Goal: Transaction & Acquisition: Purchase product/service

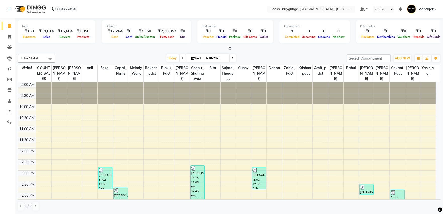
scroll to position [111, 0]
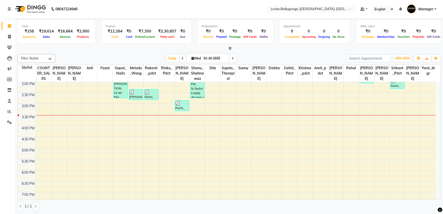
click at [14, 36] on li "Invoice" at bounding box center [7, 36] width 15 height 11
click at [8, 36] on icon at bounding box center [9, 37] width 3 height 4
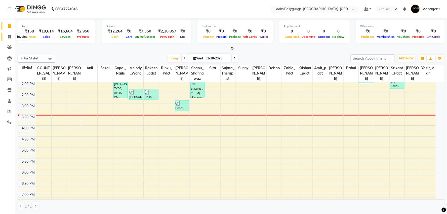
select select "6477"
select select "service"
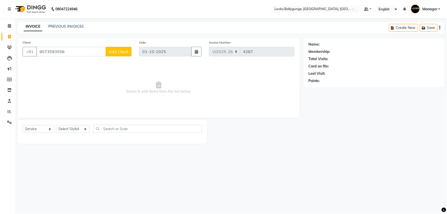
type input "9073593556"
click at [118, 52] on span "Add Client" at bounding box center [119, 51] width 20 height 5
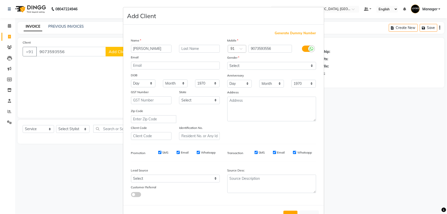
type input "varsha"
click at [253, 66] on select "Select [DEMOGRAPHIC_DATA] [DEMOGRAPHIC_DATA] Other Prefer Not To Say" at bounding box center [271, 66] width 89 height 8
select select "[DEMOGRAPHIC_DATA]"
click at [227, 62] on select "Select [DEMOGRAPHIC_DATA] [DEMOGRAPHIC_DATA] Other Prefer Not To Say" at bounding box center [271, 66] width 89 height 8
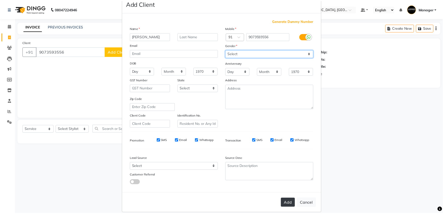
scroll to position [19, 0]
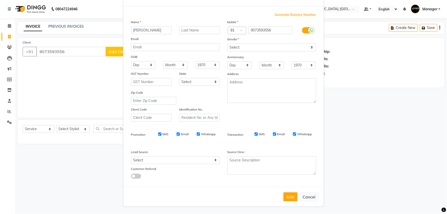
click at [286, 202] on div "Add Cancel" at bounding box center [223, 197] width 201 height 20
click at [287, 196] on button "Add" at bounding box center [290, 196] width 14 height 9
select select
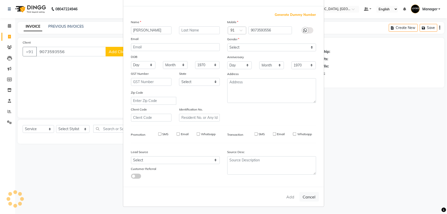
select select
checkbox input "false"
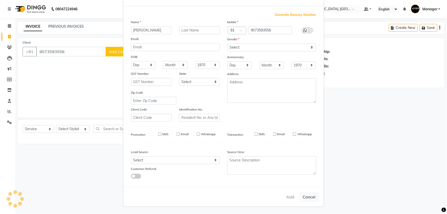
checkbox input "false"
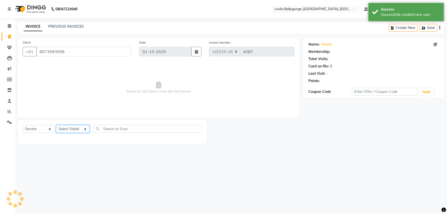
click at [76, 132] on select "Select Stylist [PERSON_NAME] amit_pdct anil [PERSON_NAME] COUNTER_SALES [PERSON…" at bounding box center [72, 129] width 33 height 8
select select "1: Object"
select select "49416"
click at [56, 125] on select "Select Stylist [PERSON_NAME] amit_pdct anil [PERSON_NAME] COUNTER_SALES [PERSON…" at bounding box center [72, 129] width 33 height 8
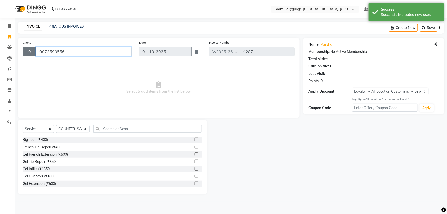
drag, startPoint x: 75, startPoint y: 54, endPoint x: 28, endPoint y: 49, distance: 47.3
click at [28, 49] on div "+91 9073593556" at bounding box center [77, 52] width 109 height 10
type input "9073593556"
select select "1: Object"
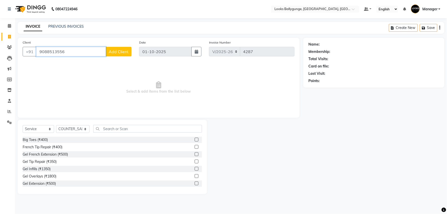
drag, startPoint x: 84, startPoint y: 50, endPoint x: 36, endPoint y: 51, distance: 47.0
click at [36, 51] on input "9088513556" at bounding box center [71, 52] width 70 height 10
paste input "7359"
type input "9073593556"
select select "1: Object"
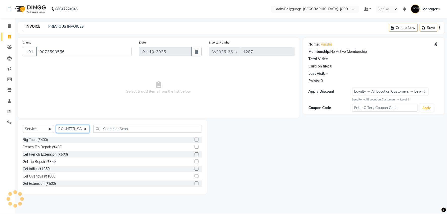
click at [79, 126] on select "Select Stylist [PERSON_NAME] amit_pdct anil [PERSON_NAME] COUNTER_SALES [PERSON…" at bounding box center [72, 129] width 33 height 8
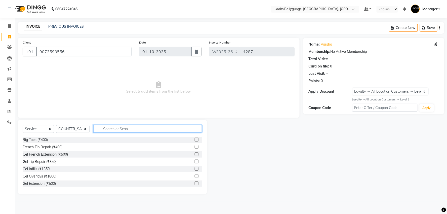
click at [117, 128] on input "text" at bounding box center [147, 129] width 109 height 8
type input "head"
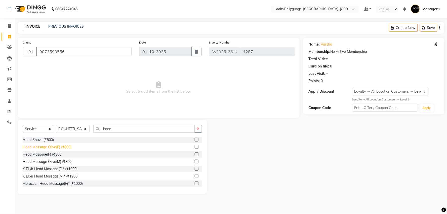
click at [66, 147] on div "Head Massage Olive(F) (₹800)" at bounding box center [47, 146] width 49 height 5
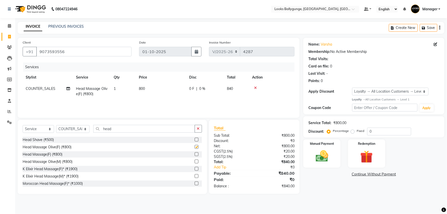
checkbox input "false"
click at [150, 82] on th "Price" at bounding box center [161, 77] width 50 height 11
click at [164, 91] on td "800" at bounding box center [161, 91] width 50 height 17
select select "49416"
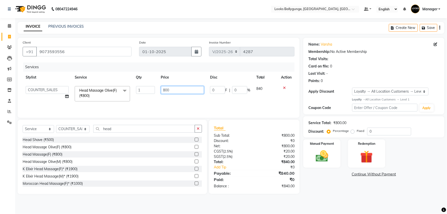
drag, startPoint x: 180, startPoint y: 87, endPoint x: 159, endPoint y: 90, distance: 21.9
click at [159, 90] on td "800" at bounding box center [182, 93] width 49 height 21
type input "1200"
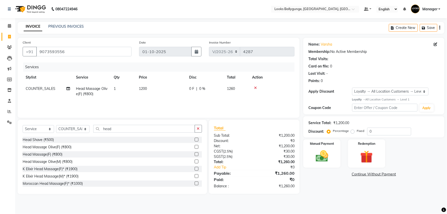
click at [159, 96] on td "1200" at bounding box center [161, 91] width 50 height 17
select select "49416"
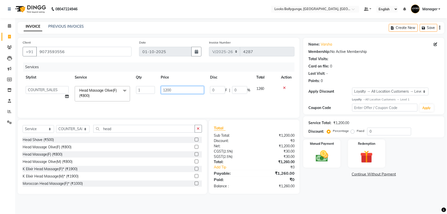
drag, startPoint x: 177, startPoint y: 84, endPoint x: 162, endPoint y: 87, distance: 14.7
click at [162, 87] on td "1200" at bounding box center [182, 93] width 49 height 21
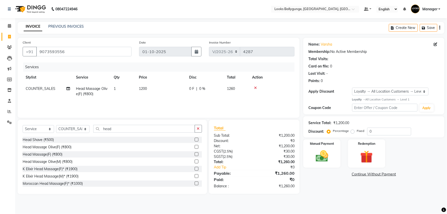
drag, startPoint x: 189, startPoint y: 85, endPoint x: 169, endPoint y: 90, distance: 20.3
click at [169, 90] on td "1200" at bounding box center [161, 91] width 50 height 17
select select "49416"
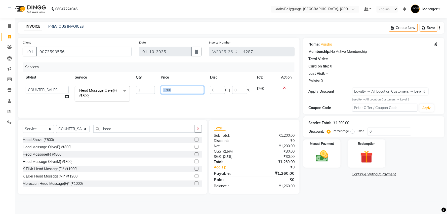
click at [167, 90] on input "1200" at bounding box center [182, 90] width 43 height 8
drag, startPoint x: 169, startPoint y: 91, endPoint x: 159, endPoint y: 92, distance: 9.6
click at [159, 92] on td "1200" at bounding box center [182, 93] width 49 height 21
type input "1500"
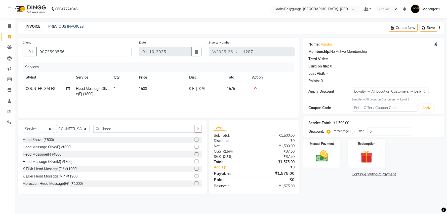
drag, startPoint x: 129, startPoint y: 125, endPoint x: 125, endPoint y: 129, distance: 5.2
click at [128, 127] on div "Select Service Product Membership Package Voucher Prepaid Gift Card Select Styl…" at bounding box center [112, 157] width 189 height 74
drag, startPoint x: 125, startPoint y: 129, endPoint x: 110, endPoint y: 131, distance: 15.5
click at [110, 131] on input "head" at bounding box center [144, 129] width 102 height 8
type input "h"
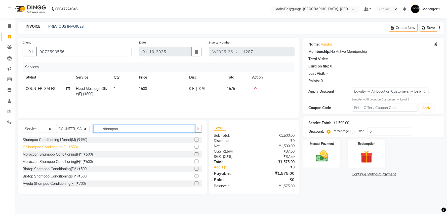
type input "shampoo"
click at [66, 146] on div "K Shampoo Conditioning(F) (₹550)" at bounding box center [50, 146] width 55 height 5
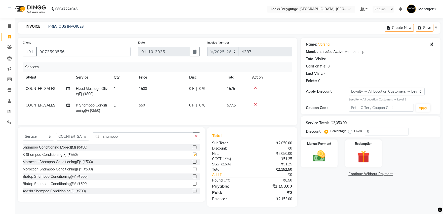
checkbox input "false"
click at [145, 104] on td "550" at bounding box center [161, 108] width 50 height 17
select select "49416"
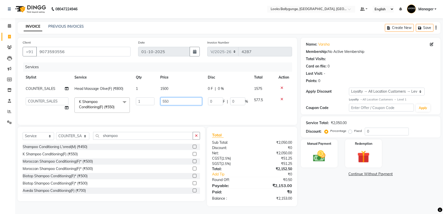
drag, startPoint x: 154, startPoint y: 103, endPoint x: 140, endPoint y: 105, distance: 13.4
click at [140, 105] on tr "Ali_Stylist amit_pdct anil Ayush Sahu COUNTER_SALES Debbo Fazal Gopal_Nails Kri…" at bounding box center [157, 104] width 269 height 21
type input "900"
click at [142, 109] on tr "Ali_Stylist amit_pdct anil Ayush Sahu COUNTER_SALES Debbo Fazal Gopal_Nails Kri…" at bounding box center [159, 104] width 272 height 21
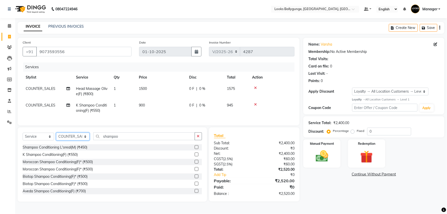
click at [76, 140] on select "Select Stylist [PERSON_NAME] amit_pdct anil [PERSON_NAME] COUNTER_SALES [PERSON…" at bounding box center [72, 137] width 33 height 8
select select "86358"
click at [56, 137] on select "Select Stylist [PERSON_NAME] amit_pdct anil [PERSON_NAME] COUNTER_SALES [PERSON…" at bounding box center [72, 137] width 33 height 8
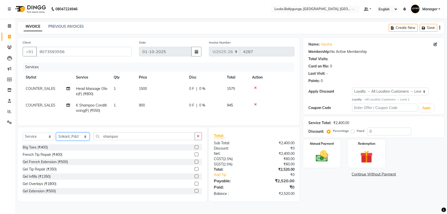
click at [75, 140] on select "Select Stylist [PERSON_NAME] amit_pdct anil [PERSON_NAME] COUNTER_SALES [PERSON…" at bounding box center [72, 137] width 33 height 8
click at [128, 137] on input "shampoo" at bounding box center [144, 136] width 102 height 8
drag, startPoint x: 127, startPoint y: 137, endPoint x: 97, endPoint y: 139, distance: 30.0
click at [97, 139] on input "shampoo" at bounding box center [144, 136] width 102 height 8
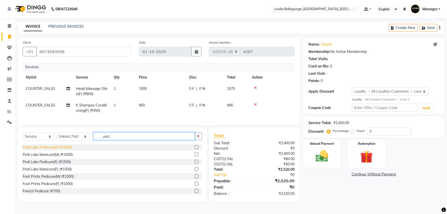
type input "ped"
click at [63, 150] on div "Pedi Labs Pedicure(M) (₹1500)" at bounding box center [47, 147] width 49 height 5
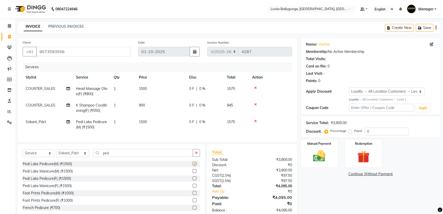
checkbox input "false"
click at [163, 125] on td "1500" at bounding box center [161, 124] width 50 height 17
select select "86358"
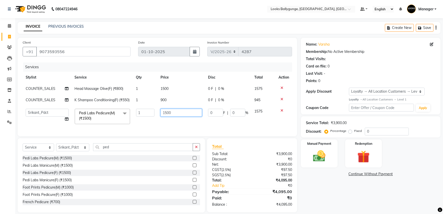
drag, startPoint x: 175, startPoint y: 121, endPoint x: 149, endPoint y: 121, distance: 26.2
click at [149, 121] on tr "Ali_Stylist amit_pdct anil [PERSON_NAME] COUNTER_SALES [PERSON_NAME] Gopal_Nail…" at bounding box center [157, 116] width 269 height 21
type input "2000"
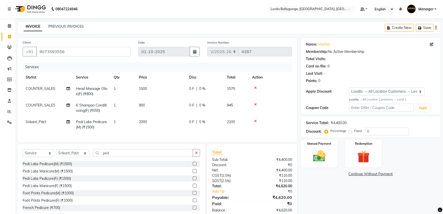
click at [153, 130] on tr "Srikant_Pdct Pedi Labs Pedicure(M) (₹1500) 1 2000 0 F | 0 % 2100" at bounding box center [157, 124] width 269 height 17
click at [318, 158] on img at bounding box center [319, 156] width 21 height 15
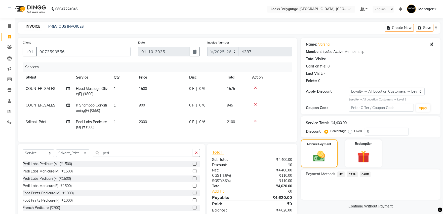
click at [341, 174] on span "UPI" at bounding box center [341, 174] width 8 height 6
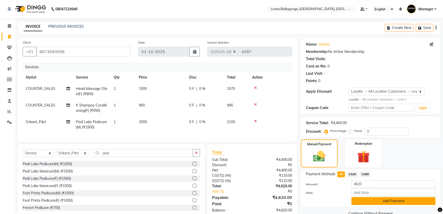
click at [365, 201] on button "Add Payment" at bounding box center [393, 201] width 84 height 8
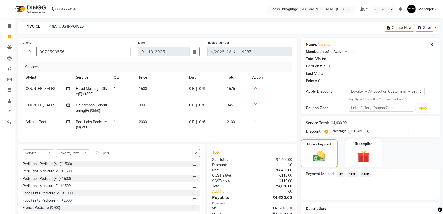
scroll to position [51, 0]
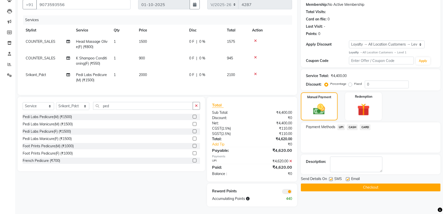
click at [356, 183] on button "Checkout" at bounding box center [371, 187] width 140 height 8
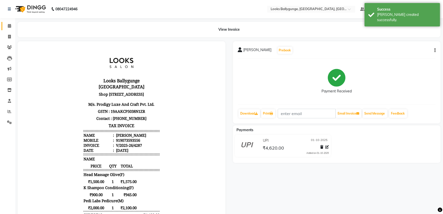
click at [7, 29] on link "Calendar" at bounding box center [8, 26] width 12 height 8
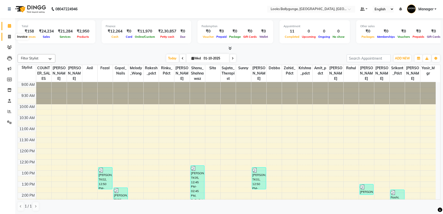
click at [13, 36] on span at bounding box center [9, 37] width 9 height 6
select select "service"
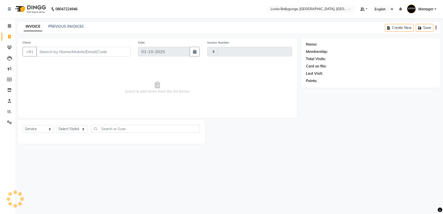
type input "4288"
select select "6477"
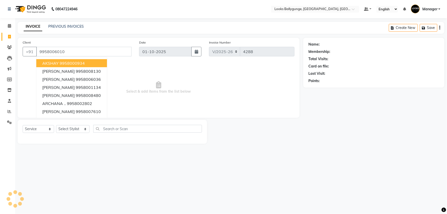
type input "9958006010"
select select "1: Object"
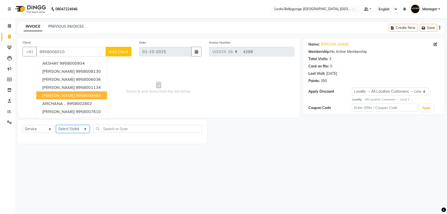
click at [78, 129] on select "Select Stylist Ali_Stylist amit_pdct anil Ayush Sahu COUNTER_SALES Debbo Fazal …" at bounding box center [72, 129] width 33 height 8
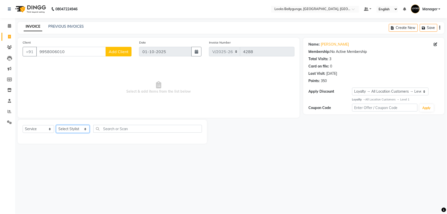
select select "50051"
click at [56, 125] on select "Select Stylist Ali_Stylist amit_pdct anil Ayush Sahu COUNTER_SALES Debbo Fazal …" at bounding box center [72, 129] width 33 height 8
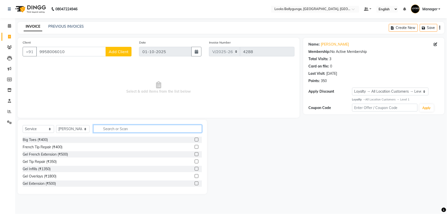
click at [125, 131] on input "text" at bounding box center [147, 129] width 109 height 8
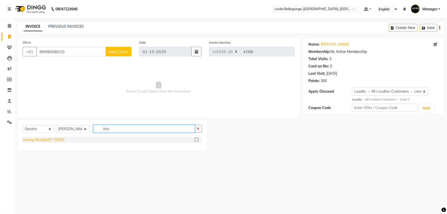
type input "iron"
click at [59, 140] on div "Ironing Straight(F)* (₹450)" at bounding box center [44, 139] width 42 height 5
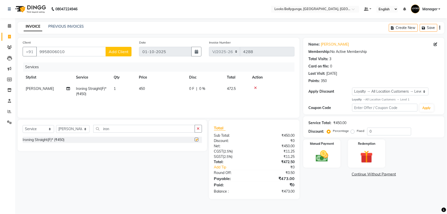
checkbox input "false"
click at [156, 95] on td "450" at bounding box center [161, 91] width 50 height 17
select select "50051"
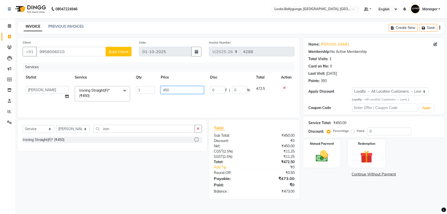
drag, startPoint x: 163, startPoint y: 92, endPoint x: 192, endPoint y: 91, distance: 30.0
click at [192, 91] on input "450" at bounding box center [182, 90] width 43 height 8
type input "2500"
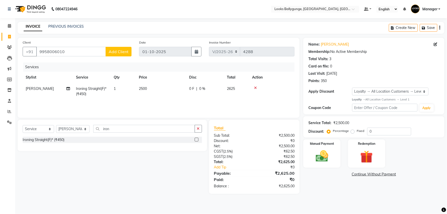
click at [103, 88] on span "Ironing Straight(F)* (₹450)" at bounding box center [91, 91] width 30 height 10
select select "50051"
click at [120, 94] on span at bounding box center [125, 91] width 10 height 10
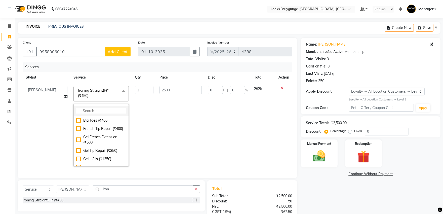
click at [95, 111] on input "multiselect-search" at bounding box center [101, 110] width 50 height 5
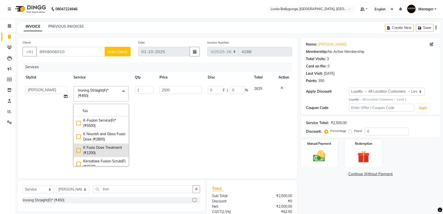
type input "fus"
click at [110, 147] on div "K Fusio Dose Treatment (₹1200)" at bounding box center [101, 150] width 50 height 11
type input "1200"
checkbox input "true"
click at [197, 145] on td "1200" at bounding box center [180, 126] width 48 height 86
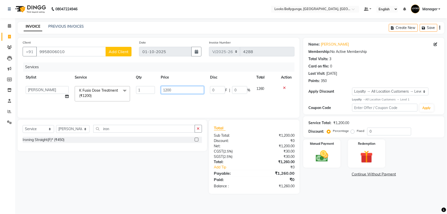
drag, startPoint x: 195, startPoint y: 94, endPoint x: 159, endPoint y: 92, distance: 35.3
click at [159, 92] on td "1200" at bounding box center [182, 93] width 49 height 21
type input "2500"
click at [165, 92] on input "2500" at bounding box center [182, 90] width 43 height 8
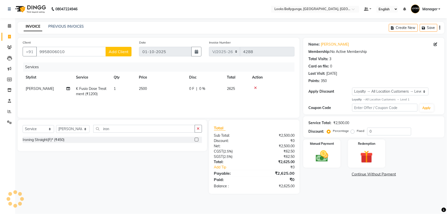
click at [166, 97] on td "2500" at bounding box center [161, 91] width 50 height 17
select select "50051"
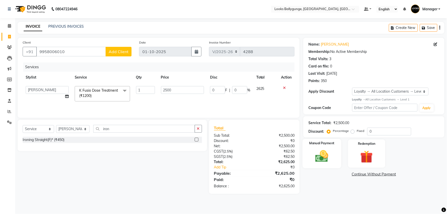
click at [315, 155] on img at bounding box center [321, 156] width 21 height 15
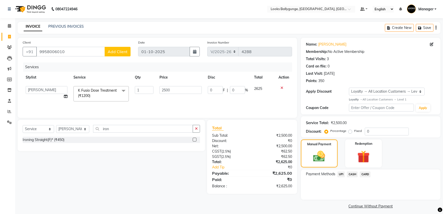
click at [365, 175] on span "CARD" at bounding box center [365, 174] width 11 height 6
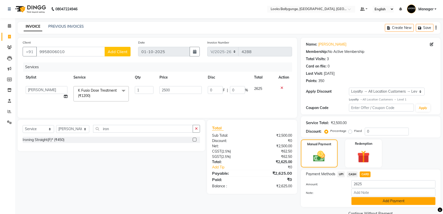
click at [369, 198] on button "Add Payment" at bounding box center [393, 201] width 84 height 8
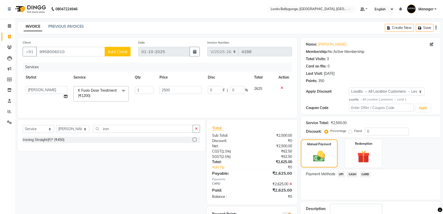
scroll to position [32, 0]
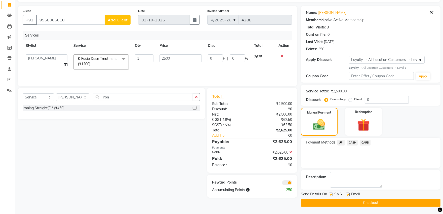
click at [368, 199] on button "Checkout" at bounding box center [371, 203] width 140 height 8
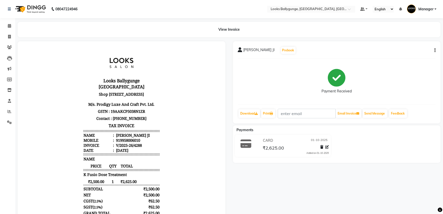
click at [434, 50] on button "button" at bounding box center [433, 50] width 3 height 5
click at [326, 148] on icon at bounding box center [327, 147] width 4 height 4
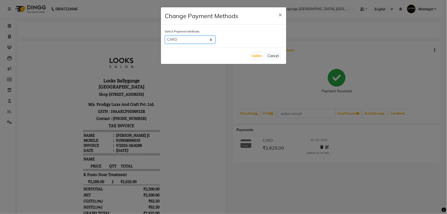
click at [171, 38] on select "UPI CASH CARD" at bounding box center [190, 40] width 50 height 8
select select "8"
click at [165, 36] on select "UPI CASH CARD" at bounding box center [190, 40] width 50 height 8
click at [251, 57] on button "Update" at bounding box center [257, 55] width 13 height 7
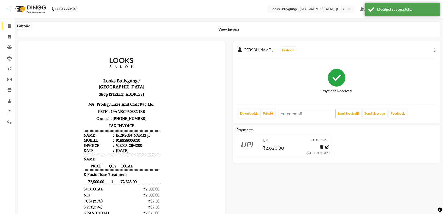
click at [6, 26] on span at bounding box center [9, 26] width 9 height 6
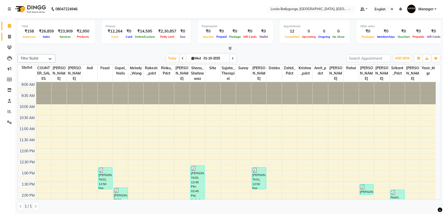
click at [5, 38] on span at bounding box center [9, 37] width 9 height 6
select select "service"
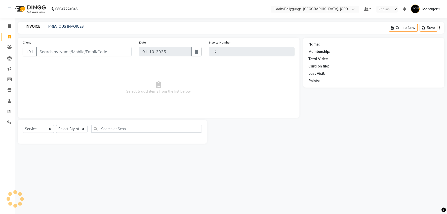
type input "4289"
select select "6477"
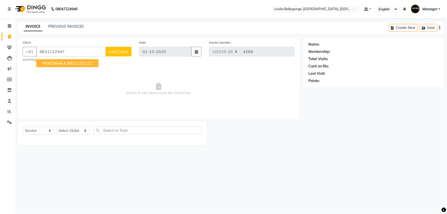
click at [54, 61] on span "PRATIBHA K" at bounding box center [54, 63] width 24 height 5
type input "9831122122"
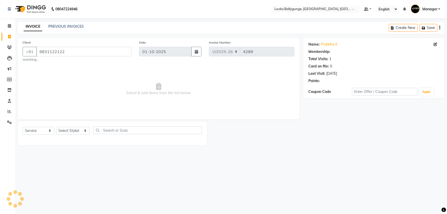
select select "1: Object"
click at [73, 135] on select "Select Stylist [PERSON_NAME] amit_pdct anil [PERSON_NAME] COUNTER_SALES [PERSON…" at bounding box center [72, 131] width 33 height 8
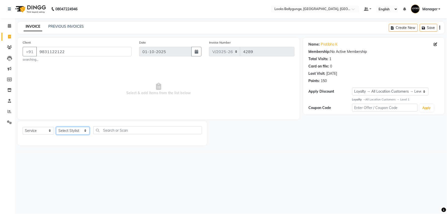
select select "50039"
click at [56, 127] on select "Select Stylist [PERSON_NAME] amit_pdct anil [PERSON_NAME] COUNTER_SALES [PERSON…" at bounding box center [72, 131] width 33 height 8
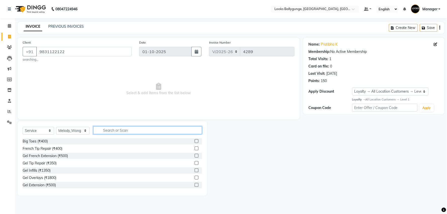
click at [119, 129] on input "text" at bounding box center [147, 130] width 109 height 8
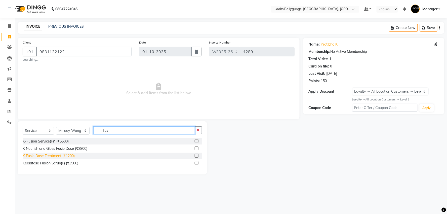
type input "fus"
click at [62, 155] on div "K Fusio Dose Treatment (₹1200)" at bounding box center [49, 155] width 52 height 5
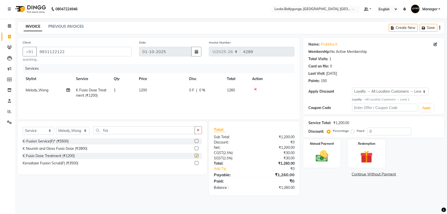
checkbox input "false"
click at [147, 97] on td "1200" at bounding box center [161, 93] width 50 height 17
select select "50039"
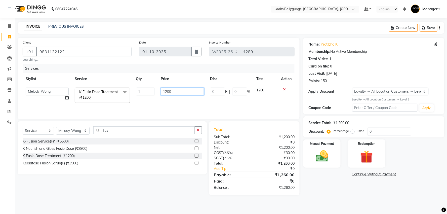
drag, startPoint x: 182, startPoint y: 91, endPoint x: 157, endPoint y: 95, distance: 24.7
click at [157, 95] on tr "Ali_Stylist amit_pdct anil Ayush Sahu COUNTER_SALES Debbo Fazal Gopal_Nails Kri…" at bounding box center [159, 95] width 272 height 21
type input "2800"
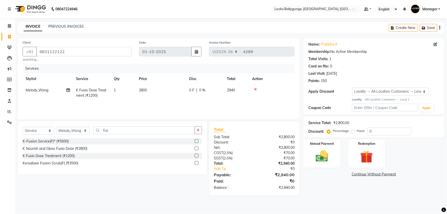
click at [153, 105] on div "Services Stylist Service Qty Price Disc Total Action Melody_Wong K Fusio Dose T…" at bounding box center [159, 89] width 272 height 50
click at [371, 154] on img at bounding box center [366, 157] width 21 height 16
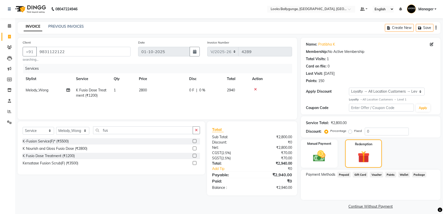
click at [344, 174] on span "Prepaid" at bounding box center [344, 175] width 14 height 6
click at [328, 157] on img at bounding box center [319, 156] width 21 height 15
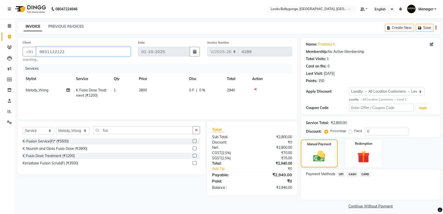
click at [102, 51] on input "9831122122" at bounding box center [83, 52] width 94 height 10
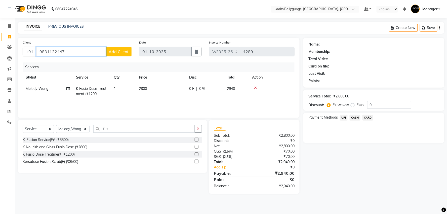
type input "9831122447"
click at [9, 27] on icon at bounding box center [9, 26] width 3 height 4
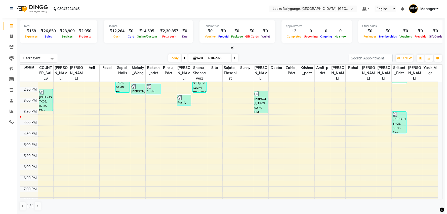
scroll to position [112, 0]
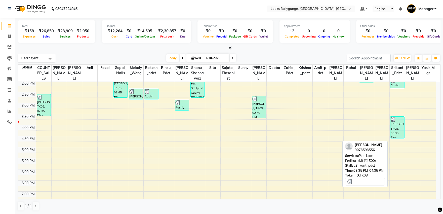
click at [399, 134] on div "[PERSON_NAME], TK08, 03:35 PM-04:35 PM, Pedi Labs Pedicure(M) (₹1500)" at bounding box center [397, 127] width 14 height 22
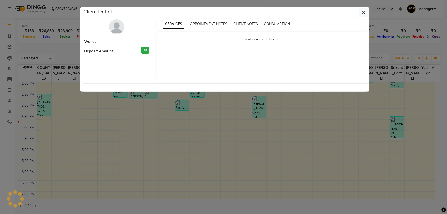
select select "3"
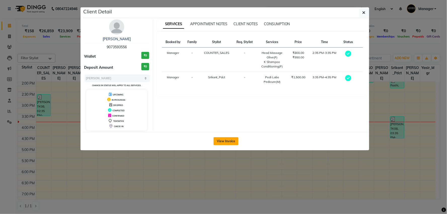
click at [215, 140] on button "View Invoice" at bounding box center [226, 141] width 25 height 8
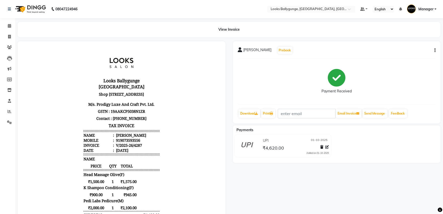
click at [434, 51] on button "button" at bounding box center [433, 50] width 3 height 5
click at [409, 53] on div "Edit Item Staff" at bounding box center [410, 53] width 34 height 6
select select
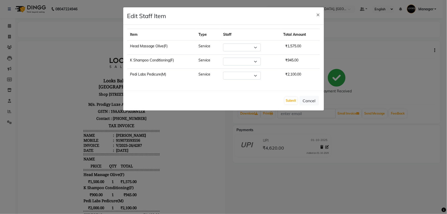
select select "49416"
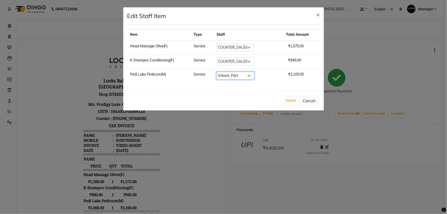
click at [233, 76] on select "Select Ali_Stylist amit_pdct anil Ayush Sahu COUNTER_SALES Debbo Fazal Gopal_Na…" at bounding box center [236, 76] width 38 height 8
select select "50049"
click at [217, 72] on select "Select Ali_Stylist amit_pdct anil Ayush Sahu COUNTER_SALES Debbo Fazal Gopal_Na…" at bounding box center [236, 76] width 38 height 8
click at [289, 102] on button "Submit" at bounding box center [291, 100] width 13 height 7
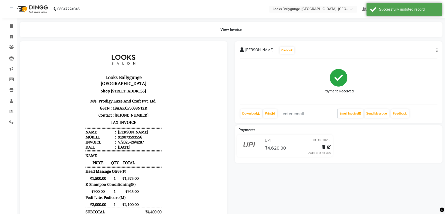
scroll to position [4, 0]
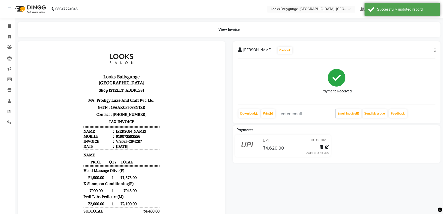
click at [434, 51] on button "button" at bounding box center [433, 50] width 3 height 5
click at [377, 81] on div "Payment Received" at bounding box center [337, 82] width 198 height 38
click at [433, 50] on button "button" at bounding box center [433, 50] width 3 height 5
drag, startPoint x: 114, startPoint y: 134, endPoint x: 141, endPoint y: 135, distance: 26.7
click at [141, 135] on li "Mobile : 919073593556" at bounding box center [122, 135] width 76 height 5
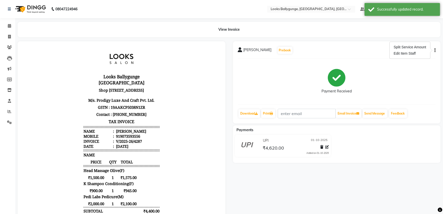
click at [156, 140] on div "Looks Ballygunge Kolkata Shop No-G/1, Road No-23, Gurusaday Road, Ballygunge, K…" at bounding box center [122, 165] width 80 height 242
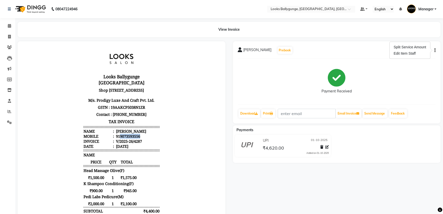
copy div "9073593556"
drag, startPoint x: 138, startPoint y: 134, endPoint x: 116, endPoint y: 134, distance: 21.9
click at [116, 134] on li "Mobile : 919073593556" at bounding box center [122, 135] width 76 height 5
click at [3, 37] on link "Invoice" at bounding box center [8, 37] width 12 height 8
select select "6477"
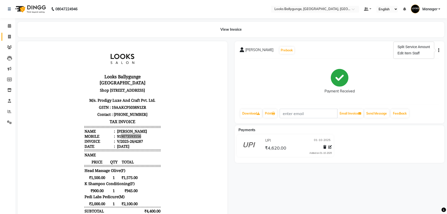
select select "service"
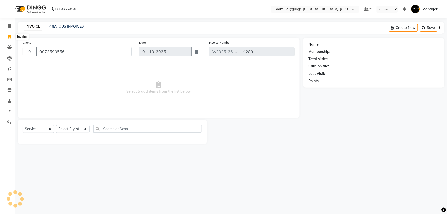
type input "9073593556"
select select "1: Object"
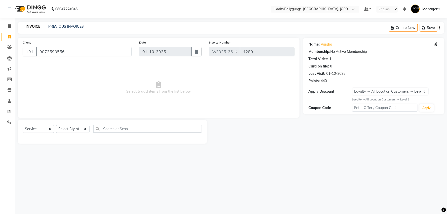
click at [330, 48] on div "Name: Varsha Membership: No Active Membership Total Visits: 1 Card on file: 0 L…" at bounding box center [373, 62] width 131 height 44
click at [329, 43] on link "Varsha" at bounding box center [326, 44] width 11 height 5
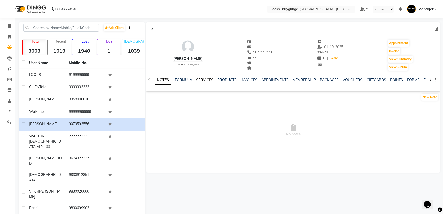
click at [211, 80] on link "SERVICES" at bounding box center [204, 79] width 17 height 5
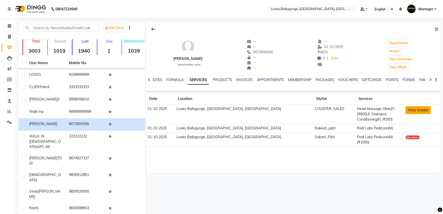
click at [416, 111] on button "View Invoice" at bounding box center [417, 110] width 25 height 8
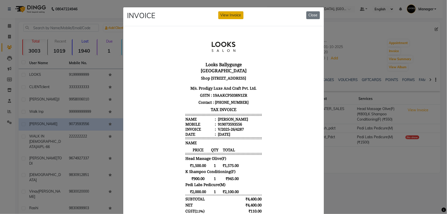
click at [224, 14] on button "View Invoice" at bounding box center [230, 15] width 25 height 8
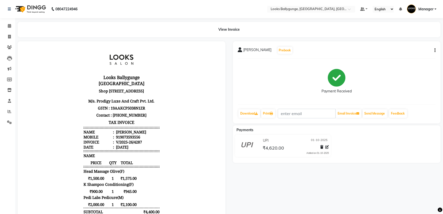
scroll to position [4, 0]
click at [434, 51] on button "button" at bounding box center [433, 50] width 3 height 5
click at [411, 53] on div "Edit Item Staff" at bounding box center [410, 53] width 34 height 6
select select
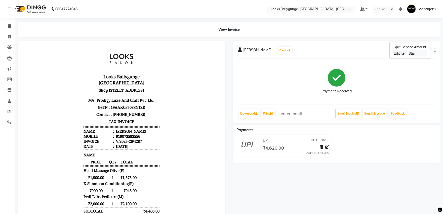
select select
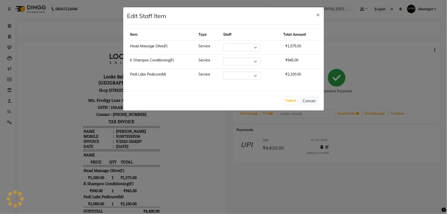
select select "49416"
select select "50049"
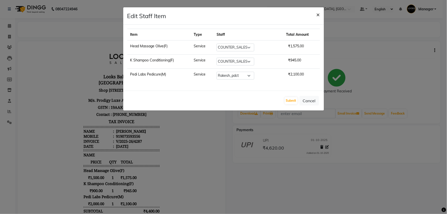
click at [317, 15] on span "×" at bounding box center [318, 15] width 4 height 8
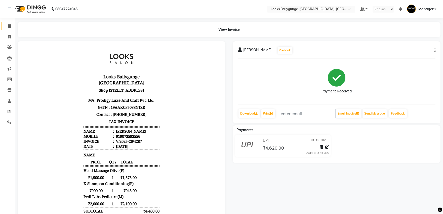
click at [5, 27] on span at bounding box center [9, 26] width 9 height 6
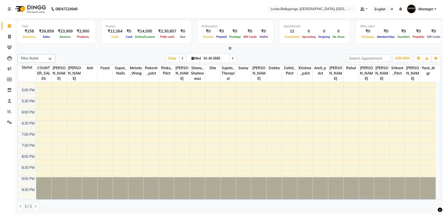
scroll to position [177, 0]
click at [10, 37] on icon at bounding box center [9, 37] width 3 height 4
select select "service"
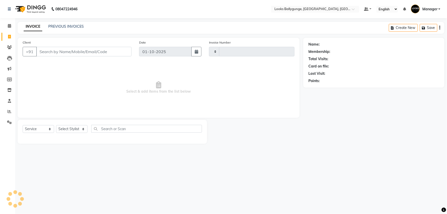
type input "4289"
select select "6477"
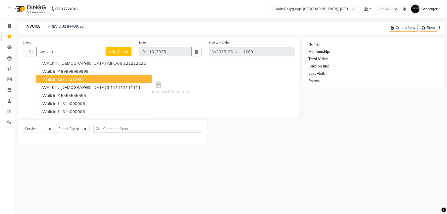
click at [75, 78] on ngb-highlight "1231231230" at bounding box center [69, 79] width 25 height 5
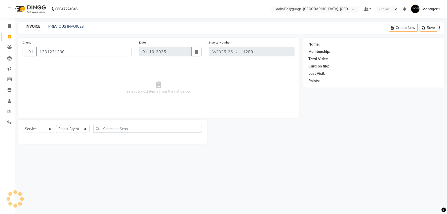
type input "1231231230"
select select "1: Object"
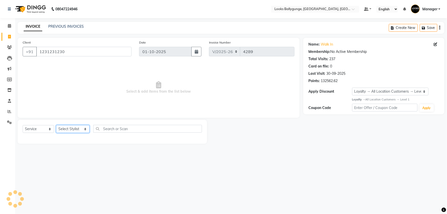
click at [69, 127] on select "Select Stylist [PERSON_NAME] amit_pdct anil [PERSON_NAME] COUNTER_SALES [PERSON…" at bounding box center [72, 129] width 33 height 8
select select "49416"
click at [56, 125] on select "Select Stylist [PERSON_NAME] amit_pdct anil [PERSON_NAME] COUNTER_SALES [PERSON…" at bounding box center [72, 129] width 33 height 8
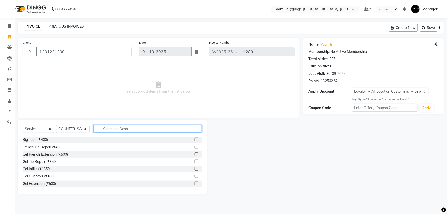
click at [139, 127] on input "text" at bounding box center [147, 129] width 109 height 8
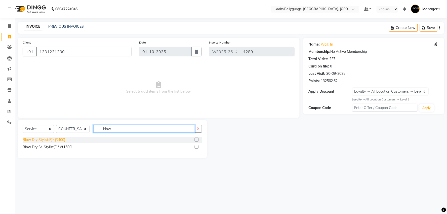
type input "blow"
click at [63, 142] on div "Blow Dry Stylist(F)* (₹400)" at bounding box center [44, 139] width 43 height 5
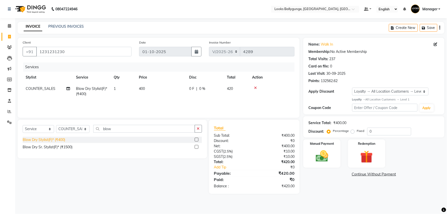
click at [62, 138] on div "Blow Dry Stylist(F)* (₹400)" at bounding box center [44, 139] width 43 height 5
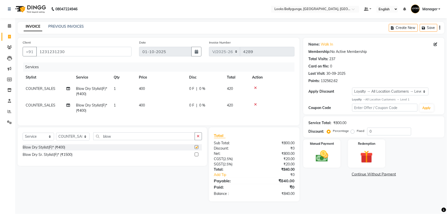
checkbox input "false"
click at [256, 104] on icon at bounding box center [255, 105] width 3 height 4
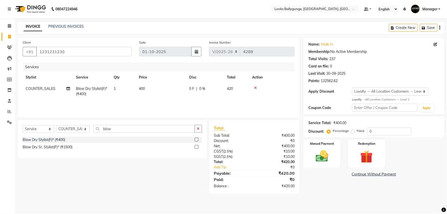
click at [160, 85] on td "400" at bounding box center [161, 91] width 50 height 17
select select "49416"
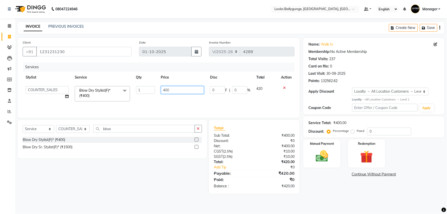
drag, startPoint x: 178, startPoint y: 93, endPoint x: 137, endPoint y: 91, distance: 40.8
click at [137, 91] on tr "Ali_Stylist amit_pdct anil Ayush Sahu COUNTER_SALES Debbo Fazal Gopal_Nails Kri…" at bounding box center [159, 93] width 272 height 21
type input "900"
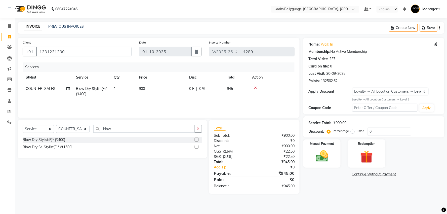
click at [166, 159] on div "Select Service Product Membership Package Voucher Prepaid Gift Card Select Styl…" at bounding box center [110, 157] width 193 height 74
click at [323, 156] on img at bounding box center [321, 156] width 21 height 15
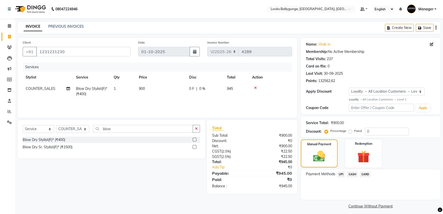
click at [348, 173] on span "CASH" at bounding box center [352, 174] width 11 height 6
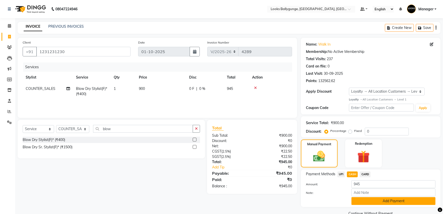
click at [363, 198] on button "Add Payment" at bounding box center [393, 201] width 84 height 8
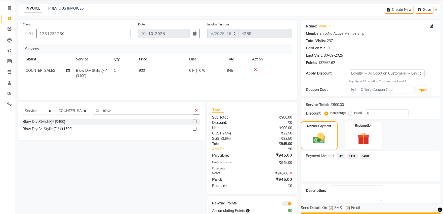
scroll to position [28, 0]
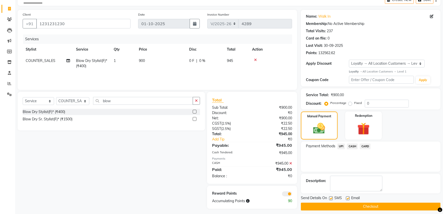
click at [361, 207] on button "Checkout" at bounding box center [371, 206] width 140 height 8
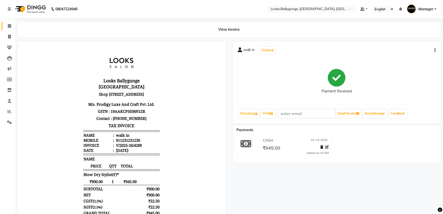
click at [10, 22] on link "Calendar" at bounding box center [8, 26] width 12 height 8
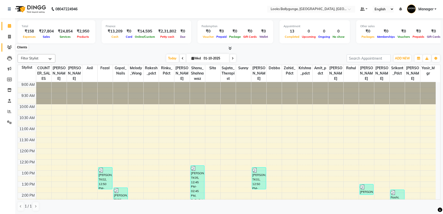
click at [8, 49] on icon at bounding box center [9, 47] width 5 height 4
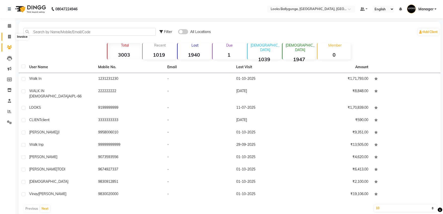
click at [10, 37] on icon at bounding box center [9, 37] width 3 height 4
select select "service"
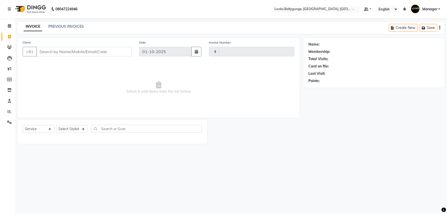
type input "4290"
select select "6477"
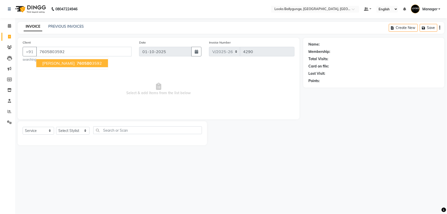
type input "7605803592"
select select "1: Object"
click at [322, 45] on link "Rije" at bounding box center [324, 44] width 6 height 5
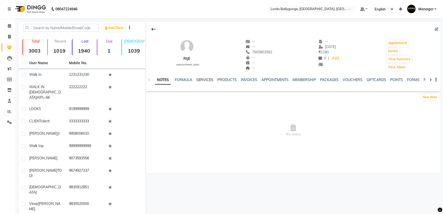
click at [201, 78] on link "SERVICES" at bounding box center [204, 79] width 17 height 5
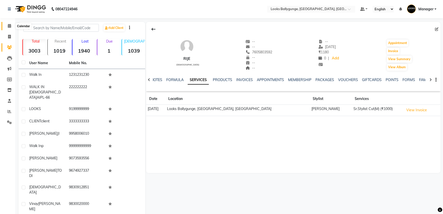
click at [9, 26] on icon at bounding box center [9, 26] width 3 height 4
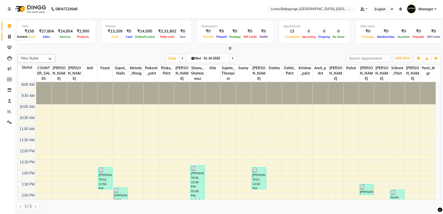
click at [11, 38] on span at bounding box center [9, 37] width 9 height 6
select select "service"
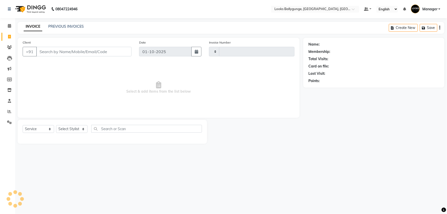
type input "4290"
select select "6477"
click at [76, 129] on select "Select Stylist" at bounding box center [71, 129] width 31 height 8
click at [76, 129] on select "Select Stylist [PERSON_NAME] amit_pdct anil [PERSON_NAME] COUNTER_SALES [PERSON…" at bounding box center [72, 129] width 33 height 8
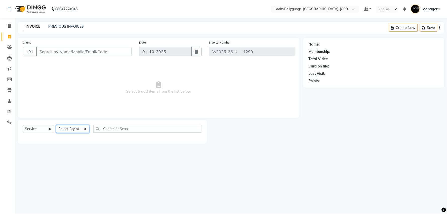
select select "49416"
click at [56, 125] on select "Select Stylist [PERSON_NAME] amit_pdct anil [PERSON_NAME] COUNTER_SALES [PERSON…" at bounding box center [72, 129] width 33 height 8
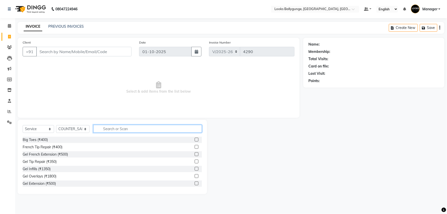
click at [122, 127] on input "text" at bounding box center [147, 129] width 109 height 8
type input "eye"
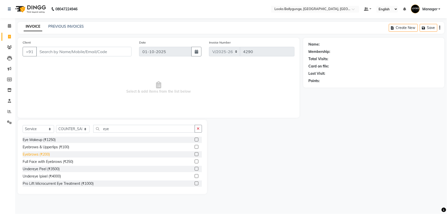
click at [46, 155] on div "Eyebrows (₹200)" at bounding box center [36, 154] width 27 height 5
checkbox input "false"
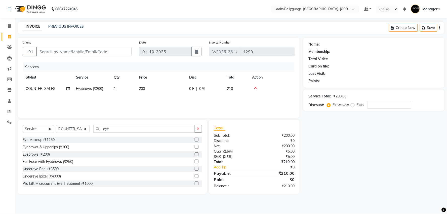
click at [158, 91] on td "200" at bounding box center [161, 88] width 50 height 11
select select "49416"
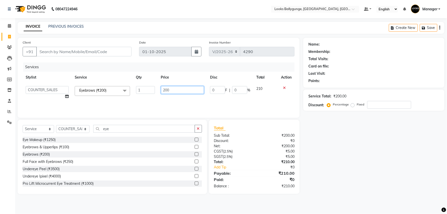
drag, startPoint x: 182, startPoint y: 89, endPoint x: 163, endPoint y: 92, distance: 20.2
click at [163, 92] on input "200" at bounding box center [182, 90] width 43 height 8
type input "100"
click at [159, 96] on div "Services Stylist Service Qty Price Disc Total Action Ali_Stylist amit_pdct anil…" at bounding box center [159, 87] width 272 height 50
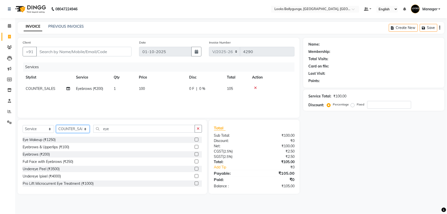
click at [72, 130] on select "Select Stylist [PERSON_NAME] amit_pdct anil [PERSON_NAME] COUNTER_SALES [PERSON…" at bounding box center [72, 129] width 33 height 8
select select "50039"
click at [56, 125] on select "Select Stylist [PERSON_NAME] amit_pdct anil [PERSON_NAME] COUNTER_SALES [PERSON…" at bounding box center [72, 129] width 33 height 8
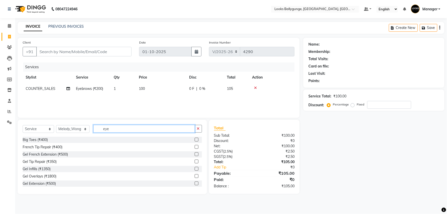
drag, startPoint x: 128, startPoint y: 130, endPoint x: 96, endPoint y: 133, distance: 31.6
click at [96, 133] on div "Select Service Product Membership Package Voucher Prepaid Gift Card Select Styl…" at bounding box center [112, 131] width 179 height 12
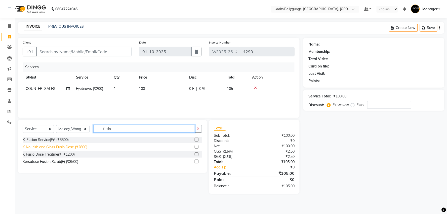
type input "fusio"
click at [70, 147] on div "K Nourish and Gloss Fusio Dose (₹2800)" at bounding box center [55, 146] width 65 height 5
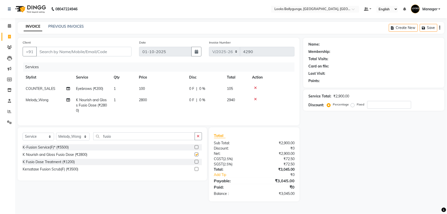
checkbox input "false"
click at [84, 53] on input "Client" at bounding box center [83, 52] width 95 height 10
type input "9"
type input "0"
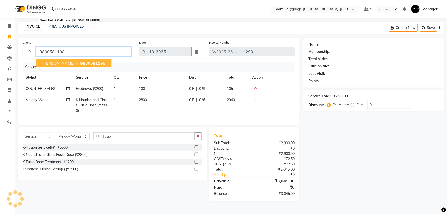
type input "9830581198"
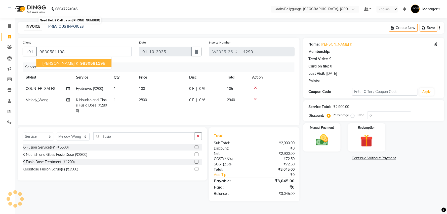
select select "1: Object"
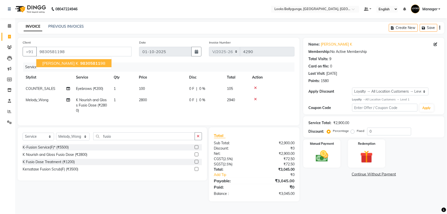
click at [60, 61] on span "SWETA K" at bounding box center [60, 63] width 36 height 5
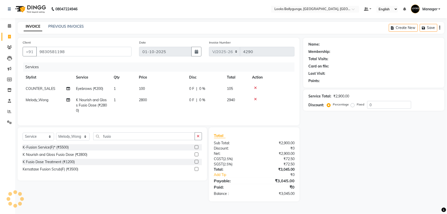
select select "1: Object"
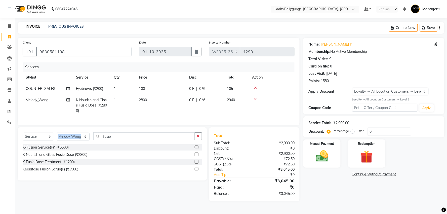
drag, startPoint x: 125, startPoint y: 145, endPoint x: 78, endPoint y: 144, distance: 46.3
click at [78, 144] on div "Select Service Product Membership Package Voucher Prepaid Gift Card Select Styl…" at bounding box center [112, 138] width 179 height 12
drag, startPoint x: 121, startPoint y: 141, endPoint x: 52, endPoint y: 142, distance: 69.2
click at [52, 142] on div "Select Service Product Membership Package Voucher Prepaid Gift Card Select Styl…" at bounding box center [112, 138] width 179 height 12
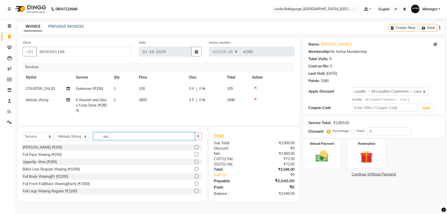
type input "w"
type input "shampoo"
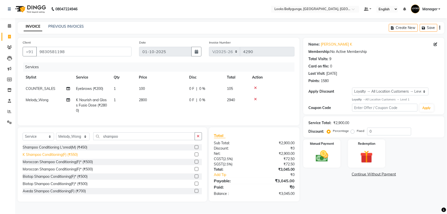
click at [72, 157] on div "K Shampoo Conditioning(F) (₹550)" at bounding box center [50, 154] width 55 height 5
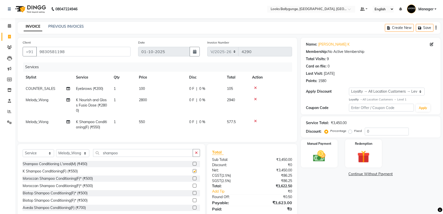
checkbox input "false"
click at [154, 125] on td "550" at bounding box center [161, 124] width 50 height 17
select select "50039"
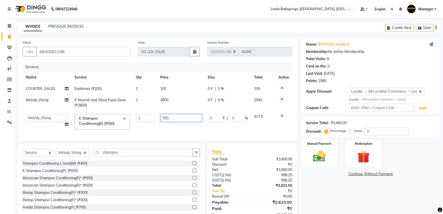
drag, startPoint x: 175, startPoint y: 118, endPoint x: 158, endPoint y: 118, distance: 17.1
click at [158, 118] on td "550" at bounding box center [181, 121] width 48 height 21
type input "900"
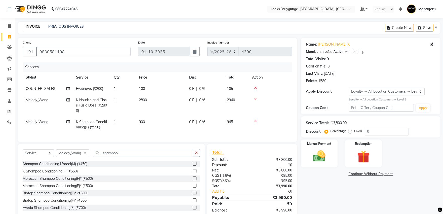
click at [157, 126] on td "900" at bounding box center [161, 124] width 50 height 17
select select "50039"
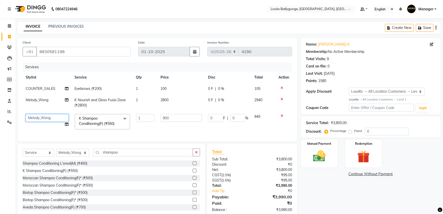
click at [45, 120] on select "Ali_Stylist amit_pdct anil Ayush Sahu COUNTER_SALES Debbo Fazal Gopal_Nails Kri…" at bounding box center [47, 118] width 43 height 8
select select "49416"
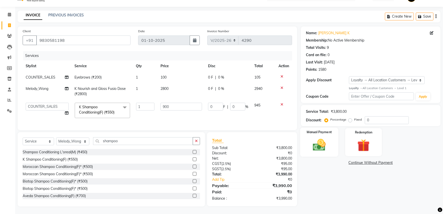
click at [322, 130] on label "Manual Payment" at bounding box center [319, 132] width 25 height 5
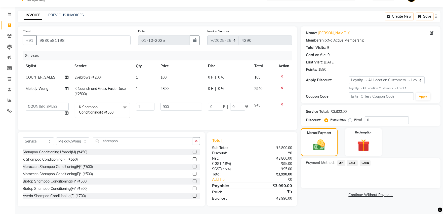
click at [352, 160] on span "CASH" at bounding box center [352, 163] width 11 height 6
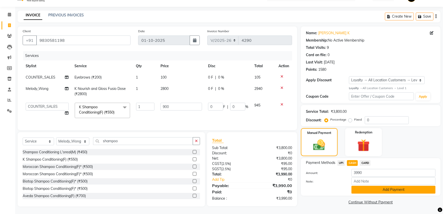
click at [363, 186] on button "Add Payment" at bounding box center [393, 190] width 84 height 8
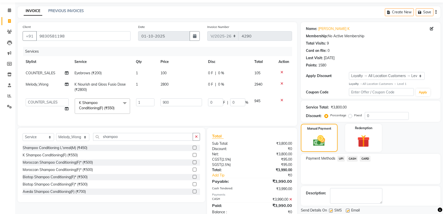
scroll to position [58, 0]
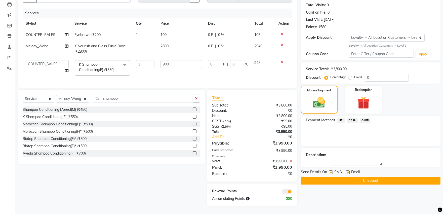
click at [359, 178] on button "Checkout" at bounding box center [371, 181] width 140 height 8
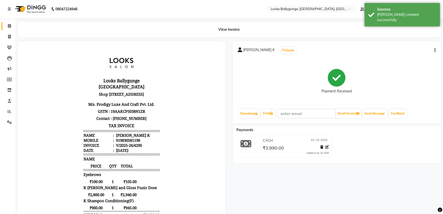
click at [4, 26] on link "Calendar" at bounding box center [8, 26] width 12 height 8
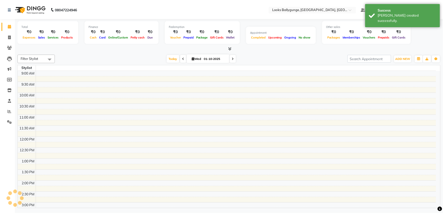
scroll to position [156, 0]
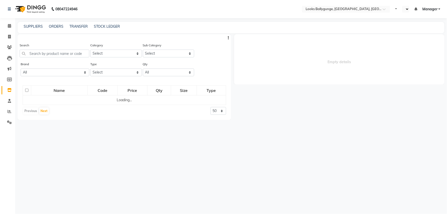
select select "en"
select select
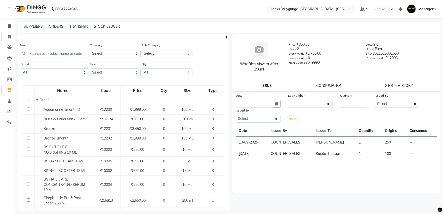
click at [11, 33] on link "Invoice" at bounding box center [8, 37] width 12 height 8
select select "service"
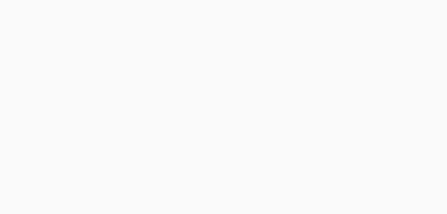
select select "6477"
select select "service"
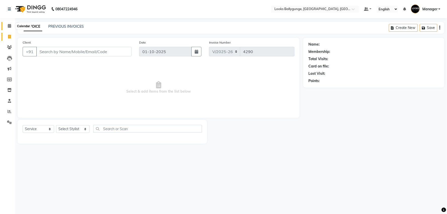
click at [11, 24] on icon at bounding box center [9, 26] width 3 height 4
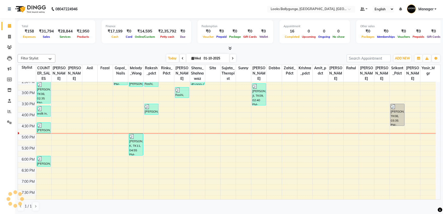
scroll to position [140, 0]
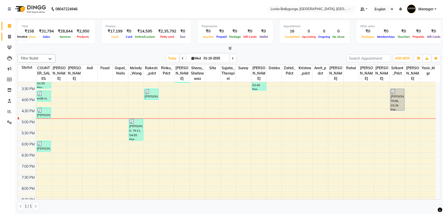
click at [6, 35] on span at bounding box center [9, 37] width 9 height 6
select select "service"
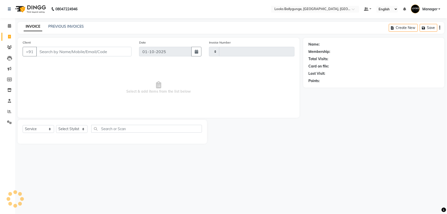
type input "4291"
select select "6477"
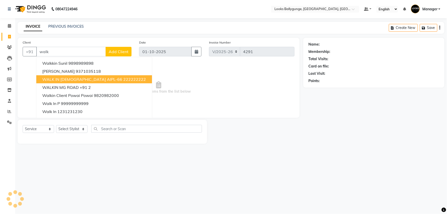
drag, startPoint x: 71, startPoint y: 78, endPoint x: 71, endPoint y: 82, distance: 3.5
click at [71, 79] on span "WALK IN FEMALE AIPL-66" at bounding box center [82, 79] width 80 height 5
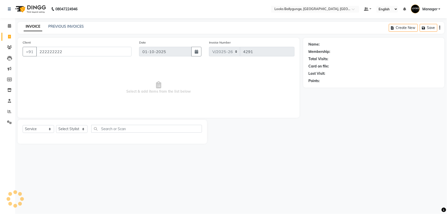
type input "222222222"
click at [69, 128] on select "Select Stylist" at bounding box center [71, 129] width 31 height 8
select select "1: Object"
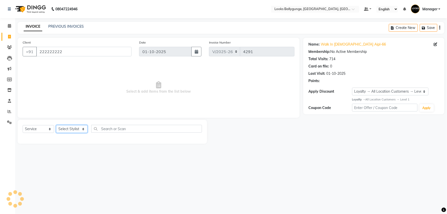
click at [70, 127] on select "Select Stylist" at bounding box center [71, 129] width 31 height 8
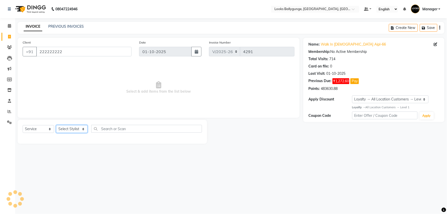
click at [69, 129] on select "Select Stylist" at bounding box center [71, 129] width 31 height 8
drag, startPoint x: 70, startPoint y: 129, endPoint x: 68, endPoint y: 127, distance: 3.2
click at [70, 130] on select "Select Stylist" at bounding box center [71, 129] width 31 height 8
drag, startPoint x: 74, startPoint y: 55, endPoint x: 23, endPoint y: 55, distance: 51.3
click at [23, 55] on div "+91 222222222" at bounding box center [77, 52] width 109 height 10
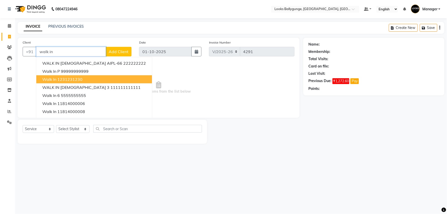
click at [54, 77] on span "walk in" at bounding box center [49, 79] width 14 height 5
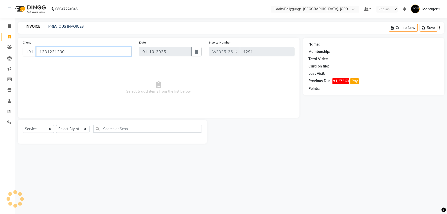
type input "1231231230"
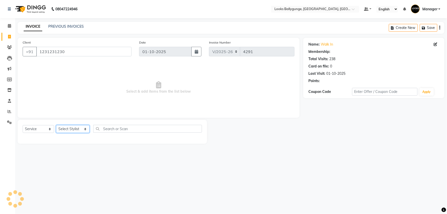
click at [71, 128] on select "Select Stylist [PERSON_NAME] amit_pdct anil [PERSON_NAME] COUNTER_SALES [PERSON…" at bounding box center [72, 129] width 33 height 8
select select "1: Object"
select select "49416"
click at [56, 125] on select "Select Stylist [PERSON_NAME] amit_pdct anil [PERSON_NAME] COUNTER_SALES [PERSON…" at bounding box center [72, 129] width 33 height 8
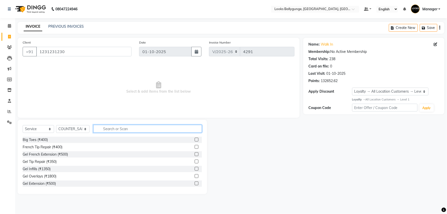
click at [119, 129] on input "text" at bounding box center [147, 129] width 109 height 8
type input "eye"
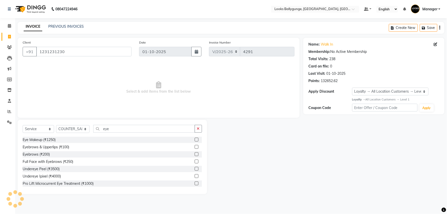
click at [48, 150] on div "Eye Makeup (₹1250) Eyebrows & Upperlips (₹100) Eyebrows (₹200) Full Face with E…" at bounding box center [112, 162] width 179 height 50
click at [46, 155] on div "Eyebrows (₹200)" at bounding box center [36, 154] width 27 height 5
checkbox input "false"
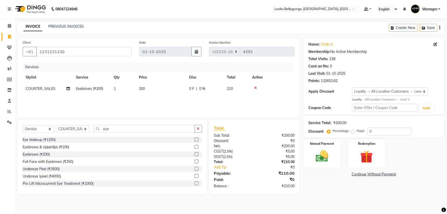
click at [139, 91] on td "200" at bounding box center [161, 88] width 50 height 11
select select "49416"
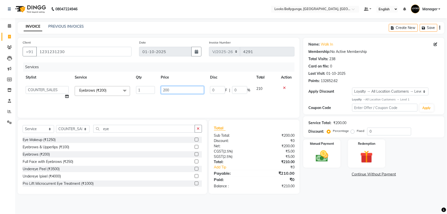
drag, startPoint x: 166, startPoint y: 89, endPoint x: 186, endPoint y: 91, distance: 19.5
click at [186, 91] on input "200" at bounding box center [182, 90] width 43 height 8
type input "2"
type input "100"
click at [326, 155] on img at bounding box center [321, 156] width 21 height 15
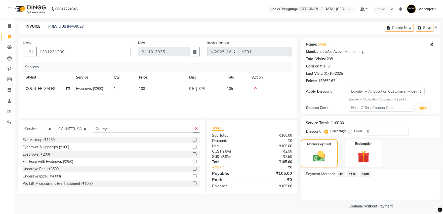
click at [341, 173] on span "UPI" at bounding box center [341, 174] width 8 height 6
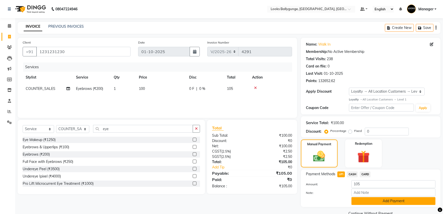
click at [361, 202] on button "Add Payment" at bounding box center [393, 201] width 84 height 8
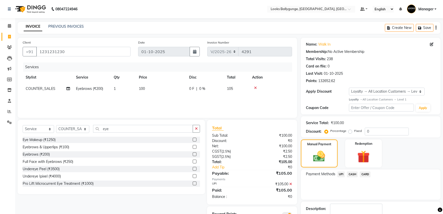
scroll to position [32, 0]
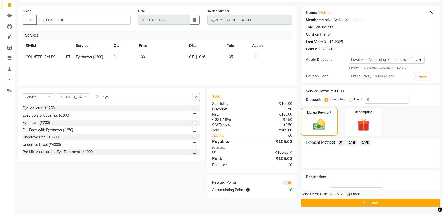
click at [361, 201] on button "Checkout" at bounding box center [371, 203] width 140 height 8
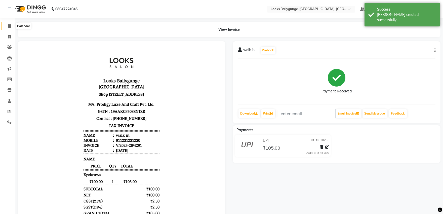
click at [8, 25] on icon at bounding box center [9, 26] width 3 height 4
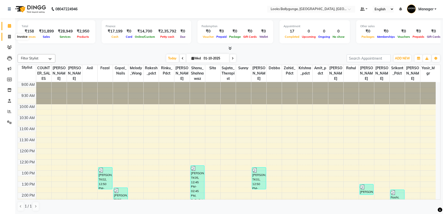
click at [9, 35] on icon at bounding box center [9, 37] width 3 height 4
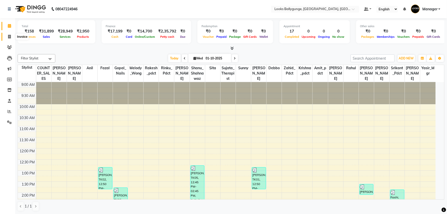
select select "service"
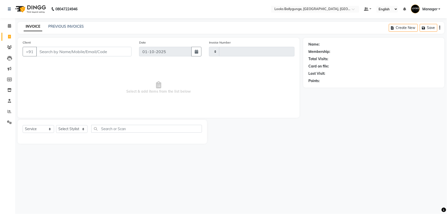
type input "4292"
select select "6477"
type input "8910895245"
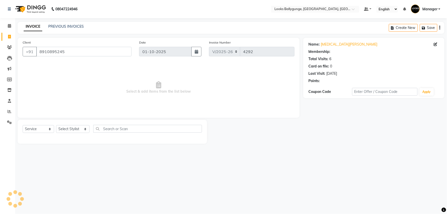
select select "1: Object"
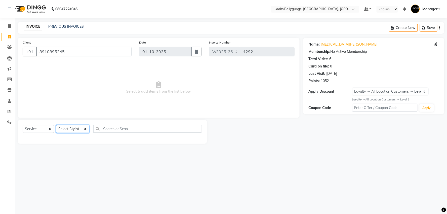
click at [82, 128] on select "Select Stylist [PERSON_NAME] amit_pdct anil [PERSON_NAME] COUNTER_SALES [PERSON…" at bounding box center [72, 129] width 33 height 8
select select "52672"
click at [56, 125] on select "Select Stylist [PERSON_NAME] amit_pdct anil [PERSON_NAME] COUNTER_SALES [PERSON…" at bounding box center [72, 129] width 33 height 8
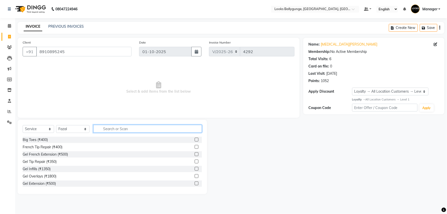
click at [121, 128] on input "text" at bounding box center [147, 129] width 109 height 8
type input "cut"
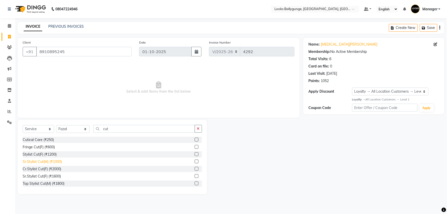
click at [60, 161] on div "Sr.Stylist Cut(M) (₹1000)" at bounding box center [42, 161] width 39 height 5
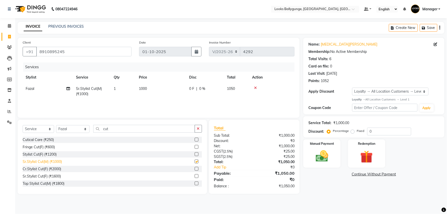
checkbox input "false"
drag, startPoint x: 117, startPoint y: 129, endPoint x: 98, endPoint y: 130, distance: 19.1
click at [98, 130] on input "cut" at bounding box center [144, 129] width 102 height 8
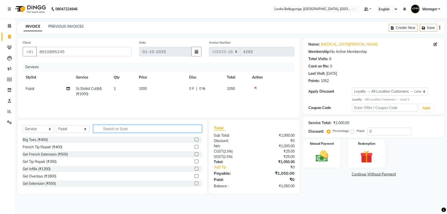
type input "b"
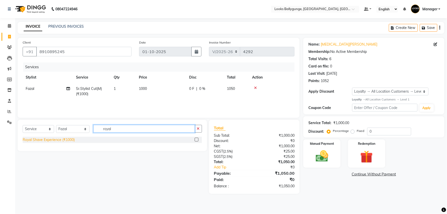
type input "royal"
click at [69, 139] on div "Royal Shave Experience (₹1000)" at bounding box center [49, 139] width 52 height 5
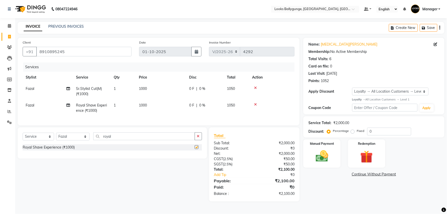
checkbox input "false"
click at [149, 106] on td "1000" at bounding box center [161, 108] width 50 height 17
select select "52672"
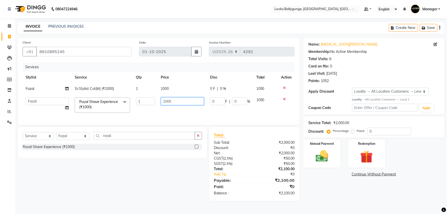
drag, startPoint x: 180, startPoint y: 104, endPoint x: 161, endPoint y: 107, distance: 19.4
click at [161, 107] on td "1000" at bounding box center [182, 104] width 49 height 21
type input "700"
click at [161, 107] on td "700" at bounding box center [182, 104] width 49 height 21
select select "52672"
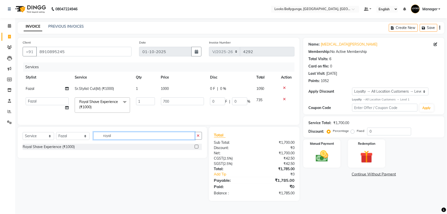
drag, startPoint x: 147, startPoint y: 138, endPoint x: 101, endPoint y: 146, distance: 47.2
click at [101, 144] on div "Select Service Product Membership Package Voucher Prepaid Gift Card Select Styl…" at bounding box center [112, 138] width 179 height 12
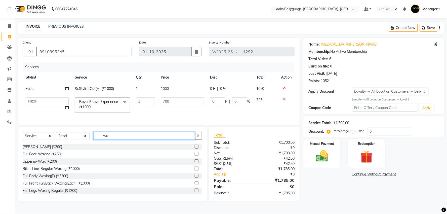
drag, startPoint x: 123, startPoint y: 138, endPoint x: 90, endPoint y: 144, distance: 34.2
click at [90, 144] on div "Select Service Product Membership Package Voucher Prepaid Gift Card Select Styl…" at bounding box center [112, 138] width 179 height 12
type input "shampoo"
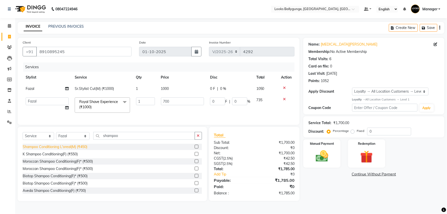
click at [79, 149] on div "Shampoo Conditioning L'oreal(M) (₹450)" at bounding box center [55, 146] width 65 height 5
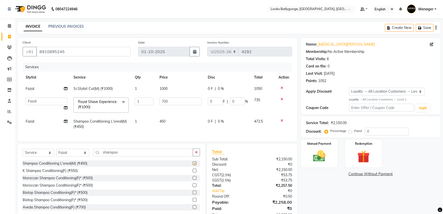
checkbox input "false"
click at [180, 119] on td "450" at bounding box center [180, 124] width 48 height 17
select select "52672"
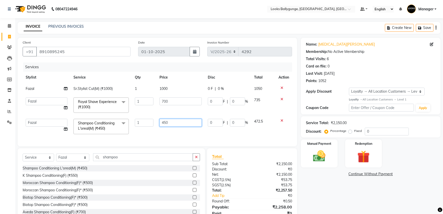
drag, startPoint x: 197, startPoint y: 121, endPoint x: 109, endPoint y: 124, distance: 87.9
click at [109, 124] on tr "Ali_Stylist amit_pdct anil Ayush Sahu COUNTER_SALES Debbo Fazal Gopal_Nails Kri…" at bounding box center [157, 126] width 269 height 21
type input "500"
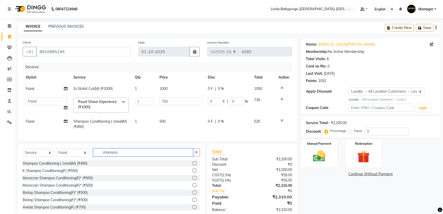
drag, startPoint x: 124, startPoint y: 161, endPoint x: 92, endPoint y: 161, distance: 32.4
click at [92, 160] on div "Select Service Product Membership Package Voucher Prepaid Gift Card Select Styl…" at bounding box center [111, 154] width 177 height 12
type input "clean"
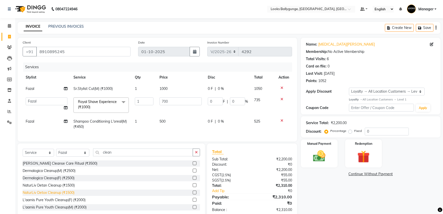
click at [72, 195] on div "NaturLiv Detox Cleanup (₹1500)" at bounding box center [49, 192] width 52 height 5
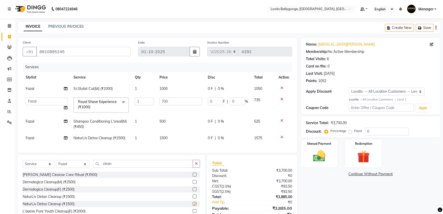
checkbox input "false"
click at [181, 139] on td "1500" at bounding box center [180, 137] width 48 height 11
select select "52672"
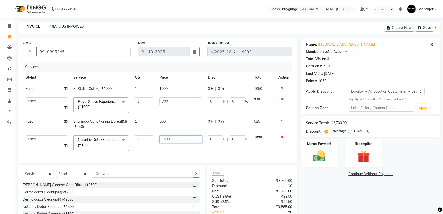
drag, startPoint x: 193, startPoint y: 136, endPoint x: 155, endPoint y: 143, distance: 38.2
click at [155, 143] on tr "Ali_Stylist amit_pdct anil Ayush Sahu COUNTER_SALES Debbo Fazal Gopal_Nails Kri…" at bounding box center [157, 142] width 269 height 21
type input "2500"
click at [160, 152] on div "Client +91 8910895245 Date 01-10-2025 Invoice Number V/2025 V/2025-26 4292 Serv…" at bounding box center [157, 100] width 279 height 125
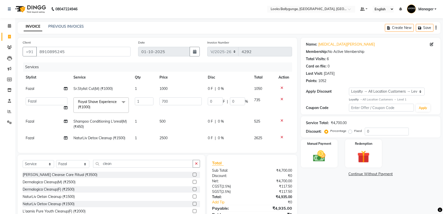
scroll to position [27, 0]
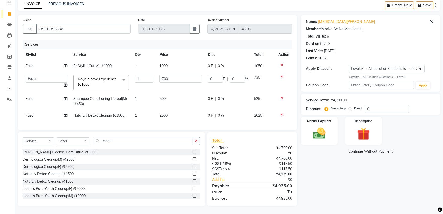
drag, startPoint x: 347, startPoint y: 131, endPoint x: 339, endPoint y: 131, distance: 7.8
click at [343, 131] on div "Manual Payment Redemption" at bounding box center [370, 131] width 147 height 28
click at [329, 134] on img at bounding box center [319, 133] width 21 height 15
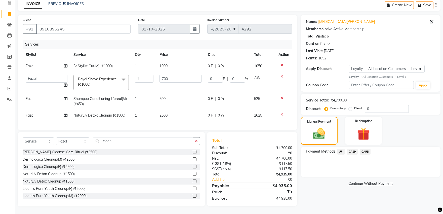
click at [349, 149] on span "CASH" at bounding box center [352, 152] width 11 height 6
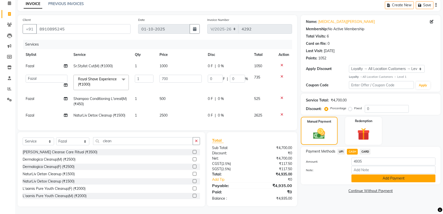
click at [361, 175] on button "Add Payment" at bounding box center [393, 178] width 84 height 8
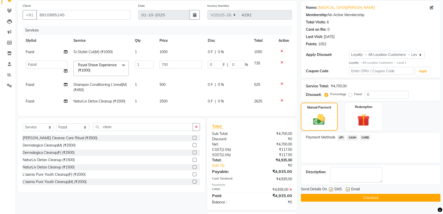
scroll to position [69, 0]
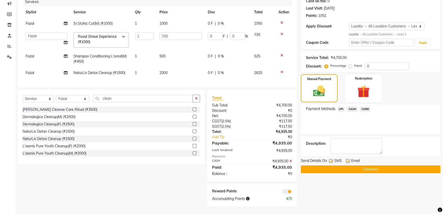
click at [355, 166] on button "Checkout" at bounding box center [371, 169] width 140 height 8
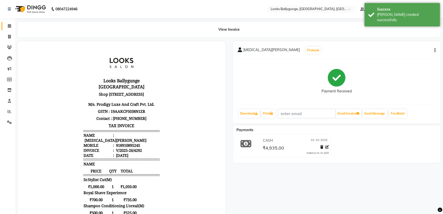
click at [3, 26] on link "Calendar" at bounding box center [8, 26] width 12 height 8
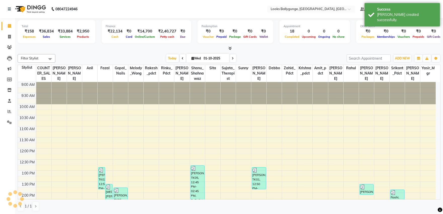
scroll to position [177, 0]
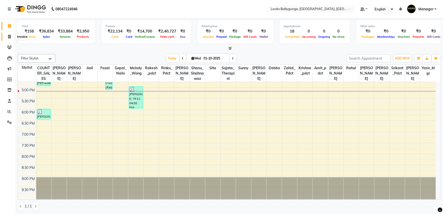
click at [9, 37] on icon at bounding box center [9, 37] width 3 height 4
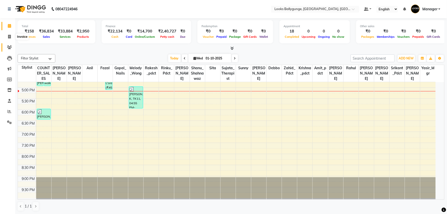
select select "6477"
select select "service"
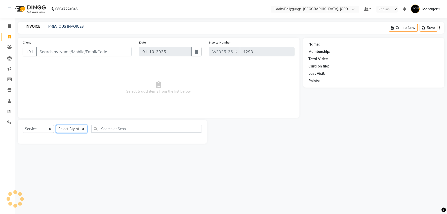
click at [76, 126] on select "Select Stylist" at bounding box center [71, 129] width 31 height 8
select select "50049"
click at [56, 125] on select "Select Stylist [PERSON_NAME] amit_pdct anil [PERSON_NAME] COUNTER_SALES [PERSON…" at bounding box center [72, 129] width 33 height 8
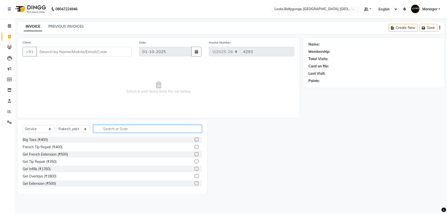
click at [117, 129] on input "text" at bounding box center [147, 129] width 109 height 8
type input "head"
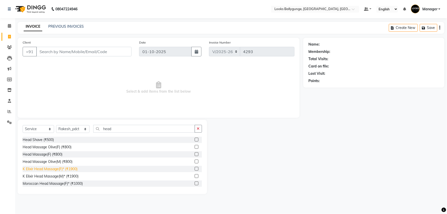
click at [76, 168] on div "K Elixir Head Massage(F)* (₹1900)" at bounding box center [50, 168] width 55 height 5
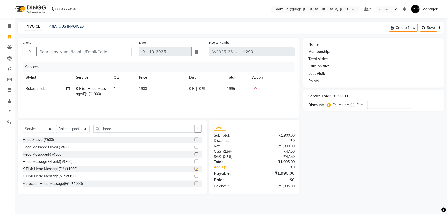
checkbox input "false"
click at [137, 92] on td "1900" at bounding box center [161, 91] width 50 height 17
select select "50049"
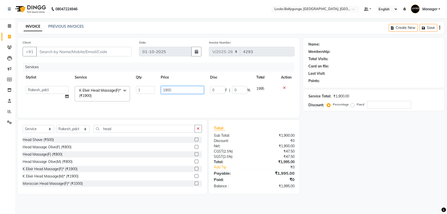
drag, startPoint x: 180, startPoint y: 92, endPoint x: 167, endPoint y: 92, distance: 13.3
click at [167, 92] on input "1900" at bounding box center [182, 90] width 43 height 8
type input "1500"
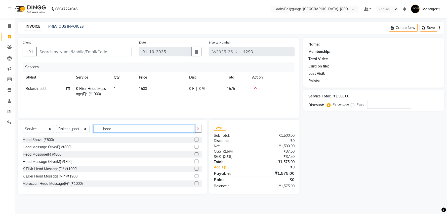
drag, startPoint x: 122, startPoint y: 125, endPoint x: 100, endPoint y: 131, distance: 23.6
click at [100, 131] on input "head" at bounding box center [144, 129] width 102 height 8
type input "shampoo"
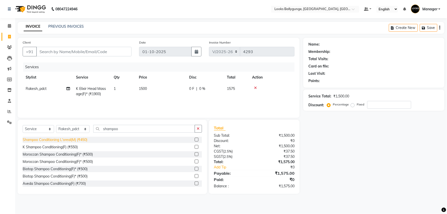
click at [84, 137] on div "Shampoo Conditioning L'oreal(M) (₹450)" at bounding box center [55, 139] width 65 height 5
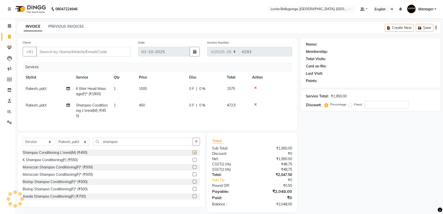
checkbox input "false"
click at [148, 108] on td "450" at bounding box center [161, 111] width 50 height 22
select select "50049"
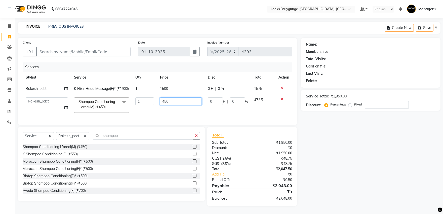
drag, startPoint x: 173, startPoint y: 104, endPoint x: 155, endPoint y: 104, distance: 17.4
click at [155, 104] on tr "Ali_Stylist amit_pdct anil Ayush Sahu COUNTER_SALES Debbo Fazal Gopal_Nails Kri…" at bounding box center [157, 104] width 269 height 21
type input "700"
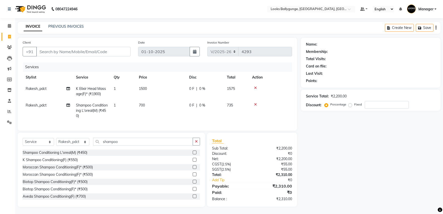
click at [156, 113] on tr "Rakesh_pdct Shampoo Conditioning L'oreal(M) (₹450) 1 700 0 F | 0 % 735" at bounding box center [157, 111] width 269 height 22
click at [73, 146] on select "Select Stylist [PERSON_NAME] amit_pdct anil [PERSON_NAME] COUNTER_SALES [PERSON…" at bounding box center [72, 142] width 33 height 8
click at [73, 145] on select "Select Stylist [PERSON_NAME] amit_pdct anil [PERSON_NAME] COUNTER_SALES [PERSON…" at bounding box center [72, 142] width 33 height 8
select select "93037"
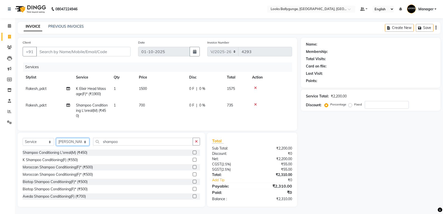
click at [56, 142] on select "Select Stylist [PERSON_NAME] amit_pdct anil [PERSON_NAME] COUNTER_SALES [PERSON…" at bounding box center [72, 142] width 33 height 8
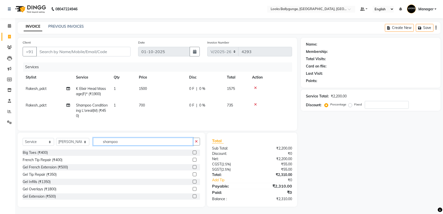
drag, startPoint x: 128, startPoint y: 145, endPoint x: 103, endPoint y: 147, distance: 25.7
click at [103, 145] on input "shampoo" at bounding box center [143, 142] width 100 height 8
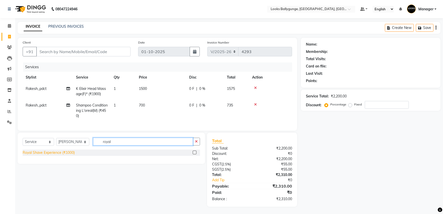
type input "royal"
click at [65, 155] on div "Royal Shave Experience (₹1000)" at bounding box center [49, 152] width 52 height 5
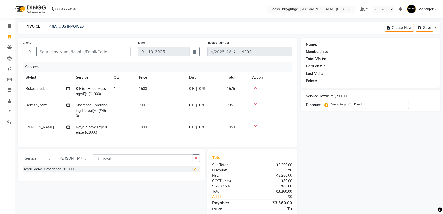
checkbox input "false"
click at [151, 125] on td "1000" at bounding box center [161, 129] width 50 height 17
select select "93037"
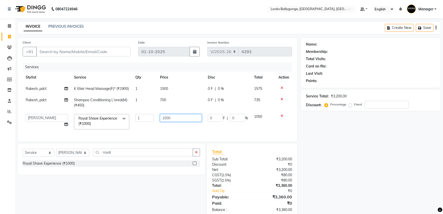
drag, startPoint x: 186, startPoint y: 124, endPoint x: 145, endPoint y: 123, distance: 41.0
click at [145, 123] on tr "Ali_Stylist amit_pdct anil [PERSON_NAME] COUNTER_SALES [PERSON_NAME] Gopal_Nail…" at bounding box center [157, 121] width 269 height 21
type input "700"
click at [151, 130] on tr "Ali_Stylist amit_pdct anil [PERSON_NAME] COUNTER_SALES [PERSON_NAME] Gopal_Nail…" at bounding box center [157, 121] width 269 height 21
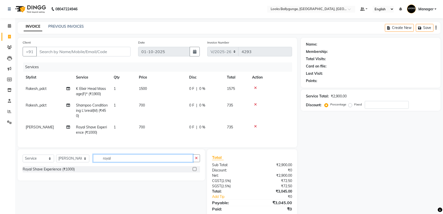
drag, startPoint x: 131, startPoint y: 160, endPoint x: 90, endPoint y: 160, distance: 41.3
click at [90, 160] on div "Select Service Product Membership Package Voucher Prepaid Gift Card Select Styl…" at bounding box center [111, 160] width 177 height 12
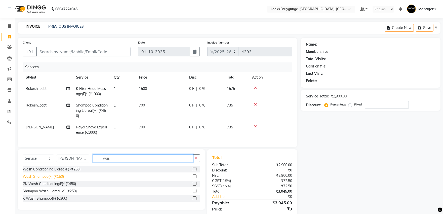
type input "was"
click at [51, 179] on div "Wash Shampoo(F) (₹150)" at bounding box center [43, 176] width 41 height 5
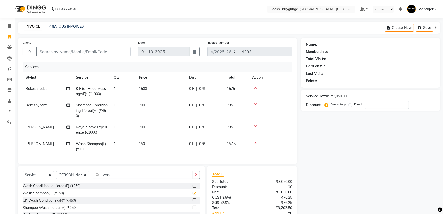
checkbox input "false"
click at [168, 147] on td "150" at bounding box center [161, 146] width 50 height 17
select select "93037"
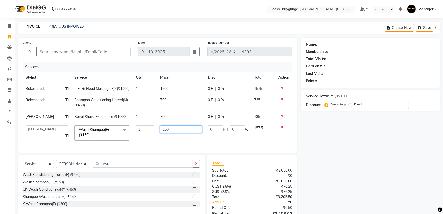
drag, startPoint x: 182, startPoint y: 136, endPoint x: 146, endPoint y: 136, distance: 36.0
click at [146, 136] on tr "Ali_Stylist amit_pdct anil Ayush Sahu COUNTER_SALES Debbo Fazal Gopal_Nails Kri…" at bounding box center [157, 132] width 269 height 21
type input "500"
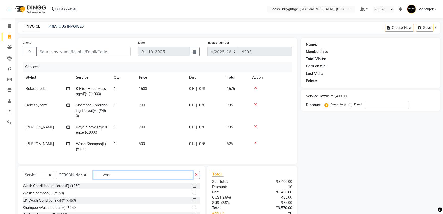
drag, startPoint x: 119, startPoint y: 175, endPoint x: 96, endPoint y: 174, distance: 23.4
click at [96, 175] on div "Select Service Product Membership Package Voucher Prepaid Gift Card Select Styl…" at bounding box center [111, 196] width 187 height 60
type input "head"
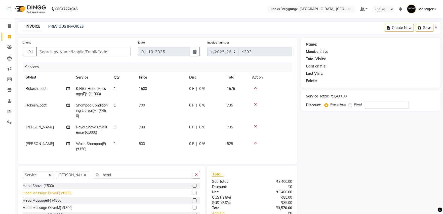
click at [68, 195] on div "Head Massage Olive(F) (₹800)" at bounding box center [47, 192] width 49 height 5
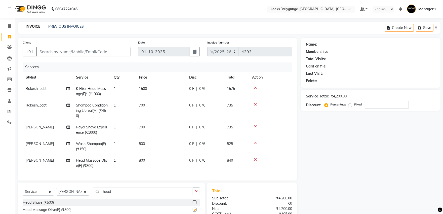
checkbox input "false"
click at [156, 162] on td "800" at bounding box center [161, 163] width 50 height 17
select select "93037"
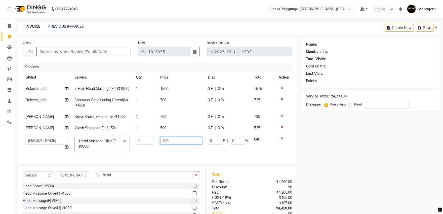
drag, startPoint x: 179, startPoint y: 146, endPoint x: 127, endPoint y: 145, distance: 52.6
click at [126, 146] on tr "Ali_Stylist amit_pdct anil Ayush Sahu COUNTER_SALES Debbo Fazal Gopal_Nails Kri…" at bounding box center [157, 144] width 269 height 21
type input "1200"
click at [158, 154] on tbody "Rakesh_pdct K Elixir Head Massage(F)* (₹1900) 1 1500 0 F | 0 % 1575 Rakesh_pdct…" at bounding box center [157, 119] width 269 height 72
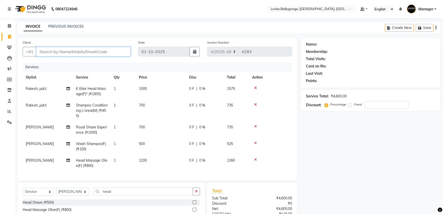
click at [82, 50] on input "Client" at bounding box center [83, 52] width 94 height 10
type input "9"
type input "0"
type input "9064121330"
click at [125, 51] on span "Add Client" at bounding box center [118, 51] width 20 height 5
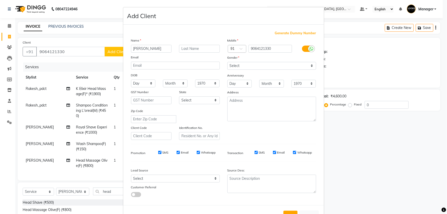
type input "sayantika"
click at [247, 68] on select "Select [DEMOGRAPHIC_DATA] [DEMOGRAPHIC_DATA] Other Prefer Not To Say" at bounding box center [271, 66] width 89 height 8
select select "female"
click at [227, 62] on select "Select [DEMOGRAPHIC_DATA] [DEMOGRAPHIC_DATA] Other Prefer Not To Say" at bounding box center [271, 66] width 89 height 8
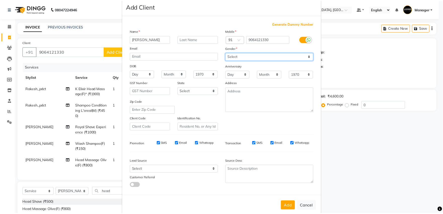
scroll to position [19, 0]
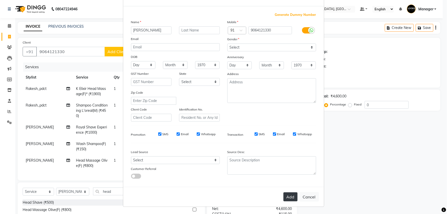
click at [288, 194] on button "Add" at bounding box center [290, 196] width 14 height 9
select select
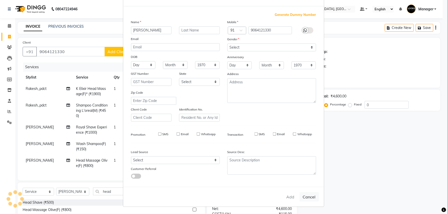
select select
checkbox input "false"
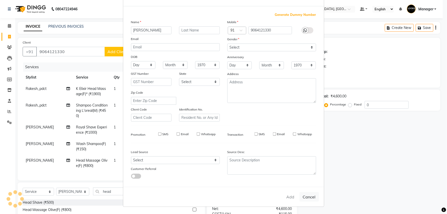
checkbox input "false"
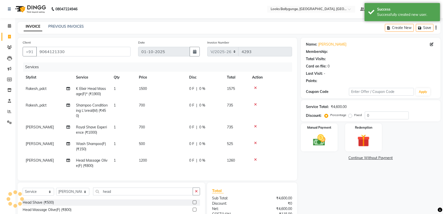
select select "1: Object"
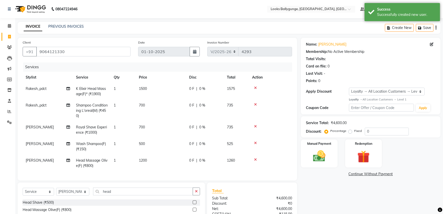
scroll to position [54, 0]
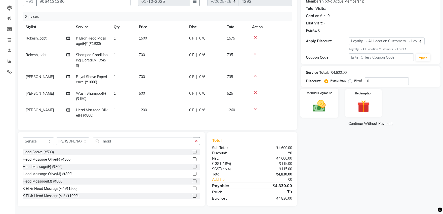
click at [315, 100] on img at bounding box center [319, 105] width 21 height 15
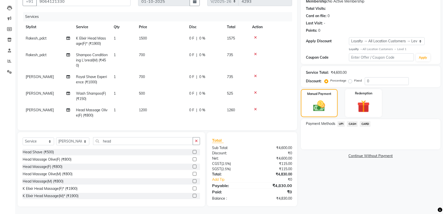
click at [341, 121] on span "UPI" at bounding box center [341, 124] width 8 height 6
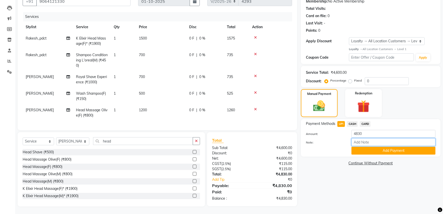
click at [360, 140] on input "Note:" at bounding box center [393, 142] width 84 height 8
click at [359, 147] on button "Add Payment" at bounding box center [393, 151] width 84 height 8
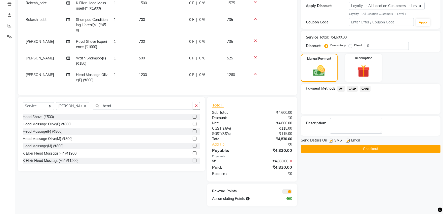
scroll to position [90, 0]
click at [365, 145] on button "Checkout" at bounding box center [371, 149] width 140 height 8
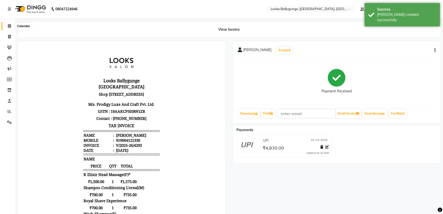
click at [5, 26] on span at bounding box center [9, 26] width 9 height 6
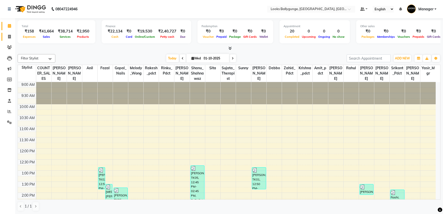
click at [7, 34] on span at bounding box center [9, 37] width 9 height 6
select select "service"
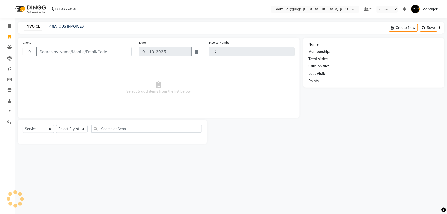
type input "4294"
select select "6477"
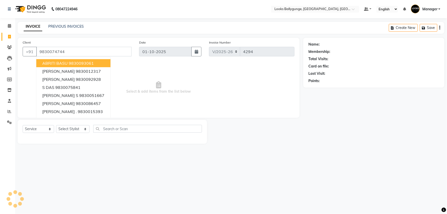
type input "9830074744"
select select "1: Object"
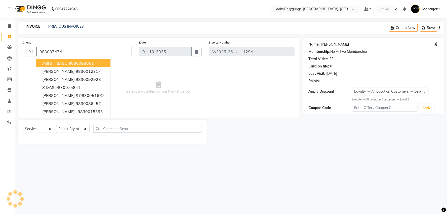
click at [328, 44] on link "Rishi Bajoria" at bounding box center [335, 44] width 28 height 5
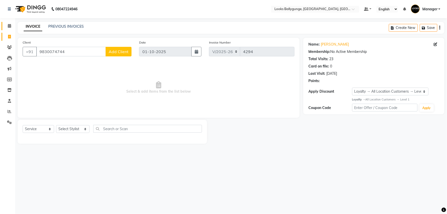
click at [5, 24] on span at bounding box center [9, 26] width 9 height 6
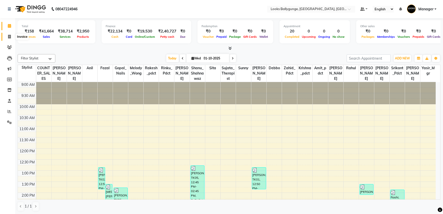
click at [8, 38] on icon at bounding box center [9, 37] width 3 height 4
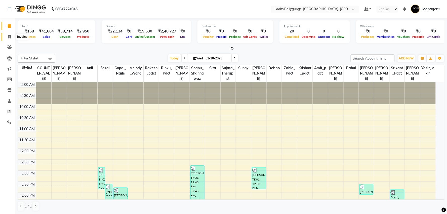
select select "6477"
select select "service"
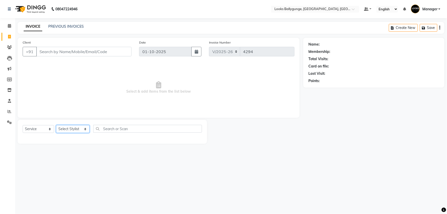
click at [80, 128] on select "Select Stylist [PERSON_NAME] amit_pdct anil [PERSON_NAME] COUNTER_SALES [PERSON…" at bounding box center [72, 129] width 33 height 8
click at [56, 125] on select "Select Stylist [PERSON_NAME] amit_pdct anil [PERSON_NAME] COUNTER_SALES [PERSON…" at bounding box center [72, 129] width 33 height 8
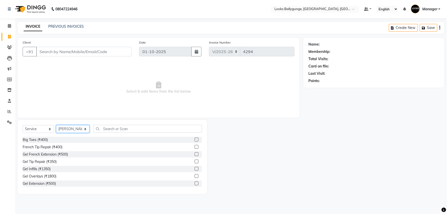
click at [78, 127] on select "Select Stylist [PERSON_NAME] amit_pdct anil [PERSON_NAME] COUNTER_SALES [PERSON…" at bounding box center [72, 129] width 33 height 8
select select "50037"
click at [56, 125] on select "Select Stylist [PERSON_NAME] amit_pdct anil [PERSON_NAME] COUNTER_SALES [PERSON…" at bounding box center [72, 129] width 33 height 8
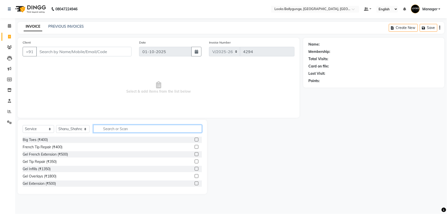
click at [119, 127] on input "text" at bounding box center [147, 129] width 109 height 8
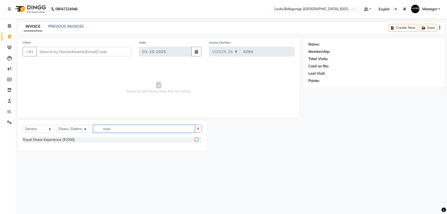
type input "roya"
click at [77, 142] on div "Royal Shave Experience (₹1000)" at bounding box center [112, 140] width 179 height 6
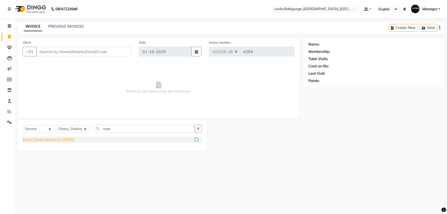
click at [67, 142] on div "Royal Shave Experience (₹1000)" at bounding box center [49, 139] width 52 height 5
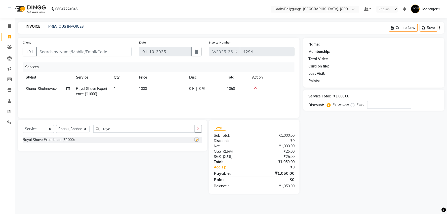
checkbox input "false"
click at [159, 91] on td "1000" at bounding box center [161, 91] width 50 height 17
select select "50037"
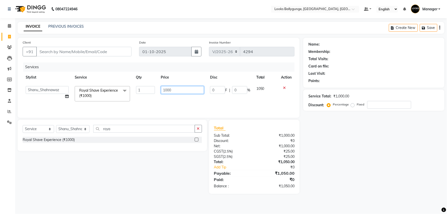
drag, startPoint x: 181, startPoint y: 86, endPoint x: 166, endPoint y: 90, distance: 15.0
click at [166, 90] on input "1000" at bounding box center [182, 90] width 43 height 8
type input "1"
type input "700"
click at [167, 101] on div "Services Stylist Service Qty Price Disc Total Action Ali_Stylist amit_pdct anil…" at bounding box center [159, 87] width 272 height 50
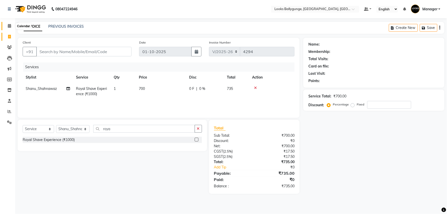
click at [6, 24] on span at bounding box center [9, 26] width 9 height 6
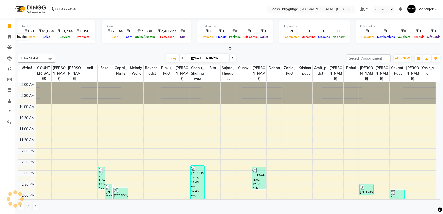
click at [11, 35] on span at bounding box center [9, 37] width 9 height 6
select select "service"
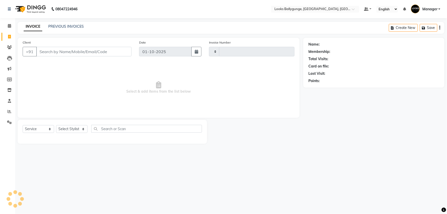
type input "4294"
select select "6477"
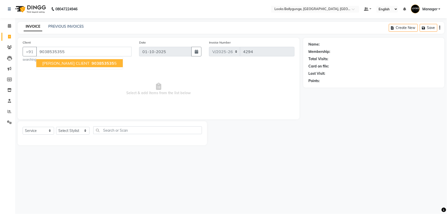
click at [64, 63] on span "VANSHIKA CLIENT" at bounding box center [65, 63] width 47 height 5
type input "9038535355"
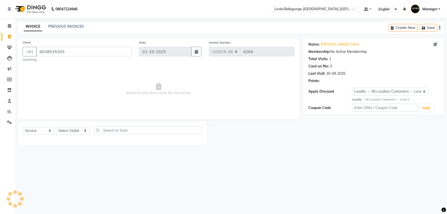
select select "1: Object"
click at [331, 46] on link "Vanshika Client" at bounding box center [340, 44] width 38 height 5
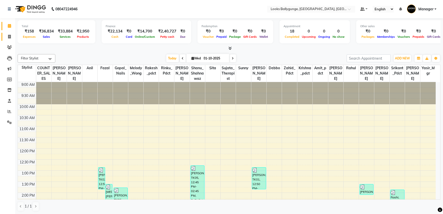
click at [7, 40] on link "Invoice" at bounding box center [8, 37] width 12 height 8
select select "service"
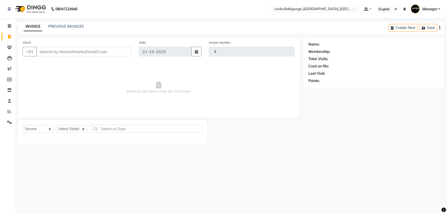
type input "4293"
select select "6477"
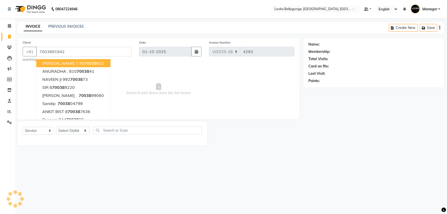
type input "7003891942"
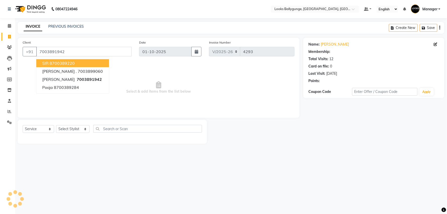
select select "1: Object"
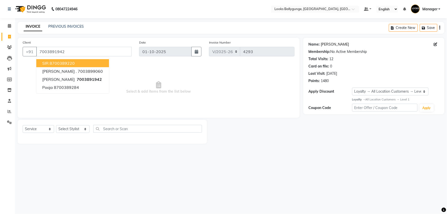
click at [330, 44] on link "[PERSON_NAME]" at bounding box center [335, 44] width 28 height 5
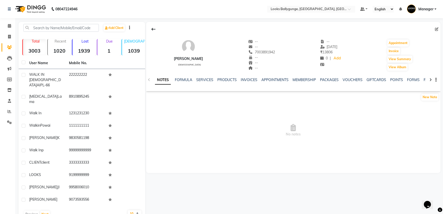
drag, startPoint x: 204, startPoint y: 82, endPoint x: 206, endPoint y: 80, distance: 2.7
click at [205, 81] on div "SERVICES" at bounding box center [204, 79] width 17 height 5
click at [206, 79] on link "SERVICES" at bounding box center [204, 79] width 17 height 5
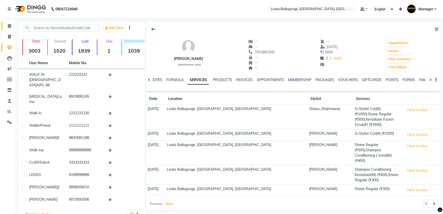
click at [5, 27] on span at bounding box center [9, 26] width 9 height 6
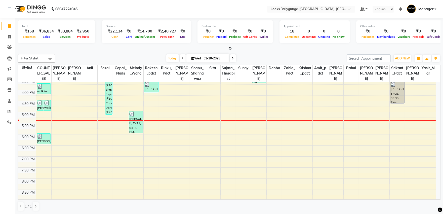
scroll to position [84, 0]
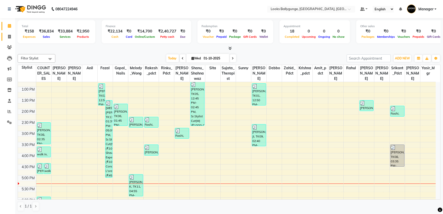
click at [4, 35] on link "Invoice" at bounding box center [8, 37] width 12 height 8
select select "service"
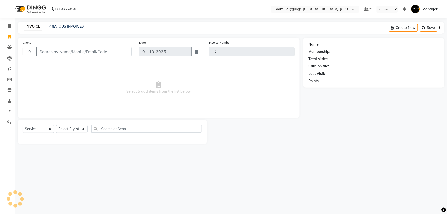
type input "4293"
select select "6477"
click at [78, 129] on select "Select Stylist [PERSON_NAME] amit_pdct anil [PERSON_NAME] COUNTER_SALES [PERSON…" at bounding box center [72, 129] width 33 height 8
select select "50037"
click at [56, 125] on select "Select Stylist [PERSON_NAME] amit_pdct anil [PERSON_NAME] COUNTER_SALES [PERSON…" at bounding box center [72, 129] width 33 height 8
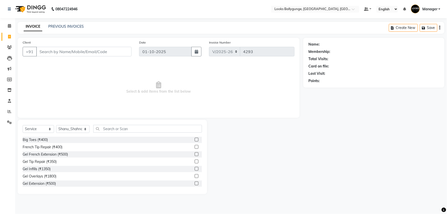
click at [114, 121] on div "Select Service Product Membership Package Voucher Prepaid Gift Card Select Styl…" at bounding box center [112, 157] width 189 height 74
click at [114, 128] on input "text" at bounding box center [147, 129] width 109 height 8
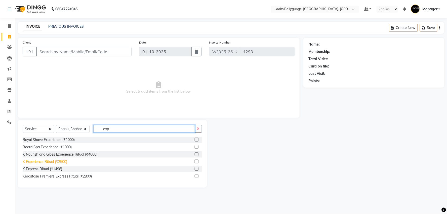
type input "exp"
click at [65, 161] on div "K Experience Ritual (₹2500)" at bounding box center [45, 161] width 45 height 5
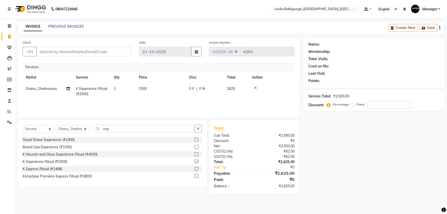
checkbox input "false"
click at [167, 94] on td "2500" at bounding box center [161, 91] width 50 height 17
select select "50037"
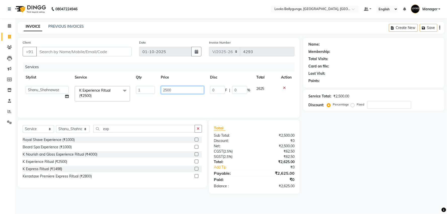
drag, startPoint x: 175, startPoint y: 93, endPoint x: 155, endPoint y: 80, distance: 23.7
click at [154, 92] on tr "Ali_Stylist amit_pdct anil [PERSON_NAME] COUNTER_SALES [PERSON_NAME] Gopal_Nail…" at bounding box center [159, 93] width 272 height 21
type input "3800"
click at [66, 131] on select "Select Stylist [PERSON_NAME] amit_pdct anil [PERSON_NAME] COUNTER_SALES [PERSON…" at bounding box center [72, 129] width 33 height 8
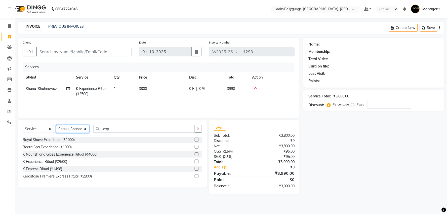
select select "61707"
click at [56, 125] on select "Select Stylist [PERSON_NAME] amit_pdct anil [PERSON_NAME] COUNTER_SALES [PERSON…" at bounding box center [72, 129] width 33 height 8
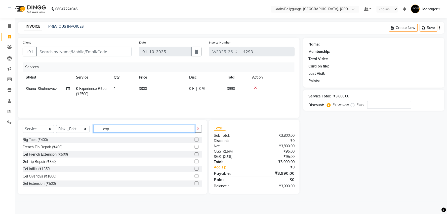
drag, startPoint x: 118, startPoint y: 132, endPoint x: 62, endPoint y: 136, distance: 56.0
click at [62, 136] on div "Select Service Product Membership Package Voucher Prepaid Gift Card Select Styl…" at bounding box center [112, 131] width 179 height 12
type input "ped"
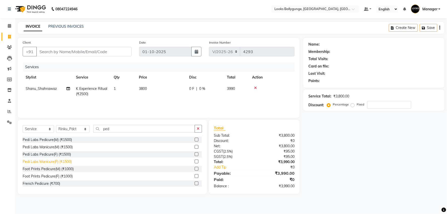
click at [57, 162] on div "Pedi Labs Manicure(F) (₹1500)" at bounding box center [47, 161] width 49 height 5
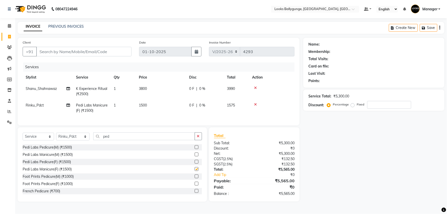
checkbox input "false"
click at [151, 106] on td "1500" at bounding box center [161, 108] width 50 height 17
select select "61707"
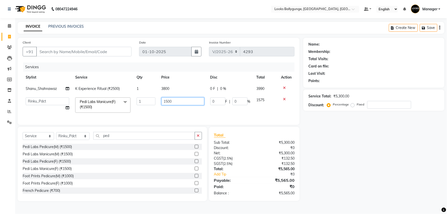
drag, startPoint x: 174, startPoint y: 100, endPoint x: 143, endPoint y: 103, distance: 31.6
click at [143, 103] on tr "Ali_Stylist amit_pdct anil [PERSON_NAME] COUNTER_SALES [PERSON_NAME] Gopal_Nail…" at bounding box center [159, 104] width 272 height 21
type input "2000"
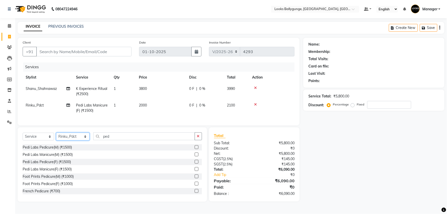
drag, startPoint x: 80, startPoint y: 142, endPoint x: 81, endPoint y: 139, distance: 3.5
click at [80, 140] on select "Select Stylist [PERSON_NAME] amit_pdct anil [PERSON_NAME] COUNTER_SALES [PERSON…" at bounding box center [72, 137] width 33 height 8
select select "50037"
click at [56, 137] on select "Select Stylist [PERSON_NAME] amit_pdct anil [PERSON_NAME] COUNTER_SALES [PERSON…" at bounding box center [72, 137] width 33 height 8
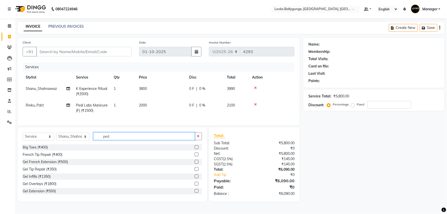
drag, startPoint x: 130, startPoint y: 139, endPoint x: 77, endPoint y: 143, distance: 53.4
click at [77, 143] on div "Select Service Product Membership Package Voucher Prepaid Gift Card Select Styl…" at bounding box center [112, 138] width 179 height 12
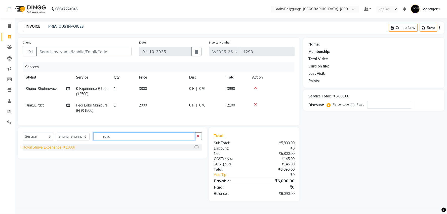
type input "roya"
click at [75, 150] on div "Royal Shave Experience (₹1000)" at bounding box center [49, 147] width 52 height 5
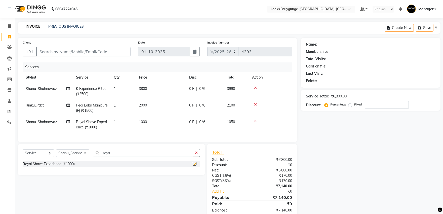
checkbox input "false"
click at [151, 118] on td "1000" at bounding box center [161, 124] width 50 height 17
select select "50037"
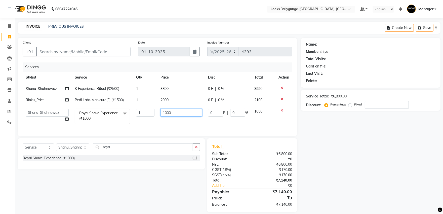
drag, startPoint x: 182, startPoint y: 113, endPoint x: 158, endPoint y: 117, distance: 24.2
click at [158, 117] on td "1000" at bounding box center [181, 116] width 48 height 21
type input "700"
click at [158, 122] on td "700" at bounding box center [181, 116] width 48 height 21
select select "50037"
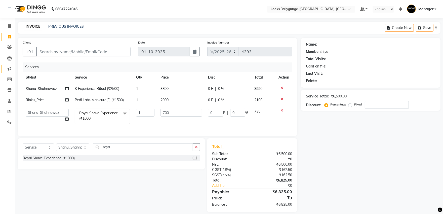
scroll to position [10, 0]
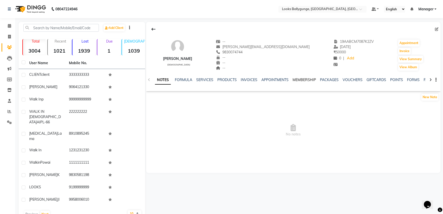
click at [307, 79] on link "MEMBERSHIP" at bounding box center [304, 79] width 23 height 5
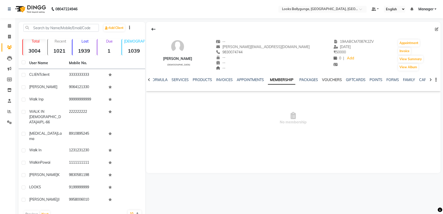
click at [333, 78] on link "VOUCHERS" at bounding box center [332, 79] width 20 height 5
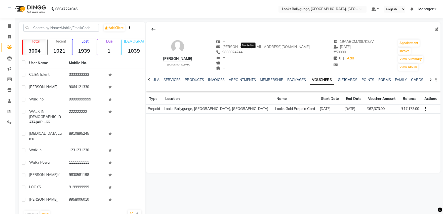
copy span "9830074744"
drag, startPoint x: 268, startPoint y: 53, endPoint x: 241, endPoint y: 53, distance: 26.9
click at [241, 53] on div "[PHONE_NUMBER] Mobile No." at bounding box center [263, 52] width 94 height 5
click at [11, 39] on link "Invoice" at bounding box center [8, 37] width 12 height 8
select select "service"
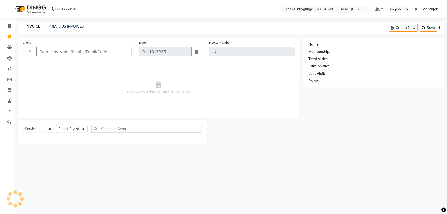
type input "4294"
select select "6477"
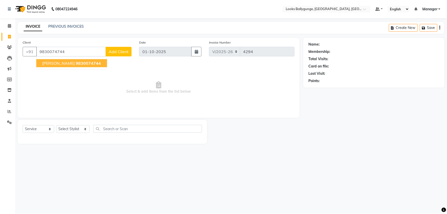
click at [88, 60] on button "[PERSON_NAME] 9830074744" at bounding box center [71, 63] width 71 height 8
type input "9830074744"
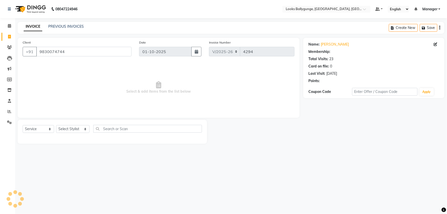
select select "1: Object"
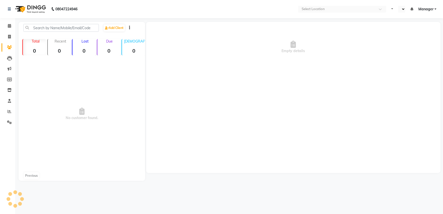
select select "en"
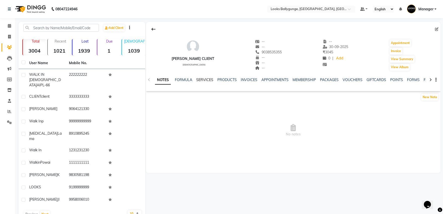
click at [198, 77] on link "SERVICES" at bounding box center [204, 79] width 17 height 5
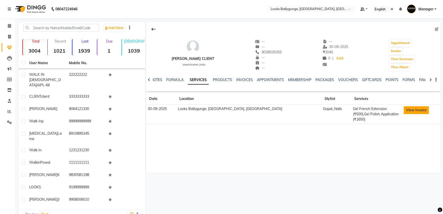
click at [411, 109] on button "View Invoice" at bounding box center [416, 110] width 25 height 8
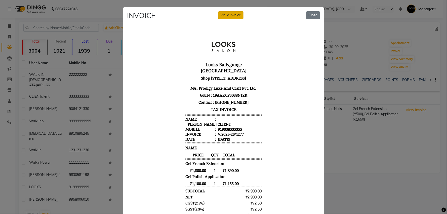
click at [225, 18] on button "View Invoice" at bounding box center [230, 15] width 25 height 8
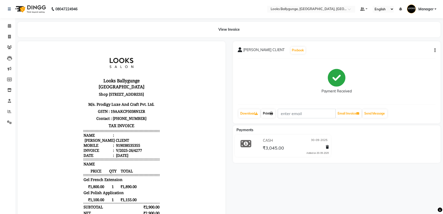
click at [268, 112] on link "Print" at bounding box center [268, 113] width 14 height 9
click at [10, 25] on icon at bounding box center [9, 26] width 3 height 4
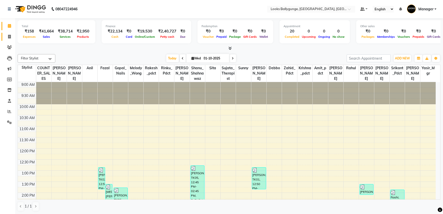
click at [4, 34] on link "Invoice" at bounding box center [8, 37] width 12 height 8
select select "service"
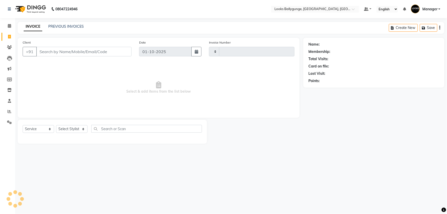
type input "4294"
select select "6477"
click at [78, 131] on select "Select Stylist [PERSON_NAME] amit_pdct anil [PERSON_NAME] COUNTER_SALES [PERSON…" at bounding box center [72, 129] width 33 height 8
select select "50037"
click at [56, 125] on select "Select Stylist [PERSON_NAME] amit_pdct anil [PERSON_NAME] COUNTER_SALES [PERSON…" at bounding box center [72, 129] width 33 height 8
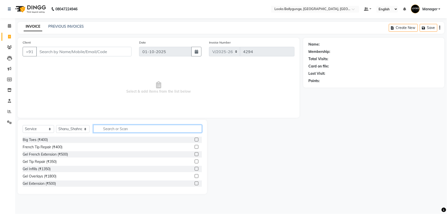
click at [116, 130] on input "text" at bounding box center [147, 129] width 109 height 8
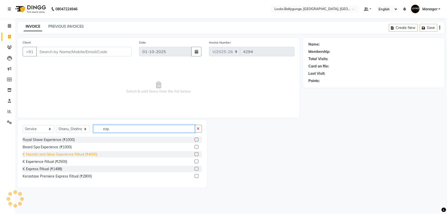
type input "exp"
click at [58, 155] on div "K Nourish and Gloss Experience Ritual (₹4000)" at bounding box center [60, 154] width 75 height 5
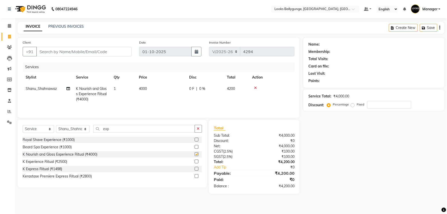
checkbox input "false"
click at [170, 105] on div "Services Stylist Service Qty Price Disc Total Action Shanu_Shahnawaz K Nourish …" at bounding box center [159, 87] width 272 height 50
click at [175, 94] on td "4000" at bounding box center [161, 94] width 50 height 22
select select "50037"
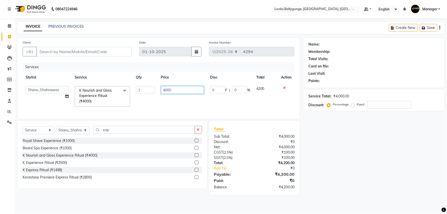
drag, startPoint x: 180, startPoint y: 90, endPoint x: 154, endPoint y: 89, distance: 26.4
click at [152, 89] on tr "Ali_Stylist amit_pdct anil [PERSON_NAME] COUNTER_SALES [PERSON_NAME] Gopal_Nail…" at bounding box center [159, 96] width 272 height 27
type input "3800"
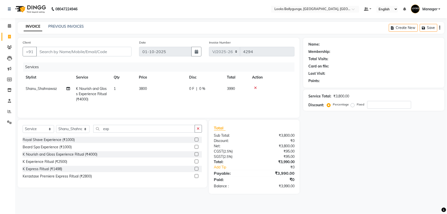
click at [157, 104] on tr "Shanu_Shahnawaz K Nourish and Gloss Experience Ritual (₹4000) 1 3800 0 F | 0 % …" at bounding box center [159, 94] width 272 height 22
click at [73, 126] on select "Select Stylist [PERSON_NAME] amit_pdct anil [PERSON_NAME] COUNTER_SALES [PERSON…" at bounding box center [72, 129] width 33 height 8
drag, startPoint x: 128, startPoint y: 134, endPoint x: 121, endPoint y: 131, distance: 7.0
click at [116, 134] on div "Select Service Product Membership Package Voucher Prepaid Gift Card Select Styl…" at bounding box center [112, 131] width 179 height 12
drag, startPoint x: 121, startPoint y: 129, endPoint x: 95, endPoint y: 135, distance: 27.3
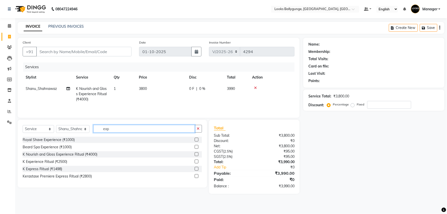
click at [95, 135] on div "Select Service Product Membership Package Voucher Prepaid Gift Card Select Styl…" at bounding box center [112, 131] width 179 height 12
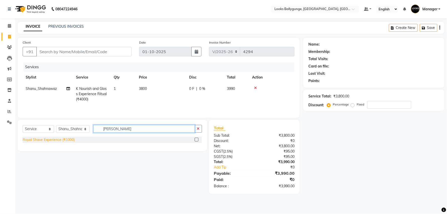
type input "[PERSON_NAME]"
click at [62, 140] on div "Royal Shave Experience (₹1000)" at bounding box center [49, 139] width 52 height 5
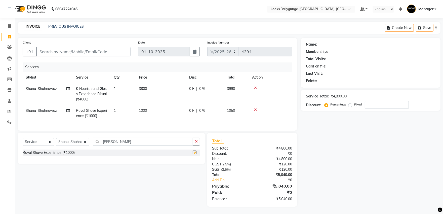
checkbox input "false"
click at [140, 112] on span "1000" at bounding box center [143, 110] width 8 height 5
select select "50037"
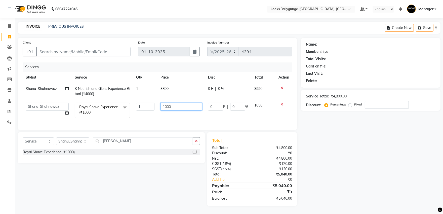
drag, startPoint x: 185, startPoint y: 102, endPoint x: 156, endPoint y: 110, distance: 29.8
click at [156, 110] on tr "Ali_Stylist amit_pdct anil [PERSON_NAME] COUNTER_SALES [PERSON_NAME] Gopal_Nail…" at bounding box center [157, 110] width 269 height 21
type input "700"
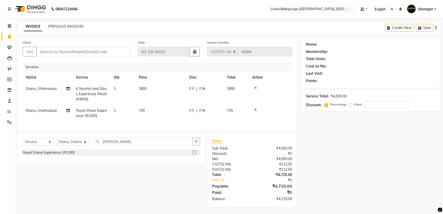
click at [158, 116] on td "700" at bounding box center [161, 113] width 50 height 17
select select "50037"
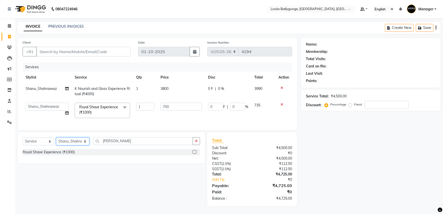
click at [77, 145] on select "Select Stylist [PERSON_NAME] amit_pdct anil [PERSON_NAME] COUNTER_SALES [PERSON…" at bounding box center [72, 141] width 33 height 8
select select "61707"
click at [56, 142] on select "Select Stylist [PERSON_NAME] amit_pdct anil [PERSON_NAME] COUNTER_SALES [PERSON…" at bounding box center [72, 141] width 33 height 8
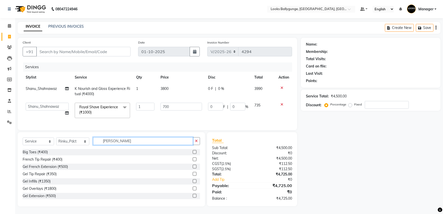
drag, startPoint x: 129, startPoint y: 145, endPoint x: 74, endPoint y: 146, distance: 54.4
click at [74, 146] on div "Select Service Product Membership Package Voucher Prepaid Gift Card Select Styl…" at bounding box center [111, 143] width 177 height 12
type input "ped"
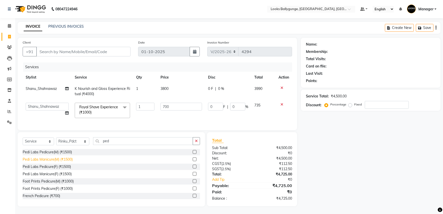
click at [68, 162] on div "Pedi Labs Manicure(M) (₹1500)" at bounding box center [48, 159] width 50 height 5
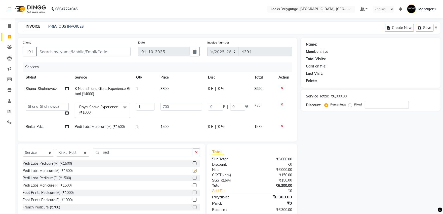
checkbox input "false"
click at [174, 126] on td "1500" at bounding box center [181, 126] width 48 height 11
select select "61707"
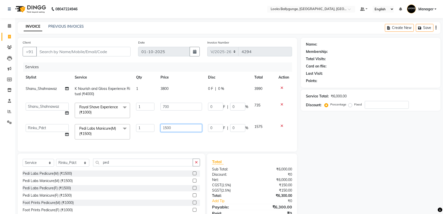
drag, startPoint x: 187, startPoint y: 126, endPoint x: 150, endPoint y: 126, distance: 37.0
click at [150, 126] on tr "Ali_Stylist amit_pdct anil Ayush Sahu COUNTER_SALES Debbo Fazal Gopal_Nails Kri…" at bounding box center [157, 131] width 269 height 21
type input "2000"
click at [151, 135] on div "Services Stylist Service Qty Price Disc Total Action Shanu_Shahnawaz K Nourish …" at bounding box center [157, 104] width 269 height 84
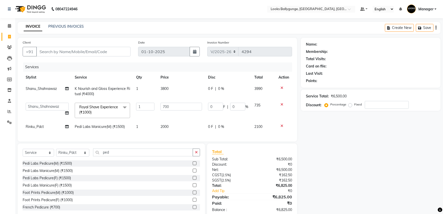
click at [157, 126] on td "2000" at bounding box center [181, 126] width 48 height 11
select select "61707"
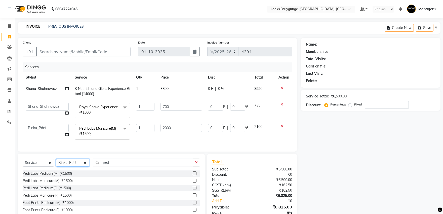
click at [84, 167] on select "Select Stylist [PERSON_NAME] amit_pdct anil [PERSON_NAME] COUNTER_SALES [PERSON…" at bounding box center [72, 163] width 33 height 8
select select "85490"
click at [56, 163] on select "Select Stylist [PERSON_NAME] amit_pdct anil [PERSON_NAME] COUNTER_SALES [PERSON…" at bounding box center [72, 163] width 33 height 8
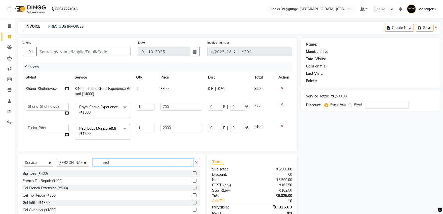
drag, startPoint x: 122, startPoint y: 168, endPoint x: 102, endPoint y: 169, distance: 20.2
click at [102, 166] on input "ped" at bounding box center [143, 162] width 100 height 8
type input "ritu"
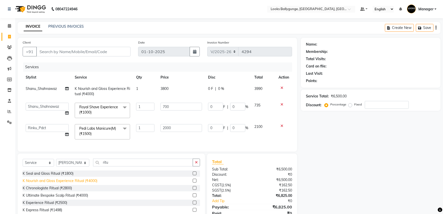
click at [76, 183] on div "K Nourish and Gloss Experience Ritual (₹4000)" at bounding box center [60, 180] width 75 height 5
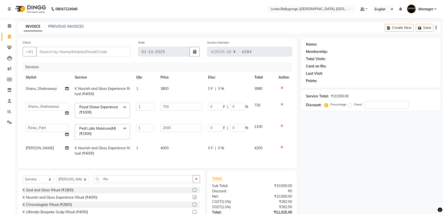
checkbox input "false"
click at [171, 149] on td "4000" at bounding box center [181, 150] width 48 height 17
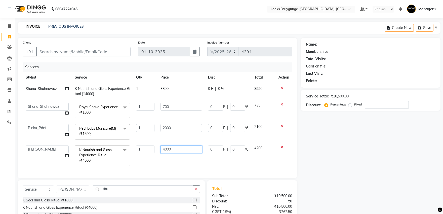
drag, startPoint x: 192, startPoint y: 148, endPoint x: 159, endPoint y: 150, distance: 33.6
click at [159, 150] on td "4000" at bounding box center [181, 155] width 48 height 27
type input "5500"
click at [160, 154] on td "5500" at bounding box center [181, 155] width 48 height 27
click at [143, 155] on td "1" at bounding box center [145, 155] width 24 height 27
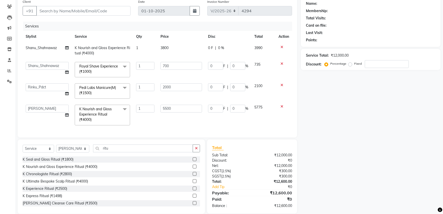
scroll to position [52, 0]
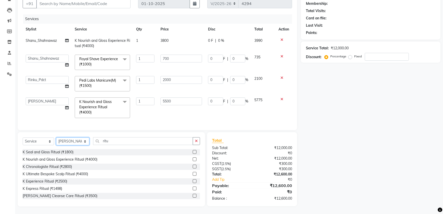
click at [78, 142] on select "Select Stylist [PERSON_NAME] amit_pdct anil [PERSON_NAME] COUNTER_SALES [PERSON…" at bounding box center [72, 141] width 33 height 8
select select "49416"
click at [56, 138] on select "Select Stylist [PERSON_NAME] amit_pdct anil [PERSON_NAME] COUNTER_SALES [PERSON…" at bounding box center [72, 141] width 33 height 8
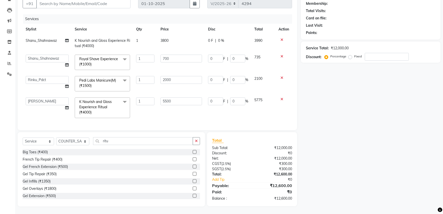
drag, startPoint x: 121, startPoint y: 134, endPoint x: 106, endPoint y: 141, distance: 17.0
click at [99, 141] on div "Select Service Product Membership Package Voucher Prepaid Gift Card Select Styl…" at bounding box center [111, 169] width 187 height 74
drag, startPoint x: 124, startPoint y: 140, endPoint x: 93, endPoint y: 145, distance: 31.8
click at [94, 145] on div "Select Service Product Membership Package Voucher Prepaid Gift Card Select Styl…" at bounding box center [111, 143] width 177 height 12
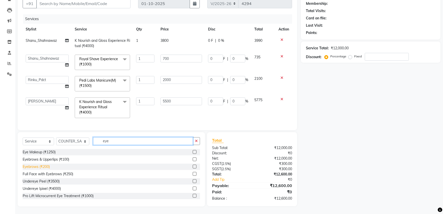
type input "eye"
click at [46, 168] on div "Eyebrows (₹200)" at bounding box center [36, 166] width 27 height 5
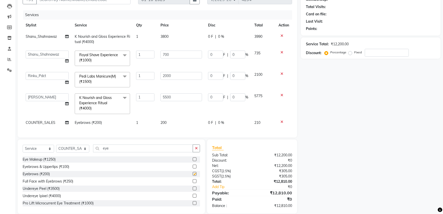
checkbox input "false"
click at [162, 119] on td "200" at bounding box center [181, 122] width 48 height 11
select select "49416"
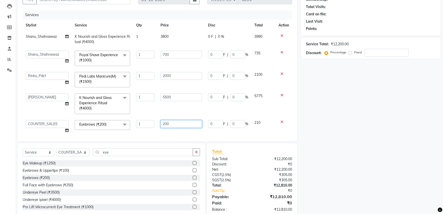
drag, startPoint x: 162, startPoint y: 119, endPoint x: 118, endPoint y: 124, distance: 43.8
click at [118, 124] on tr "Ali_Stylist amit_pdct anil Ayush Sahu COUNTER_SALES Debbo Fazal Gopal_Nails Kri…" at bounding box center [157, 126] width 269 height 19
type input "100"
click at [323, 132] on div "Name: Membership: Total Visits: Card on file: Last Visit: Points: Service Total…" at bounding box center [372, 102] width 143 height 232
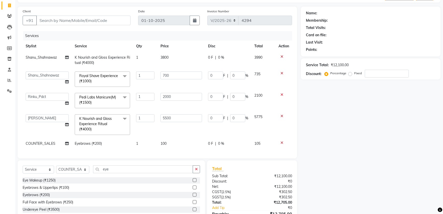
scroll to position [0, 0]
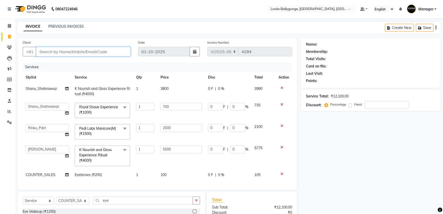
click at [74, 47] on input "Client" at bounding box center [83, 52] width 94 height 10
type input "9"
type input "0"
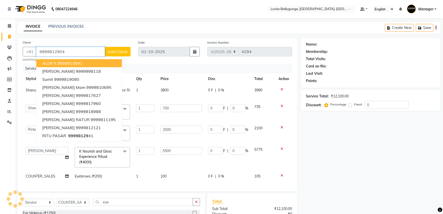
type input "9999812904"
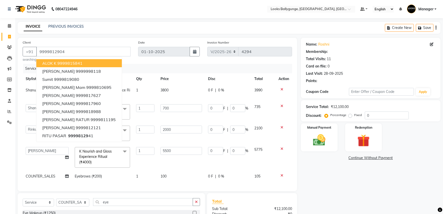
select select "1: Object"
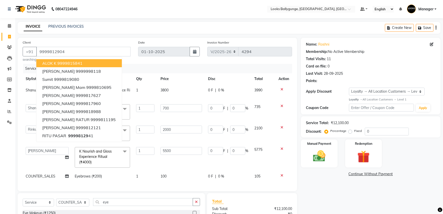
click at [333, 186] on div "Name: Roshni Membership: No Active Membership Total Visits: 11 Card on file: 0 …" at bounding box center [372, 152] width 143 height 229
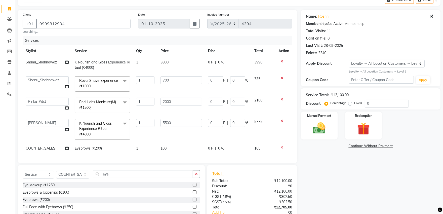
click at [153, 145] on td "1" at bounding box center [145, 148] width 24 height 11
select select "49416"
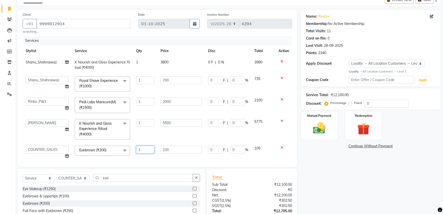
drag, startPoint x: 149, startPoint y: 148, endPoint x: 136, endPoint y: 149, distance: 13.2
click at [136, 149] on input "1" at bounding box center [145, 150] width 18 height 8
type input "2"
type input "3"
click at [296, 171] on div "Total Sub Total: ₹12,100.00 Discount: ₹0 Net: ₹12,100.00 CGST ( 2.5% ) ₹302.50 …" at bounding box center [252, 206] width 90 height 74
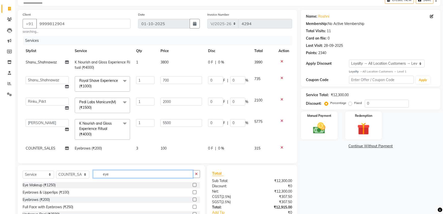
drag, startPoint x: 124, startPoint y: 174, endPoint x: 92, endPoint y: 174, distance: 32.5
click at [92, 174] on div "Select Service Product Membership Package Voucher Prepaid Gift Card Select Styl…" at bounding box center [111, 176] width 177 height 12
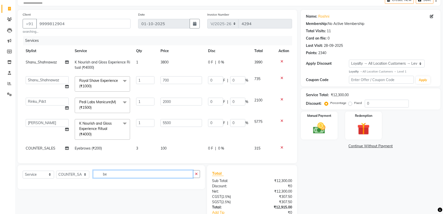
type input "b"
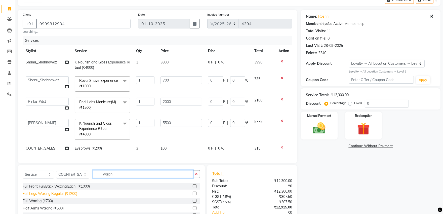
scroll to position [44, 0]
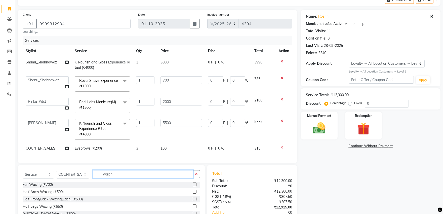
type input "waxin"
drag, startPoint x: 442, startPoint y: 139, endPoint x: 443, endPoint y: 145, distance: 5.7
click at [443, 145] on html "08047224946 Select Location × Looks Ballygunge, Kolkata, Kolkata Default Panel …" at bounding box center [221, 79] width 443 height 214
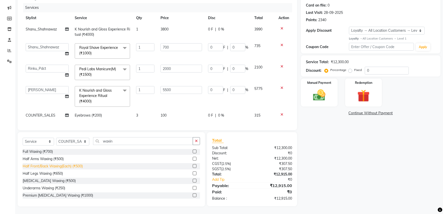
click at [65, 164] on div "Half Front/Back Waxing(Each) (₹500)" at bounding box center [53, 166] width 60 height 5
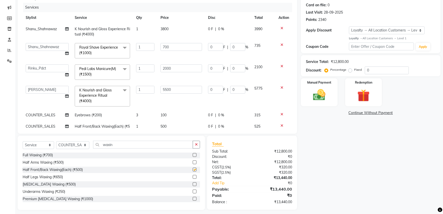
checkbox input "false"
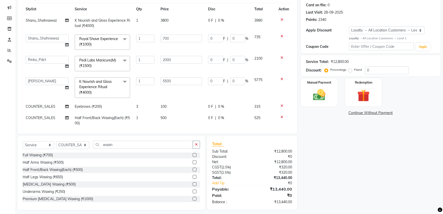
scroll to position [17, 0]
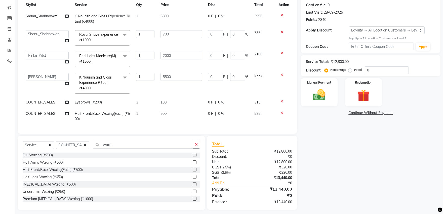
click at [175, 113] on td "500" at bounding box center [181, 116] width 48 height 17
select select "49416"
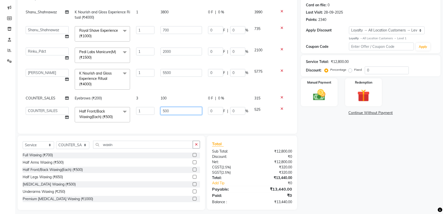
drag, startPoint x: 175, startPoint y: 113, endPoint x: 128, endPoint y: 114, distance: 47.0
click at [128, 114] on tr "Ali_Stylist amit_pdct anil Ayush Sahu COUNTER_SALES Debbo Fazal Gopal_Nails Kri…" at bounding box center [157, 114] width 269 height 21
type input "700"
click at [415, 203] on div "Name: Roshni Membership: No Active Membership Total Visits: 11 Card on file: 0 …" at bounding box center [372, 93] width 143 height 233
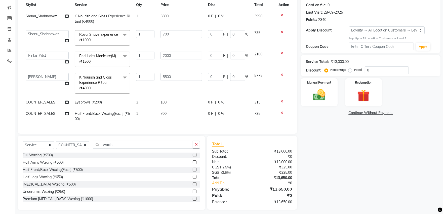
click at [337, 172] on div "Name: Roshni Membership: No Active Membership Total Visits: 11 Card on file: 0 …" at bounding box center [372, 93] width 143 height 233
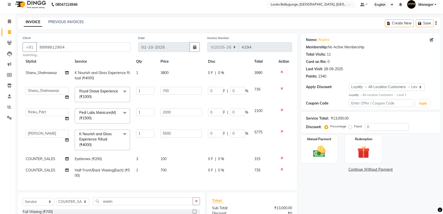
scroll to position [0, 0]
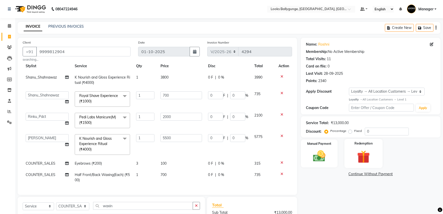
click at [367, 149] on img at bounding box center [363, 157] width 21 height 16
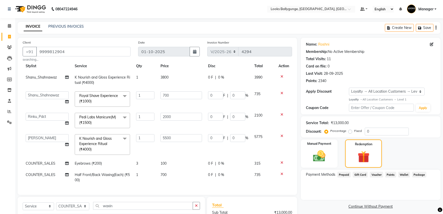
click at [387, 173] on span "Points" at bounding box center [390, 175] width 11 height 6
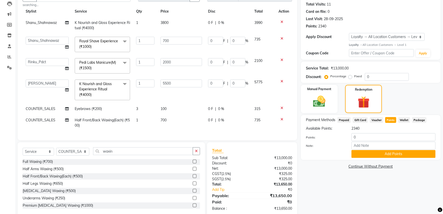
scroll to position [56, 0]
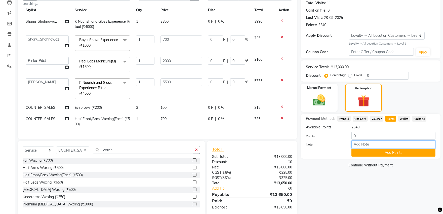
drag, startPoint x: 371, startPoint y: 140, endPoint x: 369, endPoint y: 137, distance: 3.2
click at [369, 138] on div "Points: 0 Note: Add Points" at bounding box center [371, 144] width 130 height 25
drag, startPoint x: 369, startPoint y: 137, endPoint x: 347, endPoint y: 135, distance: 22.2
click at [347, 135] on div "Points: 0" at bounding box center [370, 136] width 137 height 9
type input "1500"
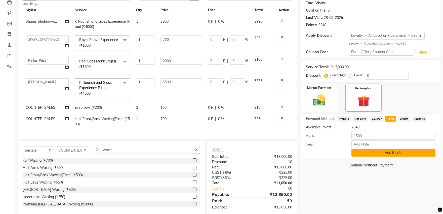
click at [387, 152] on button "Add Points" at bounding box center [393, 153] width 84 height 8
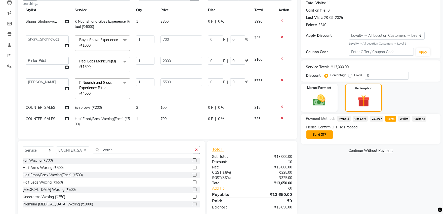
click at [316, 135] on button "Send OTP" at bounding box center [319, 134] width 26 height 9
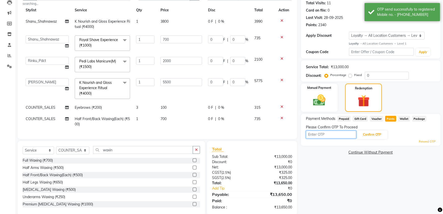
click at [327, 135] on input "text" at bounding box center [331, 135] width 50 height 8
type input "9111"
click at [378, 133] on button "Confirm OTP" at bounding box center [372, 134] width 31 height 9
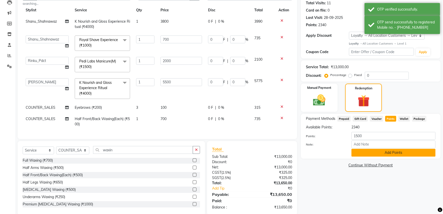
click at [400, 153] on button "Add Points" at bounding box center [393, 153] width 84 height 8
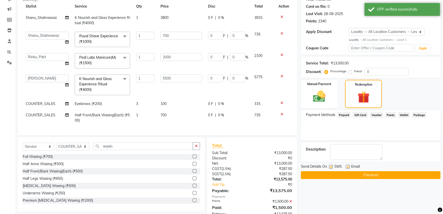
scroll to position [100, 0]
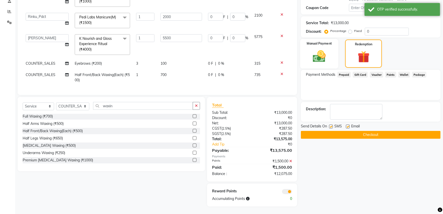
click at [315, 43] on label "Manual Payment" at bounding box center [319, 43] width 25 height 5
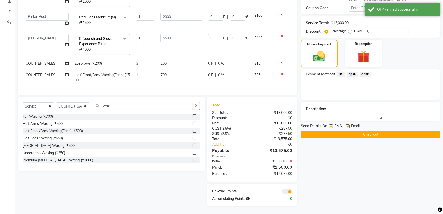
click at [350, 73] on span "CASH" at bounding box center [352, 74] width 11 height 6
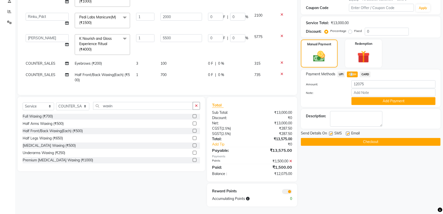
drag, startPoint x: 397, startPoint y: 100, endPoint x: 393, endPoint y: 106, distance: 6.9
click at [397, 100] on button "Add Payment" at bounding box center [393, 101] width 84 height 8
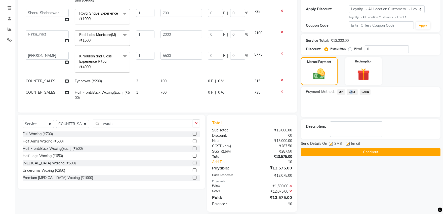
scroll to position [85, 0]
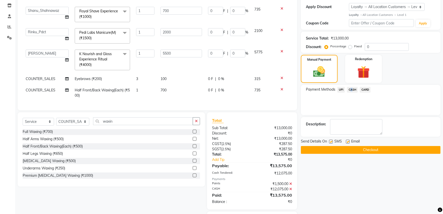
click at [348, 150] on button "Checkout" at bounding box center [371, 150] width 140 height 8
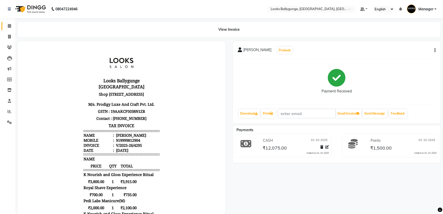
click at [3, 29] on link "Calendar" at bounding box center [8, 26] width 12 height 8
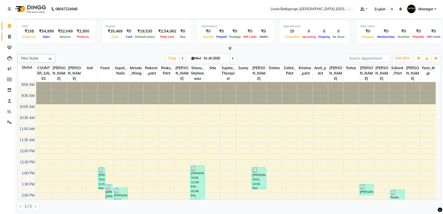
click at [2, 40] on link "Invoice" at bounding box center [8, 37] width 12 height 8
select select "service"
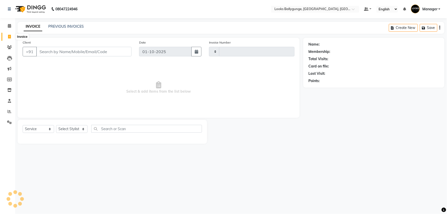
type input "4296"
select select "6477"
type input "9051353000"
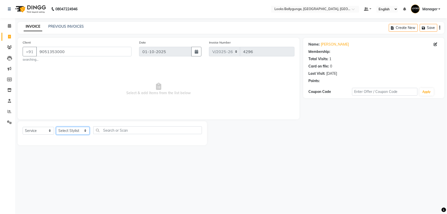
select select "1: Object"
click at [67, 134] on select "Select Stylist Ali_Stylist amit_pdct anil Ayush Sahu COUNTER_SALES Debbo Fazal …" at bounding box center [72, 131] width 33 height 8
select select "85490"
click at [56, 127] on select "Select Stylist Ali_Stylist amit_pdct anil Ayush Sahu COUNTER_SALES Debbo Fazal …" at bounding box center [72, 131] width 33 height 8
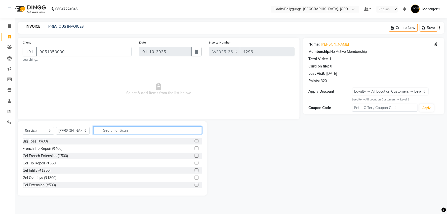
click at [107, 132] on input "text" at bounding box center [147, 130] width 109 height 8
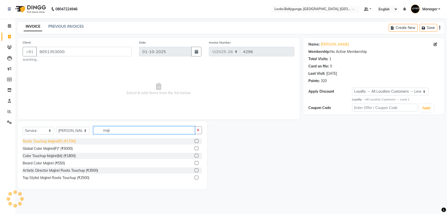
type input "maji"
click at [75, 139] on div "Roots Touchup Majirel(F) (₹1700)" at bounding box center [49, 141] width 53 height 5
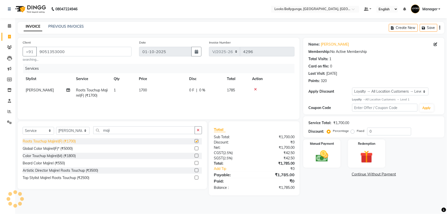
checkbox input "false"
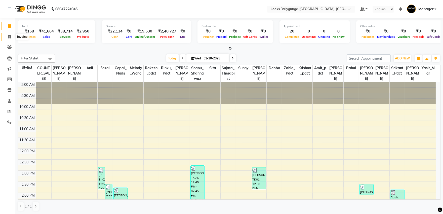
click at [13, 38] on span at bounding box center [9, 37] width 9 height 6
select select "service"
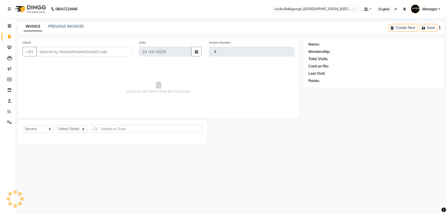
type input "4294"
select select "6477"
click at [76, 130] on select "Select Stylist" at bounding box center [71, 129] width 31 height 8
select select "50051"
click at [56, 125] on select "Select Stylist [PERSON_NAME] amit_pdct anil [PERSON_NAME] COUNTER_SALES [PERSON…" at bounding box center [72, 129] width 33 height 8
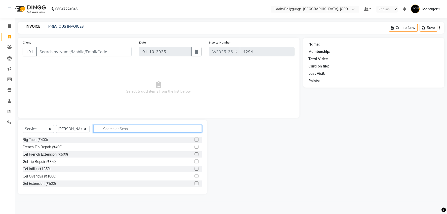
click at [106, 129] on input "text" at bounding box center [147, 129] width 109 height 8
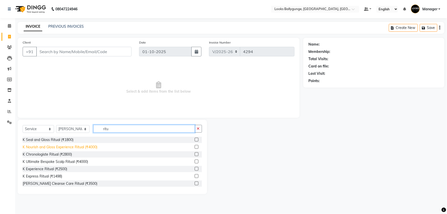
type input "ritu"
click at [68, 149] on div "K Nourish and Gloss Experience Ritual (₹4000)" at bounding box center [60, 146] width 75 height 5
checkbox input "false"
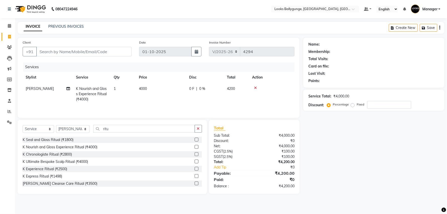
click at [174, 89] on td "4000" at bounding box center [161, 94] width 50 height 22
select select "50051"
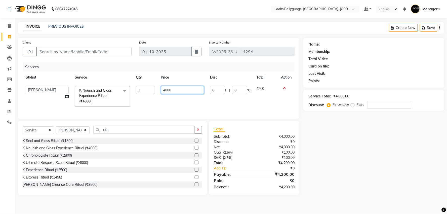
drag, startPoint x: 182, startPoint y: 88, endPoint x: 146, endPoint y: 95, distance: 37.2
click at [146, 95] on tr "Ali_Stylist amit_pdct anil [PERSON_NAME] COUNTER_SALES [PERSON_NAME] Gopal_Nail…" at bounding box center [159, 96] width 272 height 27
type input "5500"
click at [154, 95] on tr "Ali_Stylist amit_pdct anil [PERSON_NAME] COUNTER_SALES [PERSON_NAME] Gopal_Nail…" at bounding box center [159, 96] width 272 height 27
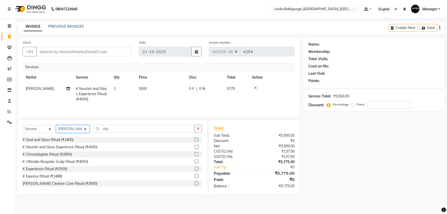
click at [86, 126] on select "Select Stylist [PERSON_NAME] amit_pdct anil [PERSON_NAME] COUNTER_SALES [PERSON…" at bounding box center [72, 129] width 33 height 8
select select "50049"
click at [56, 126] on select "Select Stylist [PERSON_NAME] amit_pdct anil [PERSON_NAME] COUNTER_SALES [PERSON…" at bounding box center [72, 129] width 33 height 8
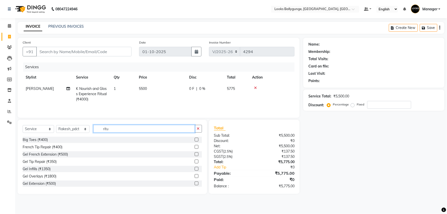
drag, startPoint x: 112, startPoint y: 127, endPoint x: 86, endPoint y: 131, distance: 26.8
click at [86, 131] on div "Select Service Product Membership Package Voucher Prepaid Gift Card Select Styl…" at bounding box center [112, 131] width 179 height 12
type input "ped"
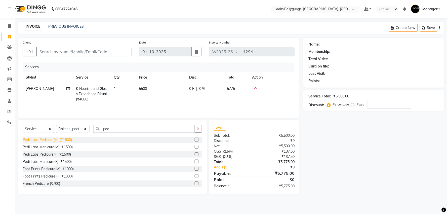
click at [66, 141] on div "Pedi Labs Pedicure(M) (₹1500)" at bounding box center [47, 139] width 49 height 5
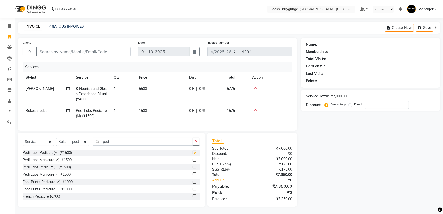
checkbox input "false"
click at [140, 115] on td "1500" at bounding box center [161, 113] width 50 height 17
select select "50049"
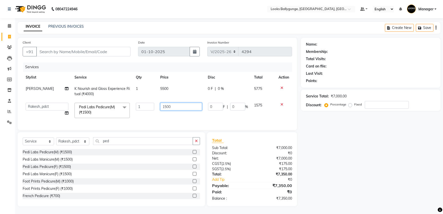
drag, startPoint x: 180, startPoint y: 106, endPoint x: 114, endPoint y: 113, distance: 66.4
click at [114, 113] on tr "Ali_Stylist amit_pdct anil [PERSON_NAME] COUNTER_SALES [PERSON_NAME] Gopal_Nail…" at bounding box center [157, 110] width 269 height 21
type input "2000"
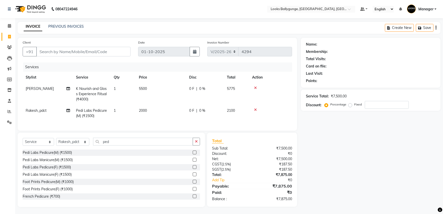
click at [139, 120] on tr "Rakesh_pdct Pedi Labs Pedicure(M) (₹1500) 1 2000 0 F | 0 % 2100" at bounding box center [157, 113] width 269 height 17
click at [72, 144] on select "Select Stylist [PERSON_NAME] amit_pdct anil [PERSON_NAME] COUNTER_SALES [PERSON…" at bounding box center [72, 142] width 33 height 8
select select "90848"
click at [56, 142] on select "Select Stylist [PERSON_NAME] amit_pdct anil [PERSON_NAME] COUNTER_SALES [PERSON…" at bounding box center [72, 142] width 33 height 8
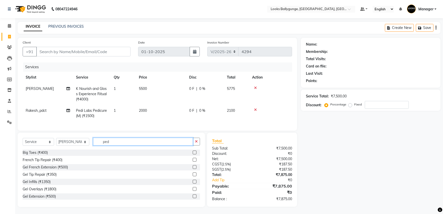
drag, startPoint x: 124, startPoint y: 144, endPoint x: 91, endPoint y: 152, distance: 33.1
click at [92, 149] on div "Select Service Product Membership Package Voucher Prepaid Gift Card Select Styl…" at bounding box center [111, 144] width 177 height 12
type input "cut"
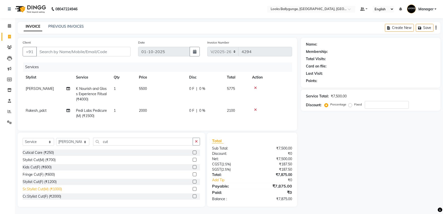
click at [59, 192] on div "Sr.Stylist Cut(M) (₹1000)" at bounding box center [42, 188] width 39 height 5
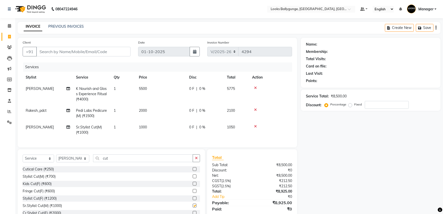
checkbox input "false"
drag, startPoint x: 113, startPoint y: 163, endPoint x: 78, endPoint y: 169, distance: 35.2
click at [78, 166] on div "Select Service Product Membership Package Voucher Prepaid Gift Card Select Styl…" at bounding box center [111, 160] width 177 height 12
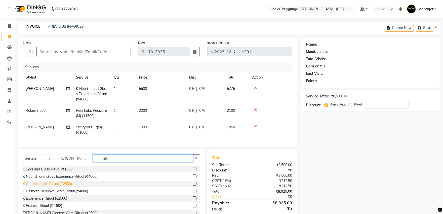
type input "ritu"
click at [68, 186] on div "K Chronologiste Ritual (₹2800)" at bounding box center [47, 183] width 49 height 5
checkbox input "false"
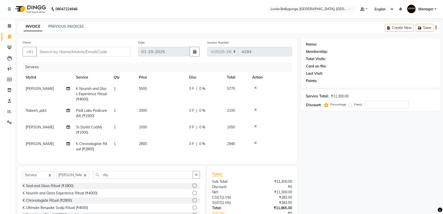
click at [139, 143] on span "2800" at bounding box center [143, 143] width 8 height 5
select select "90848"
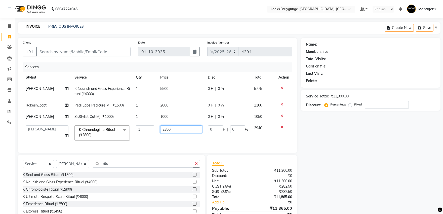
drag, startPoint x: 184, startPoint y: 129, endPoint x: 152, endPoint y: 130, distance: 32.0
click at [152, 130] on tr "Ali_Stylist amit_pdct anil [PERSON_NAME] COUNTER_SALES [PERSON_NAME] Krishna_pd…" at bounding box center [157, 132] width 269 height 21
type input "3600"
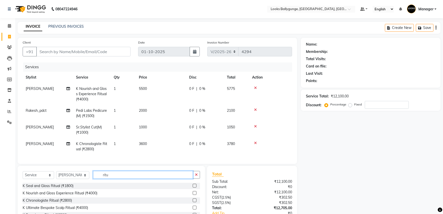
drag, startPoint x: 129, startPoint y: 167, endPoint x: 68, endPoint y: 171, distance: 60.5
click at [68, 171] on div "Select Service Product Membership Package Voucher Prepaid Gift Card Select Styl…" at bounding box center [111, 203] width 187 height 74
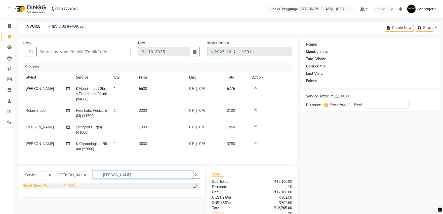
type input "[PERSON_NAME]"
click at [57, 188] on div "Royal Shave Experience (₹1000)" at bounding box center [49, 185] width 52 height 5
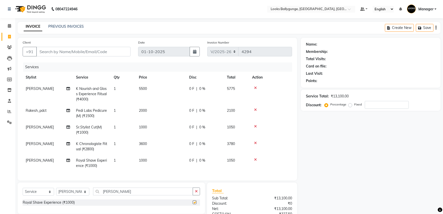
checkbox input "false"
click at [154, 157] on td "1000" at bounding box center [161, 163] width 50 height 17
select select "90848"
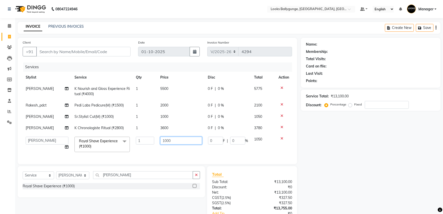
drag, startPoint x: 183, startPoint y: 146, endPoint x: 144, endPoint y: 147, distance: 39.2
click at [144, 147] on tr "Ali_Stylist amit_pdct anil [PERSON_NAME] COUNTER_SALES [PERSON_NAME] Gopal_Nail…" at bounding box center [157, 144] width 269 height 21
type input "700"
click at [146, 148] on tbody "[PERSON_NAME] K Nourish and Gloss Experience Ritual (₹4000) 1 5500 0 F | 0 % 57…" at bounding box center [157, 119] width 269 height 72
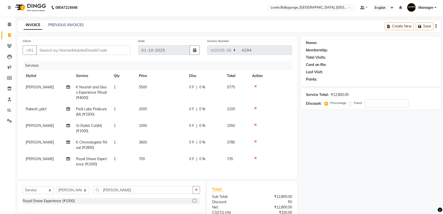
scroll to position [54, 0]
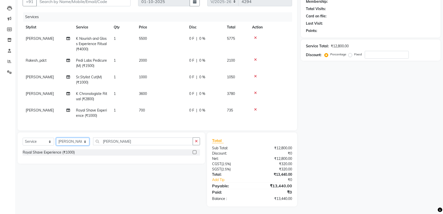
click at [62, 144] on select "Select Stylist [PERSON_NAME] amit_pdct anil [PERSON_NAME] COUNTER_SALES [PERSON…" at bounding box center [72, 142] width 33 height 8
click at [56, 138] on select "Select Stylist [PERSON_NAME] amit_pdct anil [PERSON_NAME] COUNTER_SALES [PERSON…" at bounding box center [72, 142] width 33 height 8
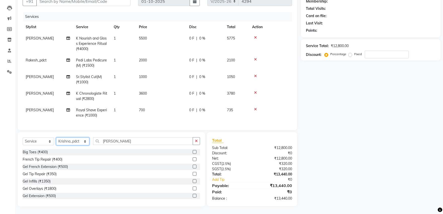
click at [68, 140] on select "Select Stylist [PERSON_NAME] amit_pdct anil [PERSON_NAME] COUNTER_SALES [PERSON…" at bounding box center [72, 141] width 33 height 8
select select "62162"
click at [56, 138] on select "Select Stylist [PERSON_NAME] amit_pdct anil [PERSON_NAME] COUNTER_SALES [PERSON…" at bounding box center [72, 141] width 33 height 8
drag, startPoint x: 116, startPoint y: 143, endPoint x: 77, endPoint y: 149, distance: 39.1
click at [77, 149] on div "Select Service Product Membership Package Voucher Prepaid Gift Card Select Styl…" at bounding box center [111, 143] width 177 height 12
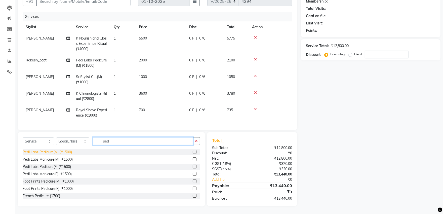
type input "ped"
click at [61, 153] on div "Pedi Labs Pedicure(M) (₹1500)" at bounding box center [47, 151] width 49 height 5
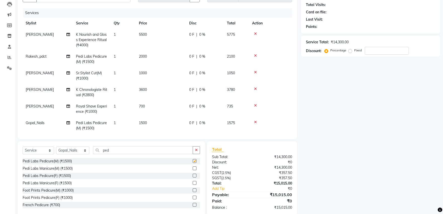
checkbox input "false"
click at [134, 120] on td "1" at bounding box center [123, 125] width 25 height 17
select select "62162"
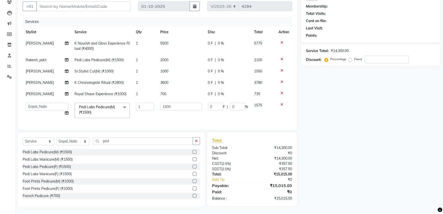
scroll to position [49, 0]
drag, startPoint x: 183, startPoint y: 104, endPoint x: 149, endPoint y: 107, distance: 33.8
click at [149, 107] on tr "Ali_Stylist amit_pdct anil [PERSON_NAME] COUNTER_SALES [PERSON_NAME] Gopal_Nail…" at bounding box center [157, 110] width 269 height 21
type input "2000"
click at [0, 145] on div "Calendar Invoice Clients Leads Marketing Members Inventory Staff Reports Settin…" at bounding box center [34, 87] width 68 height 237
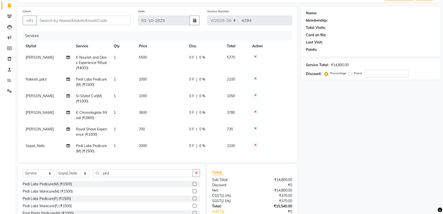
scroll to position [0, 0]
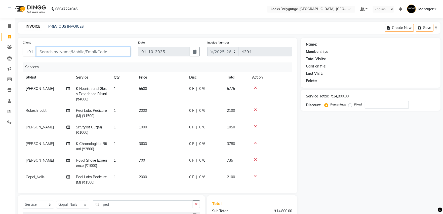
click at [94, 54] on input "Client" at bounding box center [83, 52] width 94 height 10
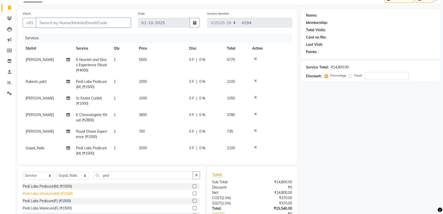
scroll to position [56, 0]
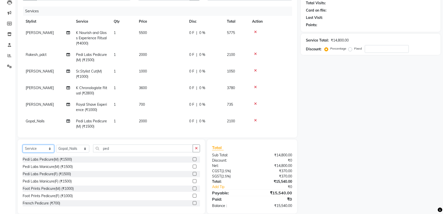
click at [30, 145] on select "Select Service Product Membership Package Voucher Prepaid Gift Card" at bounding box center [38, 149] width 31 height 8
select select "product"
click at [23, 145] on select "Select Service Product Membership Package Voucher Prepaid Gift Card" at bounding box center [38, 149] width 31 height 8
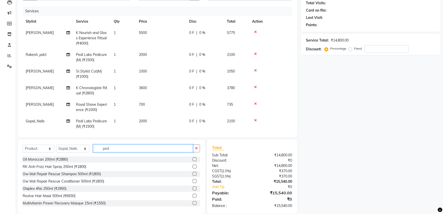
drag, startPoint x: 116, startPoint y: 146, endPoint x: 58, endPoint y: 145, distance: 57.9
click at [58, 145] on div "Select Service Product Membership Package Voucher Prepaid Gift Card Select Styl…" at bounding box center [111, 150] width 177 height 12
click at [60, 151] on select "Select Stylist [PERSON_NAME] amit_pdct anil [PERSON_NAME] COUNTER_SALES [PERSON…" at bounding box center [72, 149] width 33 height 8
select select "50051"
click at [56, 145] on select "Select Stylist [PERSON_NAME] amit_pdct anil [PERSON_NAME] COUNTER_SALES [PERSON…" at bounding box center [72, 149] width 33 height 8
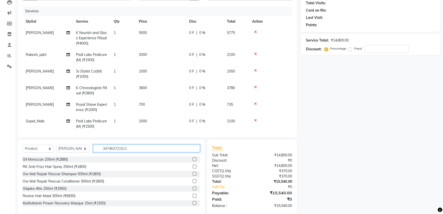
type input "3474637215118"
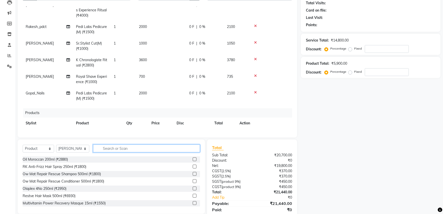
scroll to position [49, 0]
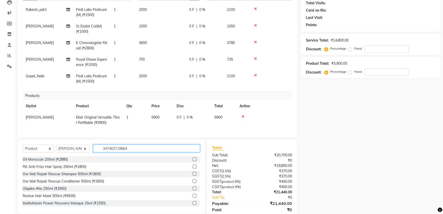
type input "3474637196646"
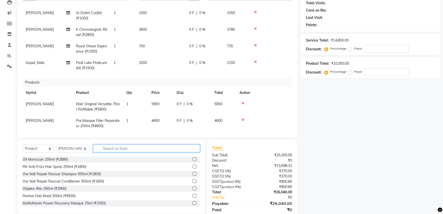
scroll to position [66, 0]
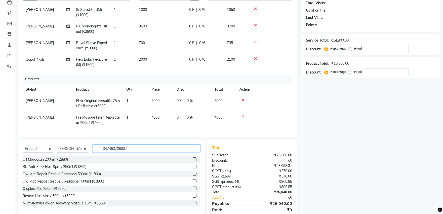
type input "3474637068370"
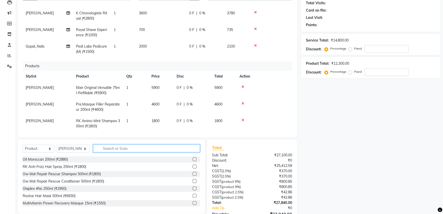
scroll to position [82, 0]
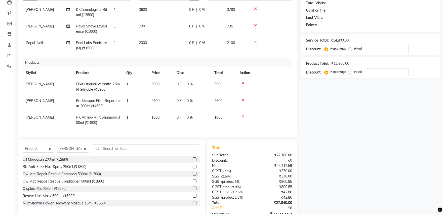
click at [163, 114] on td "1800" at bounding box center [160, 120] width 25 height 17
select select "50051"
drag, startPoint x: 137, startPoint y: 114, endPoint x: 130, endPoint y: 114, distance: 7.8
click at [130, 114] on tr "Ali_Stylist amit_pdct anil [PERSON_NAME] COUNTER_SALES [PERSON_NAME] Krishna_pd…" at bounding box center [157, 120] width 269 height 17
type input "2000"
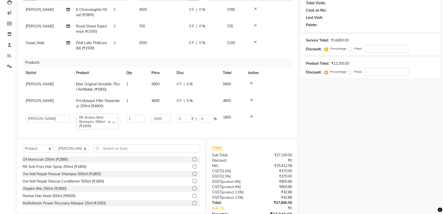
click at [379, 190] on div "Name: Membership: Total Visits: Card on file: Last Visit: Points: Service Total…" at bounding box center [372, 108] width 143 height 253
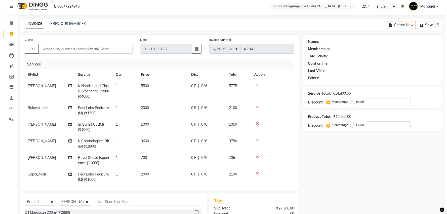
scroll to position [0, 0]
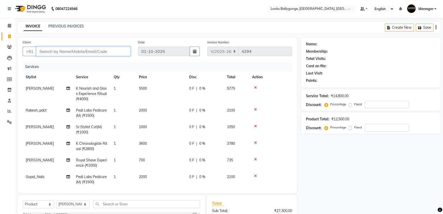
click at [101, 50] on input "Client" at bounding box center [83, 52] width 94 height 10
type input "9"
type input "0"
type input "9830064481"
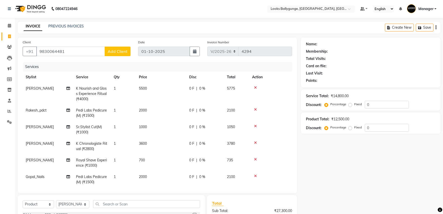
click at [119, 50] on span "Add Client" at bounding box center [118, 51] width 20 height 5
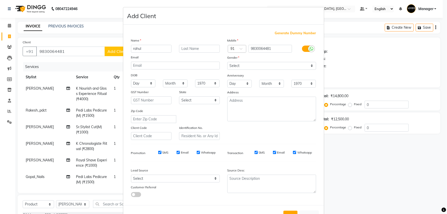
type input "rahul"
click at [265, 66] on select "Select [DEMOGRAPHIC_DATA] [DEMOGRAPHIC_DATA] Other Prefer Not To Say" at bounding box center [271, 66] width 89 height 8
select select "[DEMOGRAPHIC_DATA]"
click at [227, 62] on select "Select [DEMOGRAPHIC_DATA] [DEMOGRAPHIC_DATA] Other Prefer Not To Say" at bounding box center [271, 66] width 89 height 8
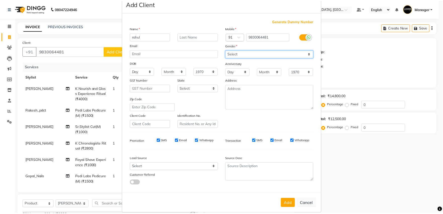
scroll to position [19, 0]
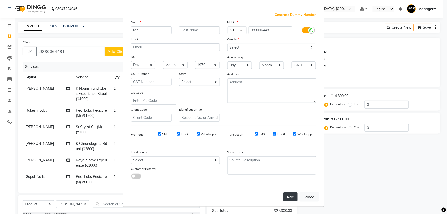
click at [290, 196] on button "Add" at bounding box center [290, 196] width 14 height 9
select select
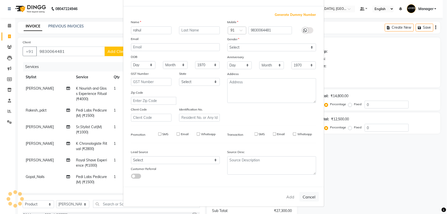
select select
checkbox input "false"
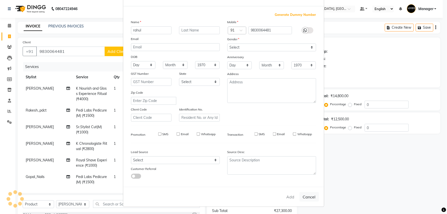
checkbox input "false"
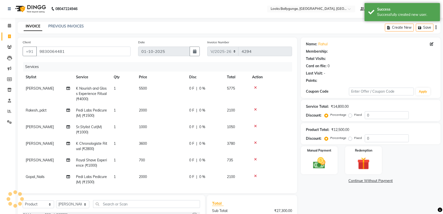
select select "1: Object"
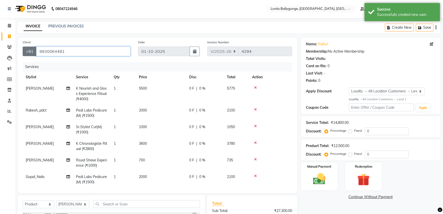
drag, startPoint x: 85, startPoint y: 51, endPoint x: 35, endPoint y: 49, distance: 49.6
click at [35, 49] on div "[PHONE_NUMBER]" at bounding box center [77, 52] width 108 height 10
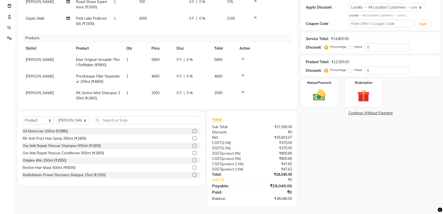
scroll to position [82, 0]
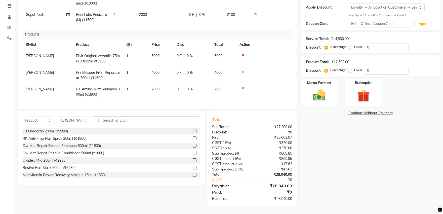
click at [242, 70] on icon at bounding box center [242, 72] width 3 height 4
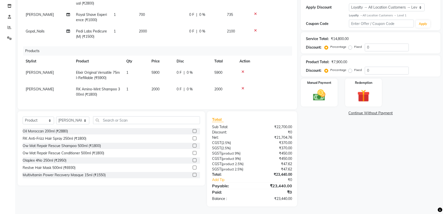
scroll to position [66, 0]
click at [242, 87] on icon at bounding box center [242, 89] width 3 height 4
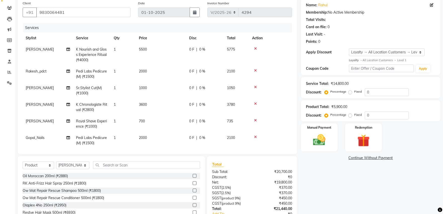
scroll to position [0, 0]
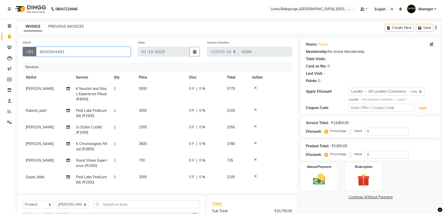
drag, startPoint x: 92, startPoint y: 48, endPoint x: 34, endPoint y: 52, distance: 57.7
click at [37, 52] on input "9830064481" at bounding box center [83, 52] width 94 height 10
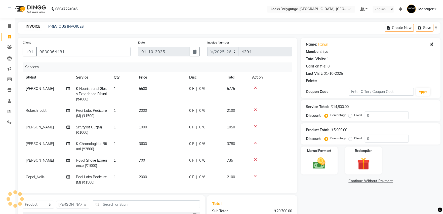
select select "1: Object"
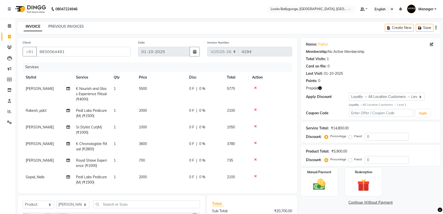
click at [334, 210] on div "Name: Rahul Membership: No Active Membership Total Visits: 1 Card on file: 0 La…" at bounding box center [372, 159] width 143 height 242
click at [320, 88] on icon "button" at bounding box center [320, 88] width 4 height 4
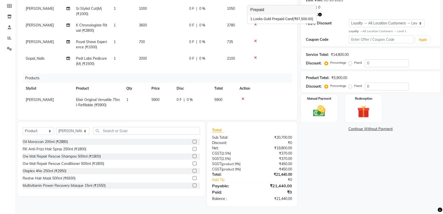
scroll to position [49, 0]
click at [371, 109] on img at bounding box center [363, 112] width 21 height 16
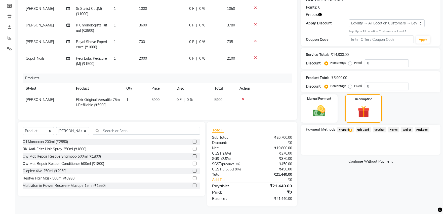
click at [351, 129] on span "1" at bounding box center [350, 130] width 3 height 3
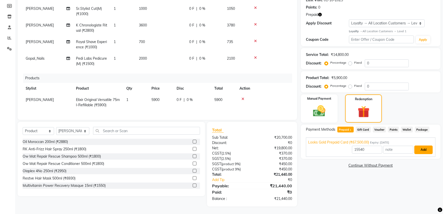
click at [423, 150] on button "Add" at bounding box center [423, 149] width 18 height 9
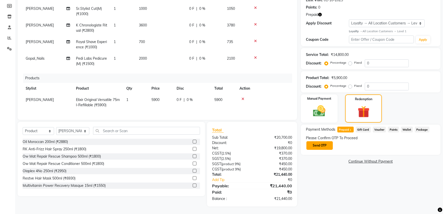
click at [324, 145] on button "Send OTP" at bounding box center [319, 145] width 26 height 9
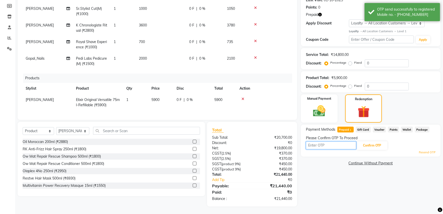
click at [327, 146] on input "text" at bounding box center [331, 145] width 50 height 8
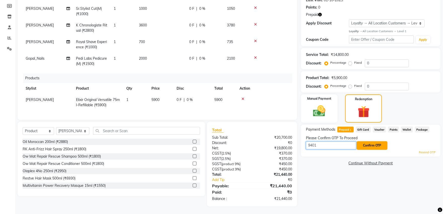
type input "9401"
click at [371, 143] on button "Confirm OTP" at bounding box center [372, 145] width 31 height 9
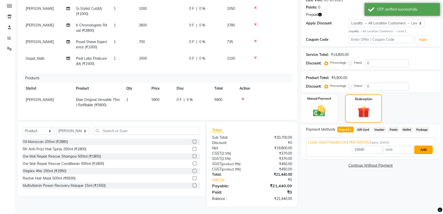
click at [424, 147] on button "Add" at bounding box center [423, 149] width 18 height 9
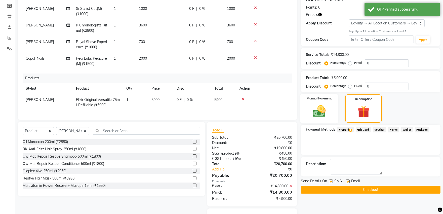
click at [321, 109] on img at bounding box center [319, 111] width 21 height 15
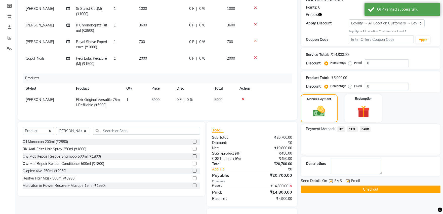
click at [363, 129] on span "CARD" at bounding box center [365, 129] width 11 height 6
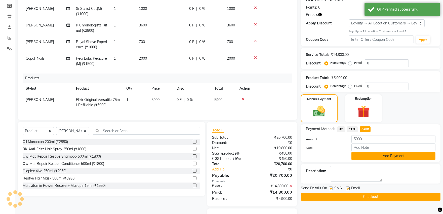
click at [367, 154] on button "Add Payment" at bounding box center [393, 156] width 84 height 8
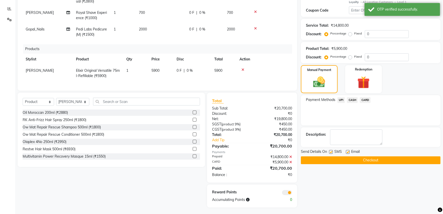
scroll to position [104, 0]
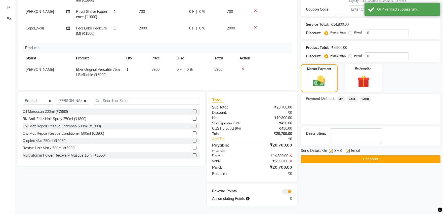
click at [367, 159] on button "Checkout" at bounding box center [371, 159] width 140 height 8
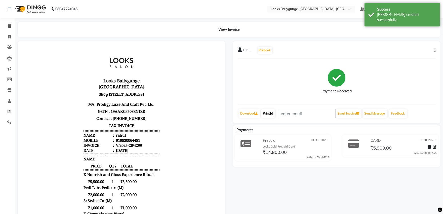
click at [273, 113] on icon at bounding box center [271, 113] width 3 height 3
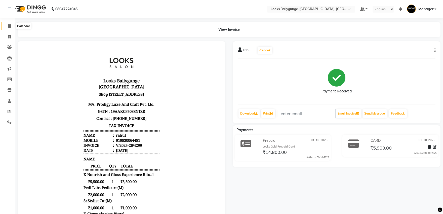
click at [9, 28] on icon at bounding box center [9, 26] width 3 height 4
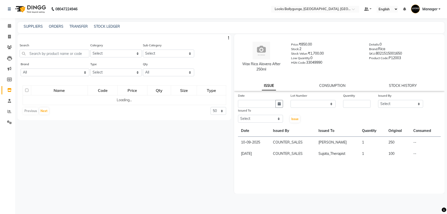
select select
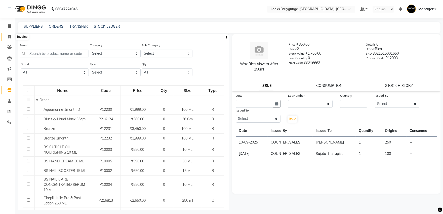
click at [11, 38] on span at bounding box center [9, 37] width 9 height 6
select select "6477"
select select "service"
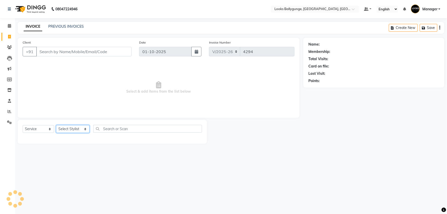
click at [82, 130] on select "Select Stylist [PERSON_NAME] amit_pdct anil [PERSON_NAME] COUNTER_SALES [PERSON…" at bounding box center [72, 129] width 33 height 8
select select "52672"
click at [56, 125] on select "Select Stylist [PERSON_NAME] amit_pdct anil [PERSON_NAME] COUNTER_SALES [PERSON…" at bounding box center [72, 129] width 33 height 8
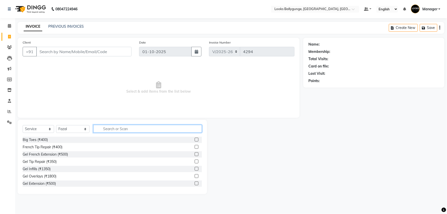
click at [139, 127] on input "text" at bounding box center [147, 129] width 109 height 8
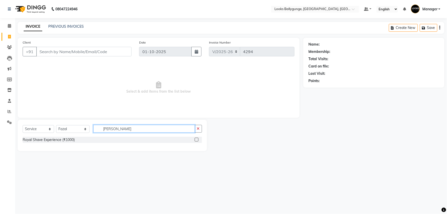
type input "roy"
click at [73, 138] on div "Royal Shave Experience (₹1000)" at bounding box center [49, 139] width 52 height 5
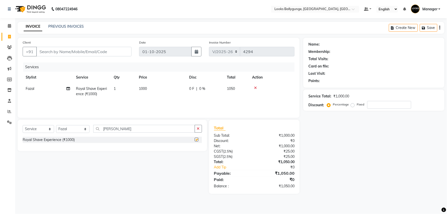
checkbox input "false"
click at [158, 102] on div "Services Stylist Service Qty Price Disc Total Action Fazal Royal Shave Experien…" at bounding box center [159, 87] width 272 height 50
click at [174, 91] on td "1000" at bounding box center [161, 91] width 50 height 17
select select "52672"
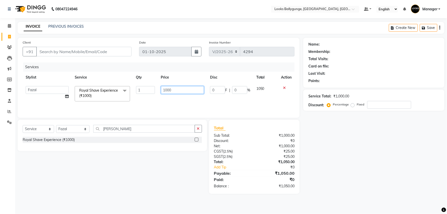
drag, startPoint x: 180, startPoint y: 89, endPoint x: 141, endPoint y: 97, distance: 39.9
click at [141, 97] on tr "Ali_Stylist amit_pdct anil Ayush Sahu COUNTER_SALES Debbo Fazal Gopal_Nails Kri…" at bounding box center [159, 93] width 272 height 21
type input "700"
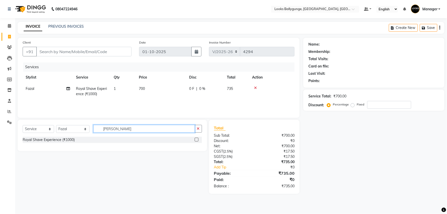
drag, startPoint x: 150, startPoint y: 130, endPoint x: 92, endPoint y: 134, distance: 58.5
click at [92, 134] on div "Select Service Product Membership Package Voucher Prepaid Gift Card Select Styl…" at bounding box center [112, 131] width 179 height 12
type input "w"
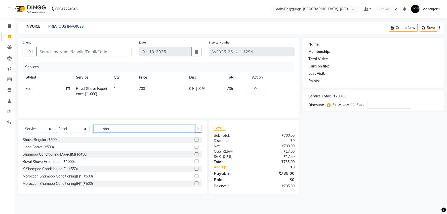
click at [120, 127] on input "sha" at bounding box center [144, 129] width 102 height 8
type input "shampo"
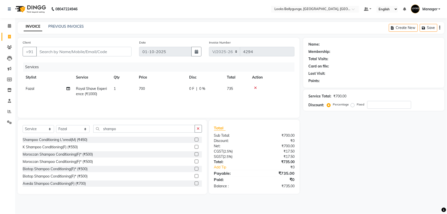
click at [63, 150] on div "Shampoo Conditioning L'oreal(M) (₹450) K Shampoo Conditioning(F) (₹550) Morocca…" at bounding box center [112, 162] width 179 height 50
click at [64, 148] on div "K Shampoo Conditioning(F) (₹550)" at bounding box center [50, 146] width 55 height 5
checkbox input "false"
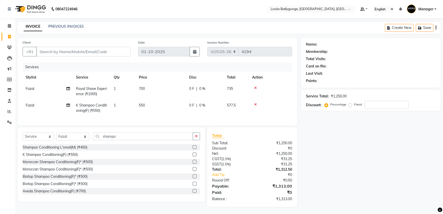
click at [153, 113] on td "550" at bounding box center [161, 108] width 50 height 17
select select "52672"
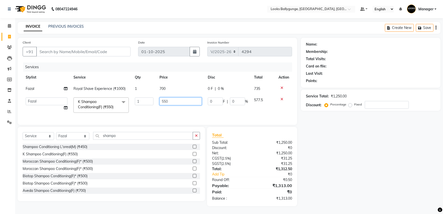
drag, startPoint x: 175, startPoint y: 100, endPoint x: 127, endPoint y: 104, distance: 48.2
click at [127, 104] on tr "Ali_Stylist amit_pdct anil Ayush Sahu COUNTER_SALES Debbo Fazal Gopal_Nails Kri…" at bounding box center [157, 104] width 269 height 21
type input "500"
click at [111, 51] on input "Client" at bounding box center [83, 52] width 94 height 10
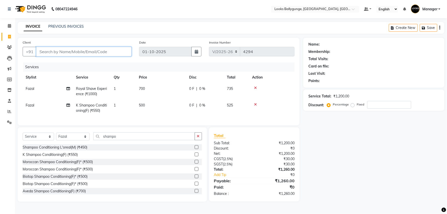
type input "7"
type input "0"
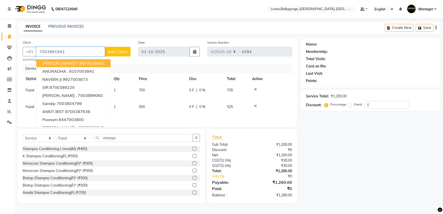
type input "7003891942"
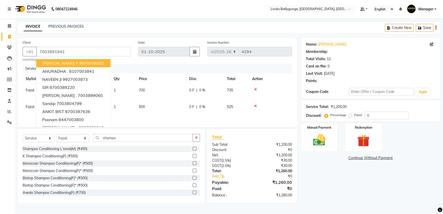
select select "1: Object"
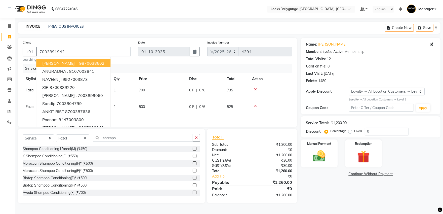
click at [323, 201] on div "Name: Dicky K Membership: No Active Membership Total Visits: 12 Card on file: 0…" at bounding box center [372, 120] width 143 height 165
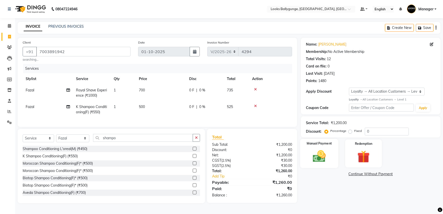
click at [322, 153] on img at bounding box center [319, 156] width 21 height 15
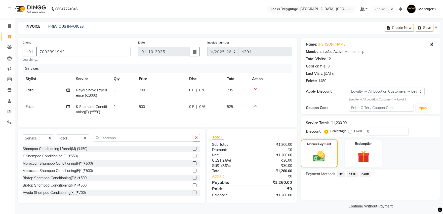
click at [352, 174] on span "CASH" at bounding box center [352, 174] width 11 height 6
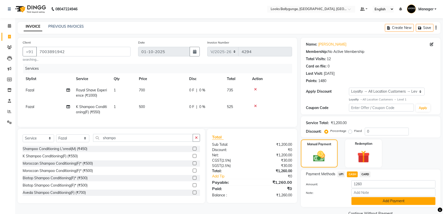
click at [356, 198] on button "Add Payment" at bounding box center [393, 201] width 84 height 8
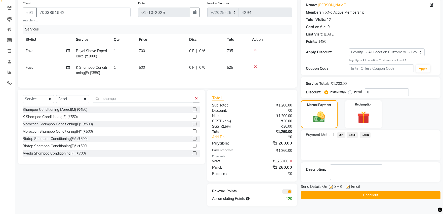
scroll to position [44, 0]
click at [357, 191] on button "Checkout" at bounding box center [371, 195] width 140 height 8
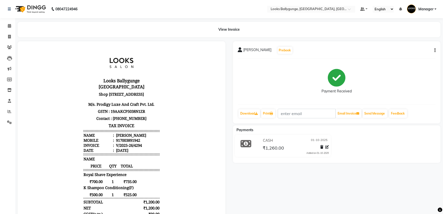
click at [1, 27] on li "Calendar" at bounding box center [7, 26] width 15 height 11
drag, startPoint x: 8, startPoint y: 26, endPoint x: 14, endPoint y: 22, distance: 8.0
click at [8, 26] on icon at bounding box center [9, 26] width 3 height 4
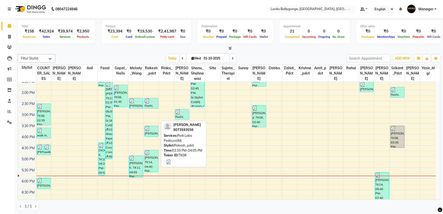
scroll to position [93, 0]
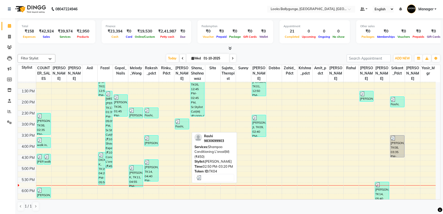
click at [183, 124] on div at bounding box center [181, 121] width 13 height 5
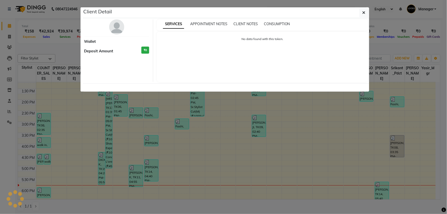
select select "3"
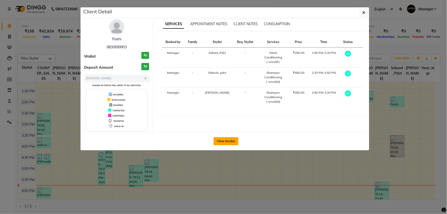
click at [230, 141] on button "View Invoice" at bounding box center [226, 141] width 25 height 8
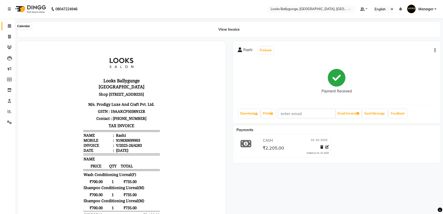
click at [8, 25] on div "Calendar Invoice Clients Leads Marketing Members Inventory Staff Reports Settin…" at bounding box center [34, 153] width 68 height 279
click at [8, 25] on icon at bounding box center [9, 26] width 3 height 4
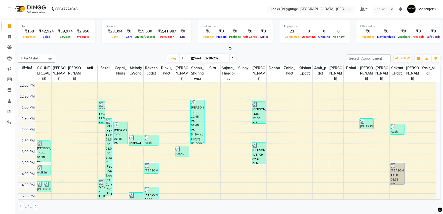
scroll to position [65, 0]
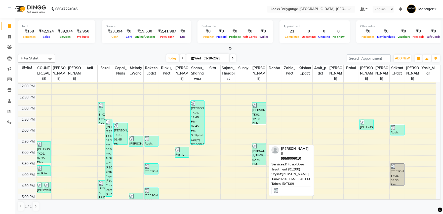
click at [259, 160] on div "[PERSON_NAME] JI, TK09, 02:40 PM-03:40 PM, K Fusio Dose Treatment (₹1200)" at bounding box center [259, 154] width 14 height 22
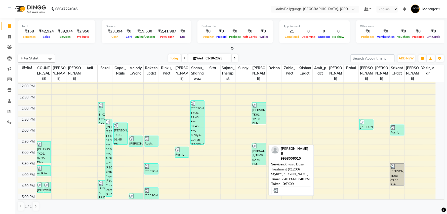
select select "3"
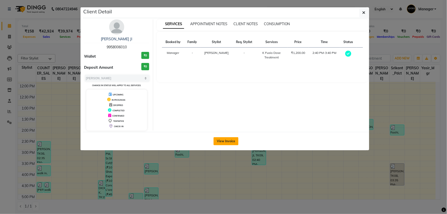
click at [230, 138] on button "View Invoice" at bounding box center [226, 141] width 25 height 8
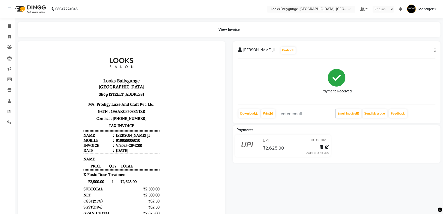
click at [7, 32] on li "Invoice" at bounding box center [7, 36] width 15 height 11
click at [7, 38] on span at bounding box center [9, 37] width 9 height 6
select select "6477"
select select "service"
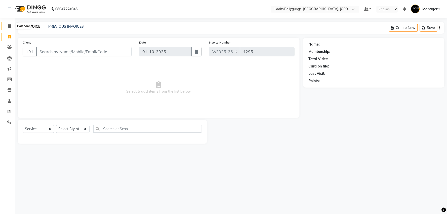
click at [6, 27] on span at bounding box center [9, 26] width 9 height 6
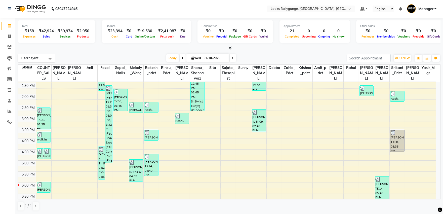
scroll to position [65, 0]
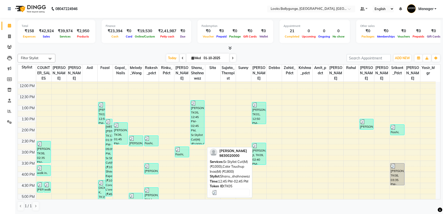
click at [200, 141] on div "[PERSON_NAME], TK05, 12:45 PM-02:45 PM, Sr.Stylist Cut(M) (₹1000),Color Touchup…" at bounding box center [198, 122] width 14 height 44
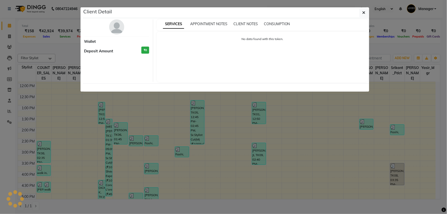
select select "3"
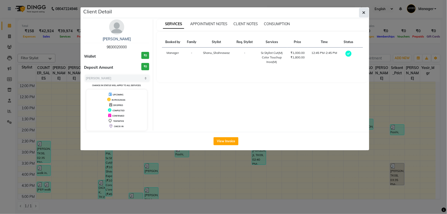
click at [360, 13] on button "button" at bounding box center [364, 13] width 10 height 10
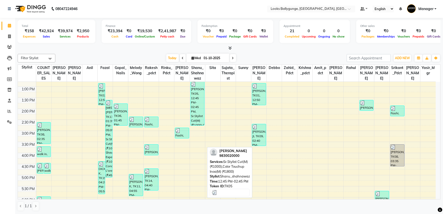
scroll to position [93, 0]
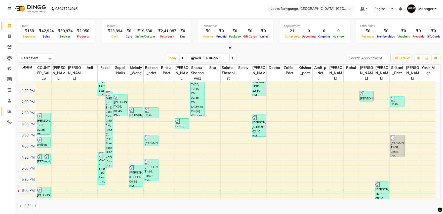
click at [10, 111] on icon at bounding box center [10, 111] width 4 height 4
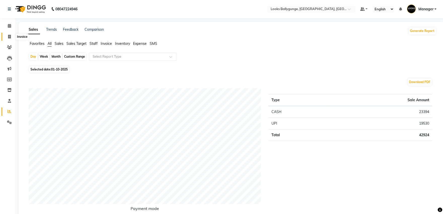
click at [9, 39] on span at bounding box center [9, 37] width 9 height 6
select select "service"
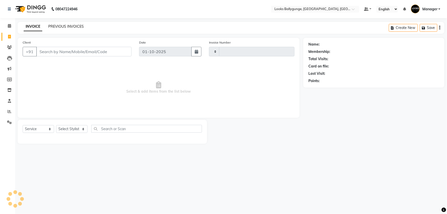
click at [74, 25] on link "PREVIOUS INVOICES" at bounding box center [65, 26] width 35 height 5
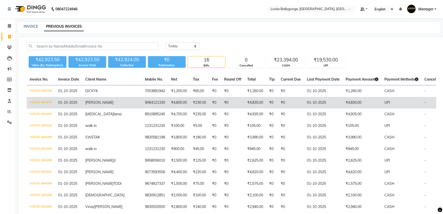
click at [304, 104] on td "01-10-2025" at bounding box center [323, 103] width 39 height 12
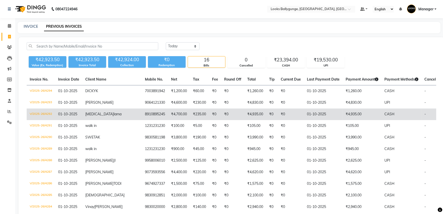
click at [244, 111] on td "₹4,935.00" at bounding box center [255, 114] width 22 height 12
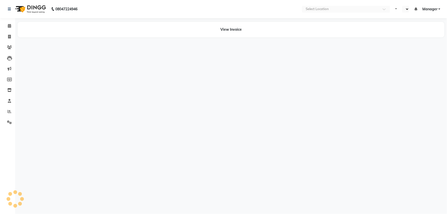
select select "en"
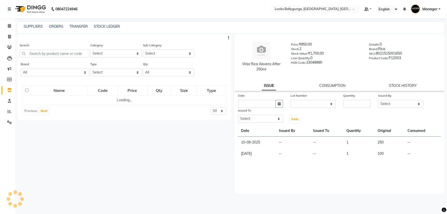
select select
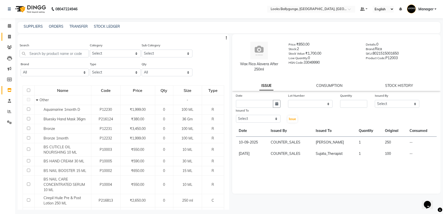
click at [3, 38] on link "Invoice" at bounding box center [8, 37] width 12 height 8
select select "service"
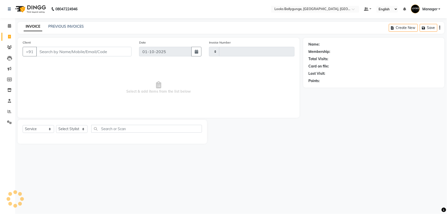
type input "4296"
select select "6477"
type input "9051353000"
select select "1: Object"
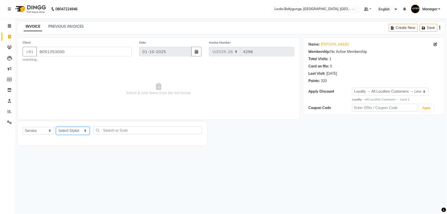
click at [80, 134] on select "Select Stylist [PERSON_NAME] amit_pdct anil [PERSON_NAME] COUNTER_SALES [PERSON…" at bounding box center [72, 131] width 33 height 8
select select "85490"
click at [56, 127] on select "Select Stylist [PERSON_NAME] amit_pdct anil [PERSON_NAME] COUNTER_SALES [PERSON…" at bounding box center [72, 131] width 33 height 8
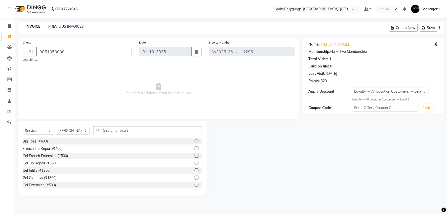
click at [108, 126] on div "Select Service Product Membership Package Voucher Prepaid Gift Card Select Styl…" at bounding box center [112, 158] width 189 height 74
click at [108, 131] on input "text" at bounding box center [147, 130] width 109 height 8
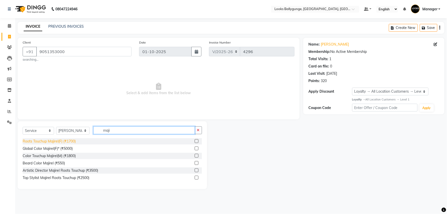
type input "maji"
click at [74, 140] on div "Roots Touchup Majirel(F) (₹1700)" at bounding box center [49, 141] width 53 height 5
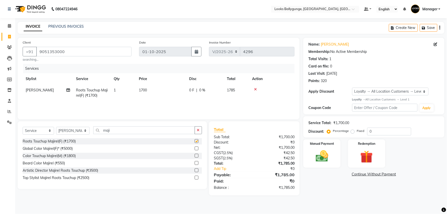
checkbox input "false"
click at [340, 158] on div "Manual Payment" at bounding box center [322, 153] width 39 height 29
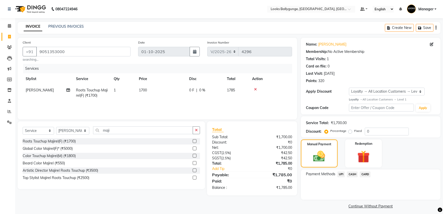
click at [353, 175] on span "CASH" at bounding box center [352, 174] width 11 height 6
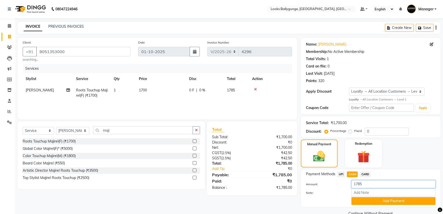
drag, startPoint x: 378, startPoint y: 185, endPoint x: 340, endPoint y: 188, distance: 38.1
click at [340, 188] on div "Amount: 1785" at bounding box center [370, 184] width 137 height 9
type input "1500"
click at [372, 197] on button "Add Payment" at bounding box center [393, 201] width 84 height 8
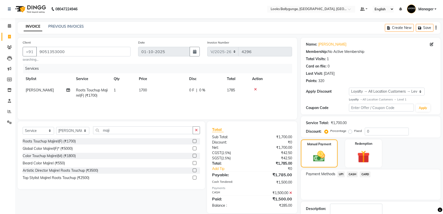
click at [342, 177] on span "UPI" at bounding box center [341, 174] width 8 height 6
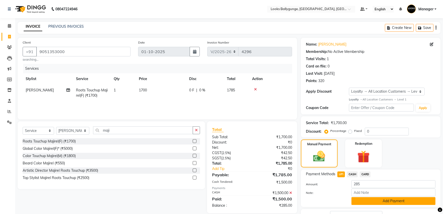
click at [369, 201] on button "Add Payment" at bounding box center [393, 201] width 84 height 8
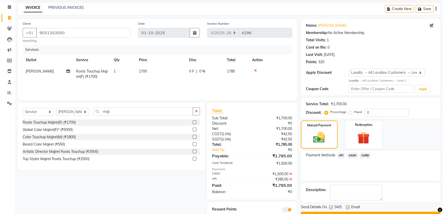
scroll to position [37, 0]
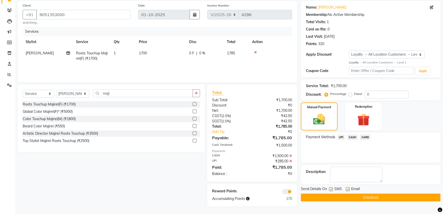
click at [347, 198] on button "Checkout" at bounding box center [371, 197] width 140 height 8
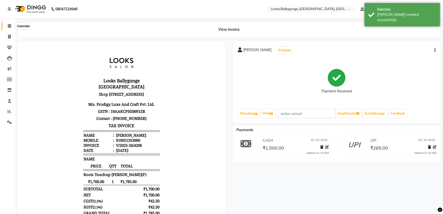
click at [10, 24] on icon at bounding box center [9, 26] width 3 height 4
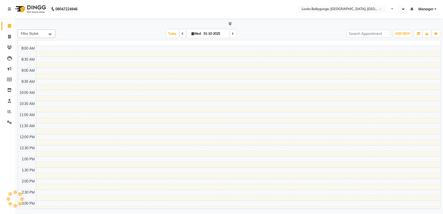
select select "en"
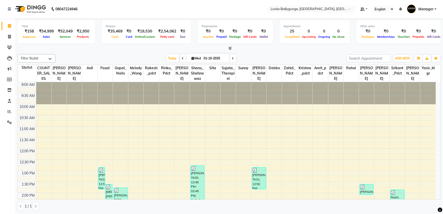
click at [0, 37] on li "Invoice" at bounding box center [7, 36] width 15 height 11
click at [3, 38] on link "Invoice" at bounding box center [8, 37] width 12 height 8
select select "service"
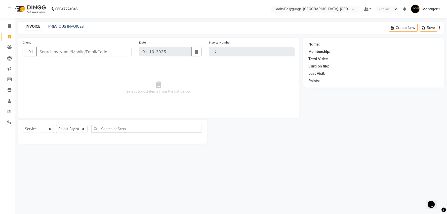
type input "4296"
select select "6477"
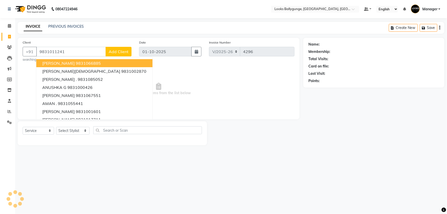
type input "9831011241"
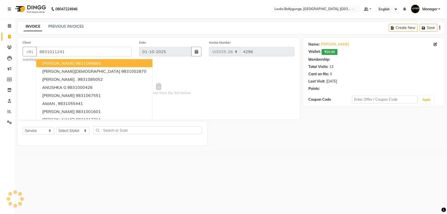
select select "1: Object"
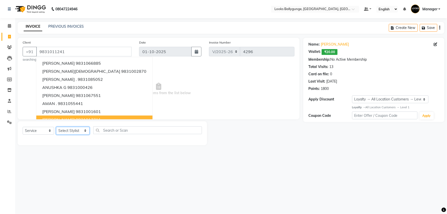
click at [75, 130] on select "Select Stylist [PERSON_NAME] amit_pdct anil [PERSON_NAME] COUNTER_SALES [PERSON…" at bounding box center [72, 131] width 33 height 8
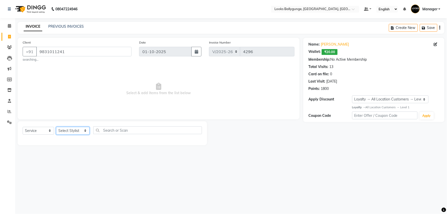
select select "50039"
click at [56, 127] on select "Select Stylist [PERSON_NAME] amit_pdct anil [PERSON_NAME] COUNTER_SALES [PERSON…" at bounding box center [72, 131] width 33 height 8
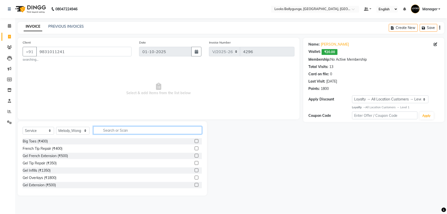
click at [131, 132] on input "text" at bounding box center [147, 130] width 109 height 8
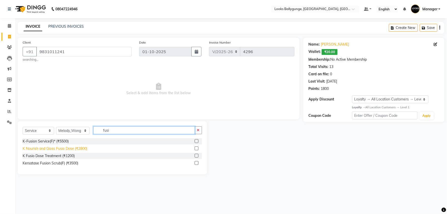
type input "fusi"
click at [75, 150] on div "K Nourish and Gloss Fusio Dose (₹2800)" at bounding box center [55, 148] width 65 height 5
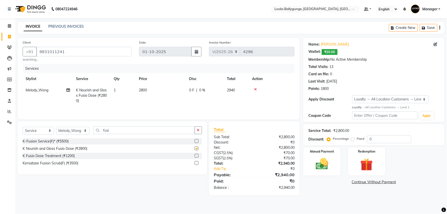
checkbox input "false"
click at [45, 136] on div "Select Service Product Membership Package Voucher Prepaid Gift Card Select Styl…" at bounding box center [112, 132] width 179 height 12
click at [40, 133] on select "Select Service Product Membership Package Voucher Prepaid Gift Card" at bounding box center [38, 131] width 31 height 8
select select "product"
click at [23, 127] on select "Select Service Product Membership Package Voucher Prepaid Gift Card" at bounding box center [38, 131] width 31 height 8
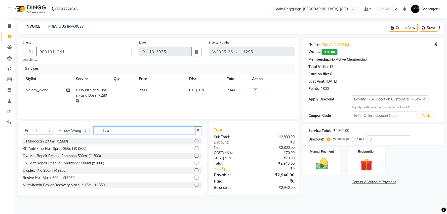
drag, startPoint x: 122, startPoint y: 128, endPoint x: 94, endPoint y: 133, distance: 28.3
click at [94, 133] on input "fusi" at bounding box center [144, 130] width 102 height 8
type input "3474636857814"
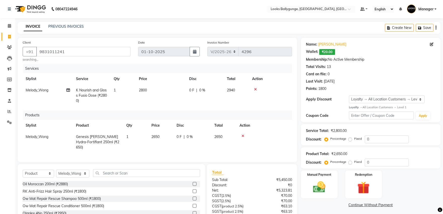
click at [159, 139] on span "2650" at bounding box center [155, 136] width 8 height 5
select select "50039"
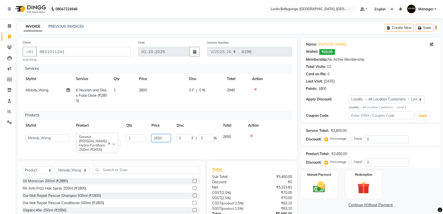
drag, startPoint x: 170, startPoint y: 136, endPoint x: 149, endPoint y: 139, distance: 21.6
click at [149, 139] on td "2650" at bounding box center [160, 140] width 25 height 19
type input "2950"
click at [306, 205] on link "Continue Without Payment" at bounding box center [371, 204] width 138 height 5
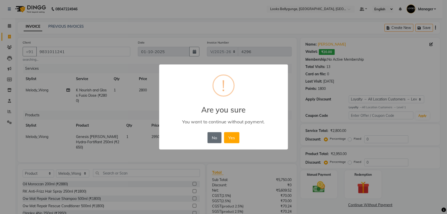
drag, startPoint x: 213, startPoint y: 136, endPoint x: 217, endPoint y: 139, distance: 5.4
click at [213, 136] on button "No" at bounding box center [215, 137] width 14 height 11
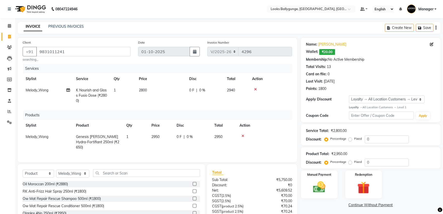
click at [337, 208] on div "Name: [PERSON_NAME] Wallet: ₹20.00 Membership: No Active Membership Total Visit…" at bounding box center [372, 143] width 143 height 211
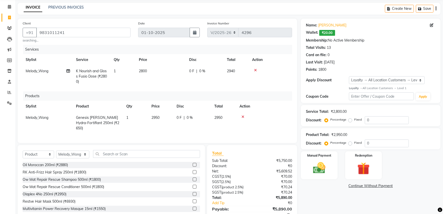
scroll to position [41, 0]
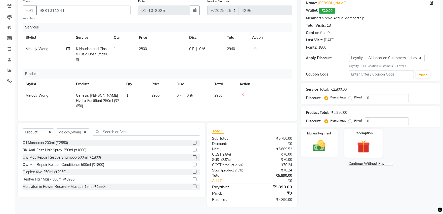
click at [360, 147] on img at bounding box center [363, 146] width 21 height 16
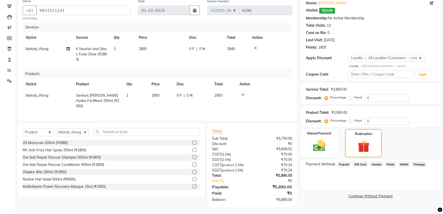
click at [389, 163] on span "Points" at bounding box center [390, 164] width 11 height 6
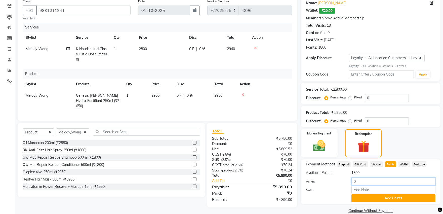
drag, startPoint x: 373, startPoint y: 179, endPoint x: 338, endPoint y: 184, distance: 36.1
click at [338, 184] on div "Points: 0" at bounding box center [370, 181] width 137 height 9
type input "1500"
click at [385, 195] on button "Add Points" at bounding box center [393, 198] width 84 height 8
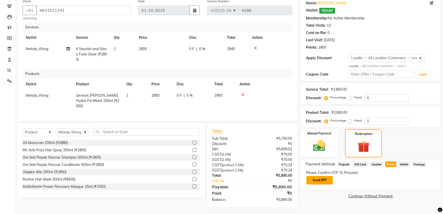
click at [326, 179] on button "Send OTP" at bounding box center [319, 180] width 26 height 9
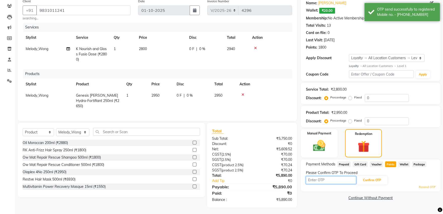
click at [328, 180] on input "text" at bounding box center [331, 180] width 50 height 8
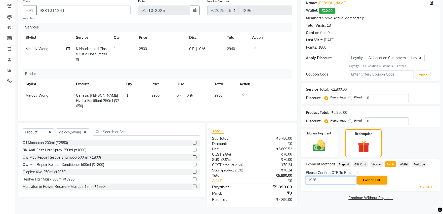
type input "1926"
click at [363, 179] on button "Confirm OTP" at bounding box center [372, 180] width 31 height 9
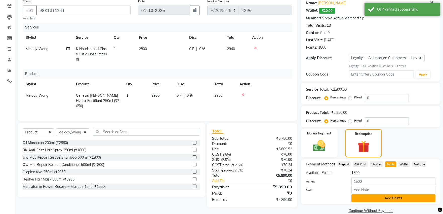
click at [380, 196] on button "Add Points" at bounding box center [393, 198] width 84 height 8
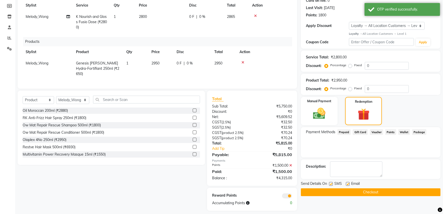
scroll to position [77, 0]
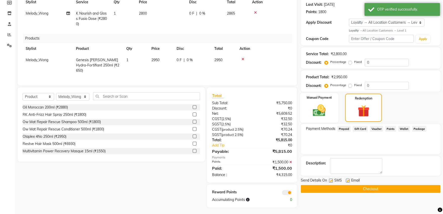
click at [316, 114] on img at bounding box center [319, 110] width 21 height 15
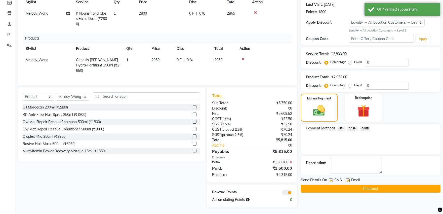
click at [350, 128] on span "CASH" at bounding box center [352, 129] width 11 height 6
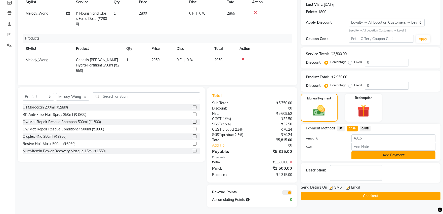
click at [380, 158] on button "Add Payment" at bounding box center [393, 155] width 84 height 8
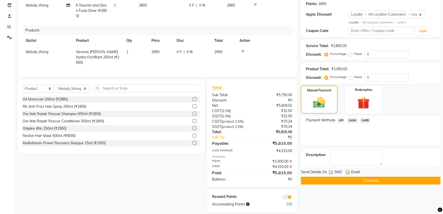
scroll to position [89, 0]
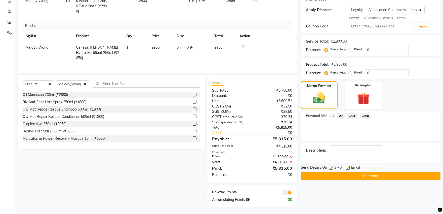
click at [358, 176] on button "Checkout" at bounding box center [371, 176] width 140 height 8
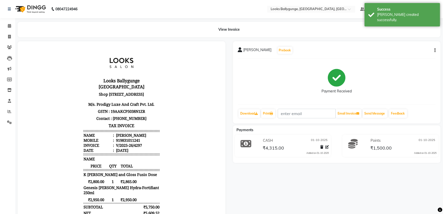
click at [274, 118] on div "Print" at bounding box center [268, 114] width 15 height 10
click at [269, 112] on link "Print" at bounding box center [268, 113] width 14 height 9
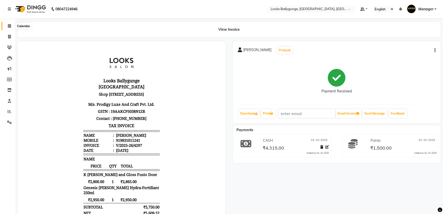
click at [5, 24] on span at bounding box center [9, 26] width 9 height 6
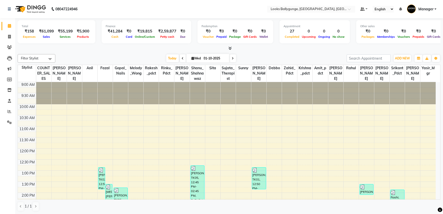
click at [8, 41] on li "Invoice" at bounding box center [7, 36] width 15 height 11
click at [7, 39] on span at bounding box center [9, 37] width 9 height 6
select select "6477"
select select "service"
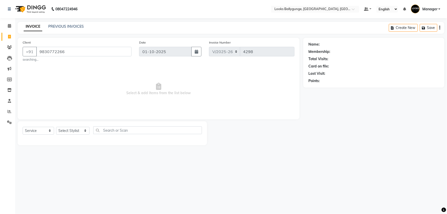
type input "9830772266"
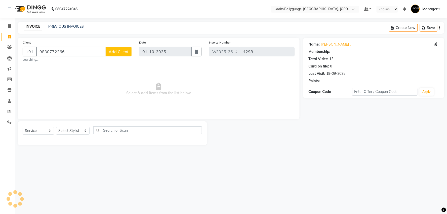
select select "1: Object"
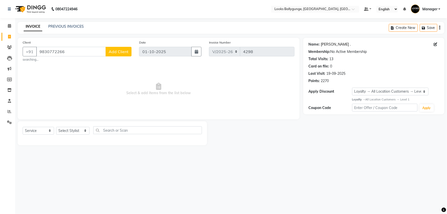
click at [328, 44] on link "[PERSON_NAME] ." at bounding box center [336, 44] width 30 height 5
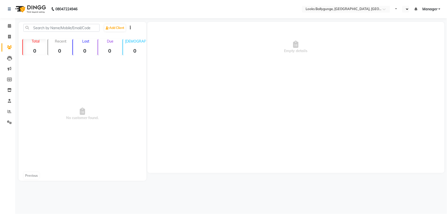
select select "en"
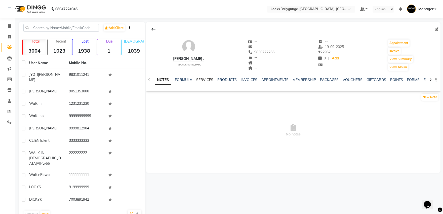
click at [206, 78] on link "SERVICES" at bounding box center [204, 79] width 17 height 5
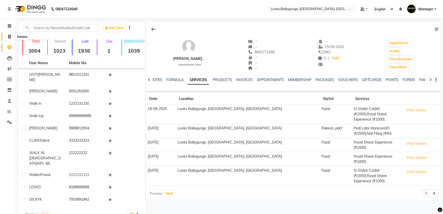
click at [8, 36] on icon at bounding box center [9, 37] width 3 height 4
select select "service"
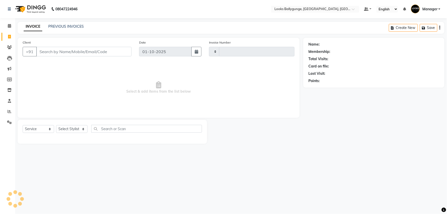
type input "4298"
select select "6477"
click at [9, 28] on span at bounding box center [9, 26] width 9 height 6
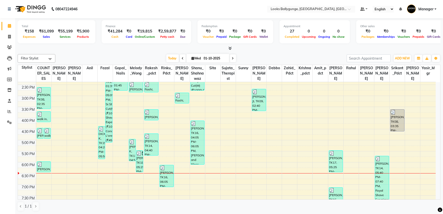
scroll to position [168, 0]
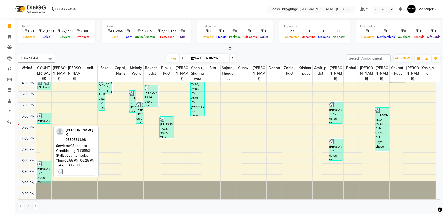
click at [39, 123] on div "[PERSON_NAME] K, TK11, 05:55 PM-06:25 PM, K Shampoo Conditioning(F) (₹550)" at bounding box center [44, 118] width 14 height 10
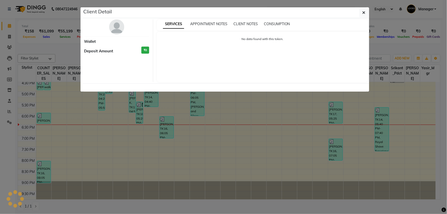
select select "3"
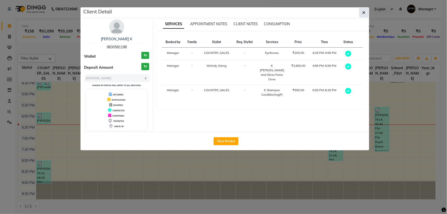
click at [363, 13] on icon "button" at bounding box center [363, 13] width 3 height 4
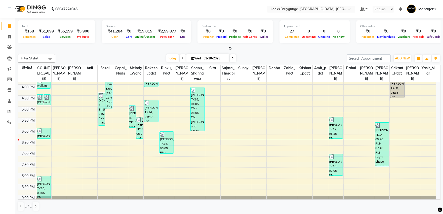
scroll to position [140, 0]
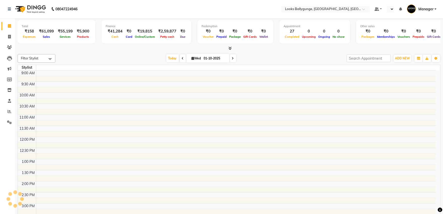
select select "en"
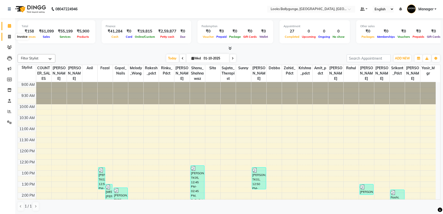
click at [11, 35] on icon at bounding box center [9, 37] width 3 height 4
select select "6477"
select select "service"
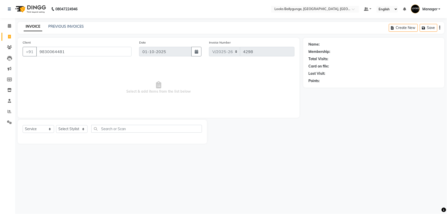
type input "9830064481"
select select "1: Object"
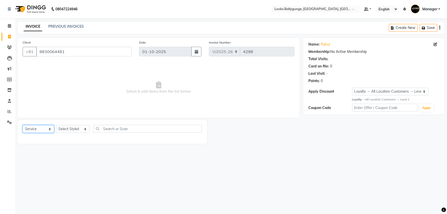
click at [38, 133] on select "Select Service Product Membership Package Voucher Prepaid Gift Card" at bounding box center [38, 129] width 31 height 8
select select "P"
click at [23, 125] on select "Select Service Product Membership Package Voucher Prepaid Gift Card" at bounding box center [38, 129] width 31 height 8
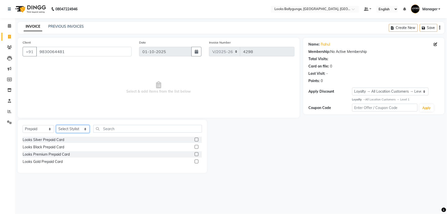
click at [79, 126] on select "Select Stylist [PERSON_NAME] amit_pdct anil [PERSON_NAME] COUNTER_SALES [PERSON…" at bounding box center [72, 129] width 33 height 8
select select "50051"
drag, startPoint x: 79, startPoint y: 127, endPoint x: 107, endPoint y: 130, distance: 27.3
click at [107, 130] on input "text" at bounding box center [147, 129] width 109 height 8
click at [56, 161] on div "Looks Gold Prepaid Card" at bounding box center [43, 161] width 40 height 5
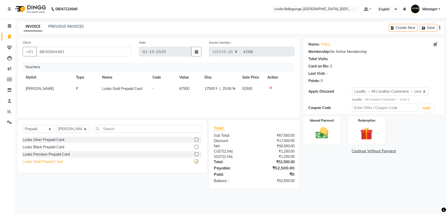
checkbox input "false"
click at [50, 156] on div "Looks Premium Prepaid Card" at bounding box center [46, 154] width 47 height 5
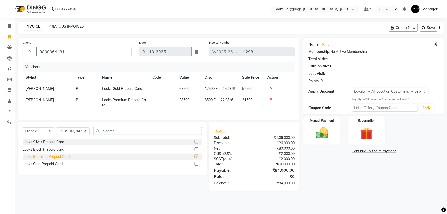
checkbox input "false"
click at [270, 98] on icon at bounding box center [270, 99] width 3 height 4
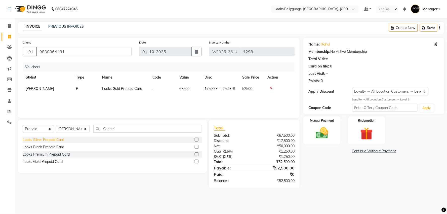
click at [62, 139] on div "Looks Silver Prepaid Card" at bounding box center [44, 139] width 42 height 5
checkbox input "false"
click at [268, 98] on div at bounding box center [279, 99] width 24 height 4
click at [270, 99] on icon at bounding box center [270, 99] width 3 height 4
click at [55, 145] on div "Looks Black Prepaid Card" at bounding box center [44, 146] width 42 height 5
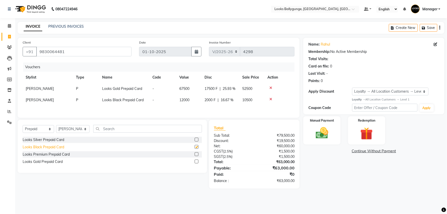
checkbox input "false"
click at [269, 99] on icon at bounding box center [270, 99] width 3 height 4
click at [334, 134] on div "Manual Payment" at bounding box center [322, 130] width 39 height 29
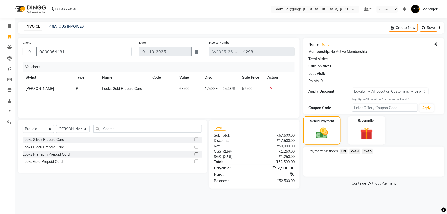
click at [346, 151] on span "UPI" at bounding box center [344, 151] width 8 height 6
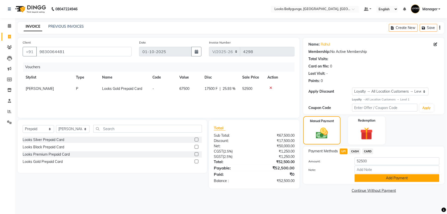
click at [375, 177] on button "Add Payment" at bounding box center [397, 178] width 85 height 8
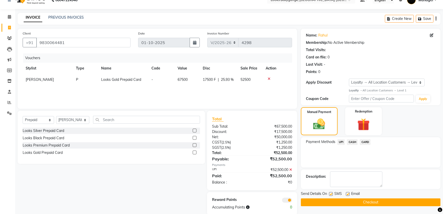
scroll to position [18, 0]
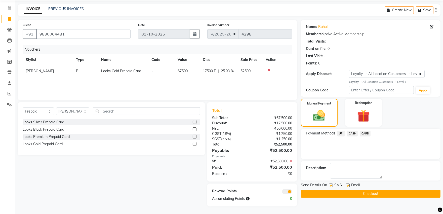
click at [292, 160] on icon at bounding box center [290, 161] width 3 height 4
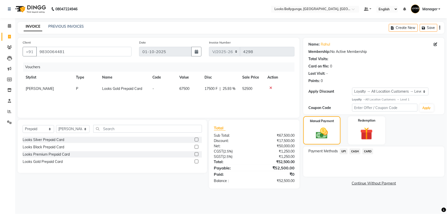
click at [369, 151] on span "CARD" at bounding box center [367, 151] width 11 height 6
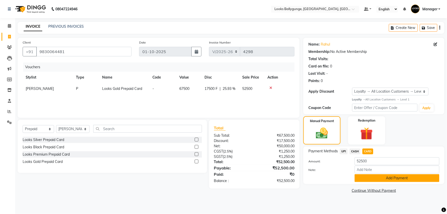
click at [368, 176] on button "Add Payment" at bounding box center [397, 178] width 85 height 8
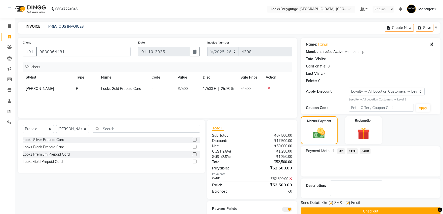
scroll to position [18, 0]
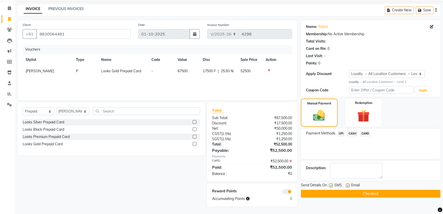
click at [376, 191] on button "Checkout" at bounding box center [371, 194] width 140 height 8
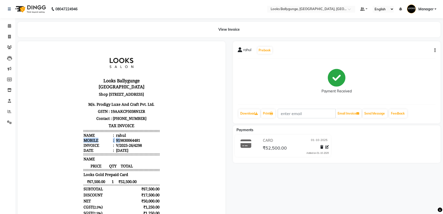
drag, startPoint x: 116, startPoint y: 137, endPoint x: 137, endPoint y: 136, distance: 20.5
click at [137, 136] on ul "Name : [PERSON_NAME] Mobile : 919830064481 Invoice : V/2025-26/4298 Date : [DAT…" at bounding box center [122, 142] width 76 height 20
click at [161, 140] on body "Looks Ballygunge [GEOGRAPHIC_DATA] [STREET_ADDRESS] M/s. Prodigy Luxe And Craft…" at bounding box center [122, 159] width 194 height 222
copy div "9830064481"
drag, startPoint x: 116, startPoint y: 137, endPoint x: 143, endPoint y: 137, distance: 27.4
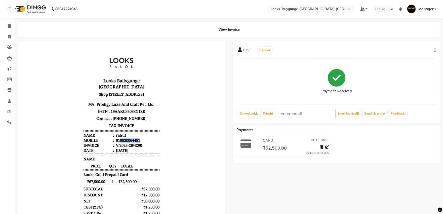
click at [143, 137] on li "Mobile : 919830064481" at bounding box center [122, 139] width 76 height 5
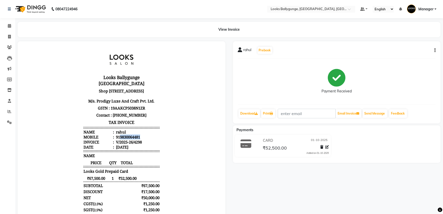
scroll to position [4, 0]
click at [270, 119] on div "rahul Prebook Payment Received Download Print Email Invoice Send Message Feedba…" at bounding box center [337, 82] width 208 height 82
click at [273, 113] on icon at bounding box center [271, 113] width 3 height 3
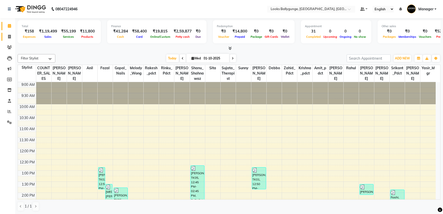
click at [4, 36] on link "Invoice" at bounding box center [8, 37] width 12 height 8
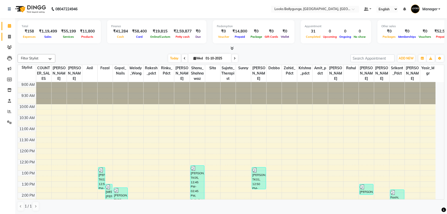
select select "service"
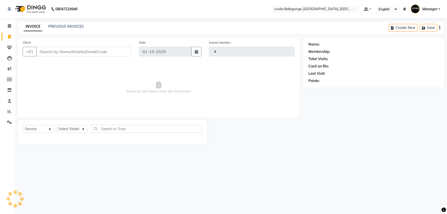
type input "4300"
select select "6477"
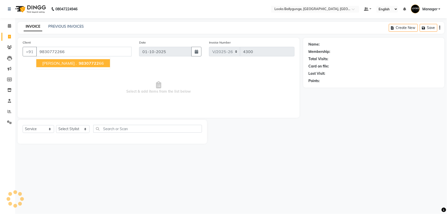
type input "9830772266"
select select "1: Object"
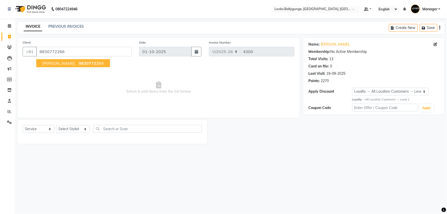
click at [68, 60] on button "[PERSON_NAME] . 98307722 66" at bounding box center [73, 63] width 74 height 8
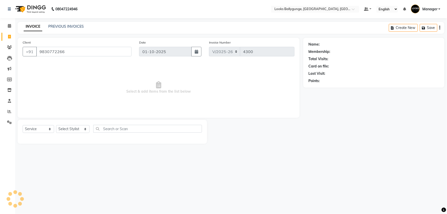
select select "1: Object"
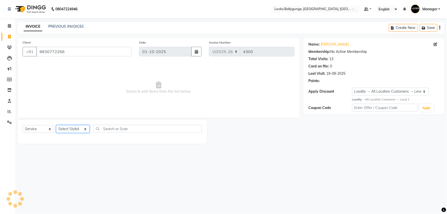
click at [76, 128] on select "Select Stylist [PERSON_NAME] amit_pdct anil [PERSON_NAME] COUNTER_SALES [PERSON…" at bounding box center [72, 129] width 33 height 8
select select "52672"
click at [56, 125] on select "Select Stylist [PERSON_NAME] amit_pdct anil [PERSON_NAME] COUNTER_SALES [PERSON…" at bounding box center [72, 129] width 33 height 8
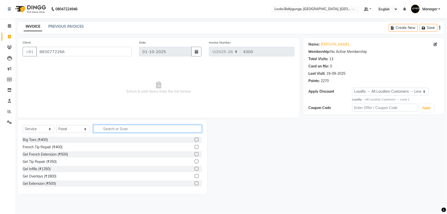
click at [115, 129] on input "text" at bounding box center [147, 129] width 109 height 8
type input "cut"
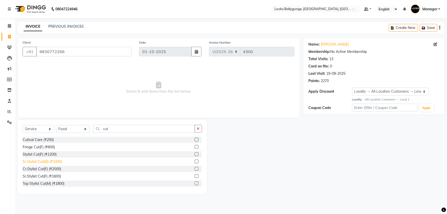
click at [59, 162] on div "Sr.Stylist Cut(M) (₹1000)" at bounding box center [42, 161] width 39 height 5
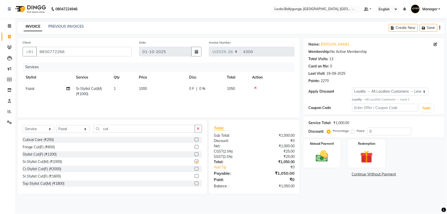
checkbox input "false"
click at [155, 92] on td "1000" at bounding box center [161, 91] width 50 height 17
select select "52672"
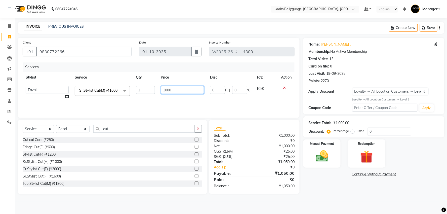
drag, startPoint x: 182, startPoint y: 86, endPoint x: 139, endPoint y: 96, distance: 44.1
click at [139, 96] on tr "Ali_Stylist amit_pdct anil [PERSON_NAME] COUNTER_SALES [PERSON_NAME] Krishna_pd…" at bounding box center [159, 92] width 272 height 19
type input "700"
click at [143, 101] on div "Services Stylist Service Qty Price Disc Total Action Ali_Stylist amit_pdct anil…" at bounding box center [159, 87] width 272 height 50
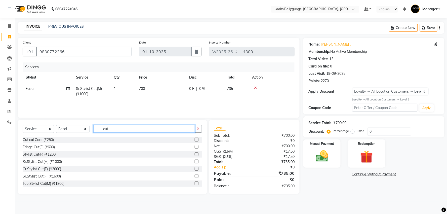
drag, startPoint x: 119, startPoint y: 129, endPoint x: 87, endPoint y: 130, distance: 31.7
click at [87, 130] on div "Select Service Product Membership Package Voucher Prepaid Gift Card Select Styl…" at bounding box center [112, 131] width 179 height 12
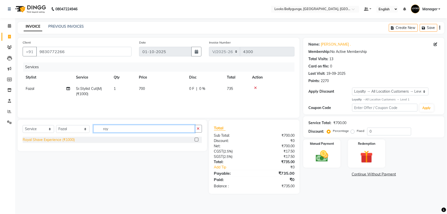
type input "roy"
click at [57, 138] on div "Royal Shave Experience (₹1000)" at bounding box center [49, 139] width 52 height 5
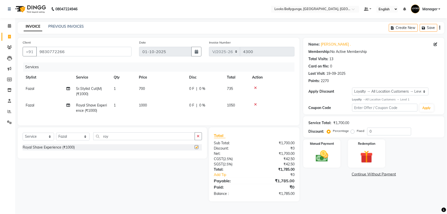
checkbox input "false"
click at [142, 112] on td "1000" at bounding box center [161, 108] width 50 height 17
select select "52672"
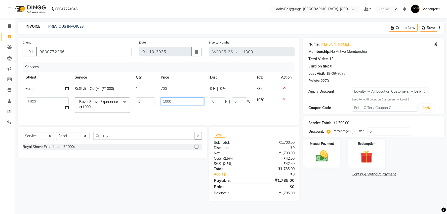
drag, startPoint x: 172, startPoint y: 100, endPoint x: 155, endPoint y: 104, distance: 17.7
click at [155, 104] on tr "Ali_Stylist amit_pdct anil [PERSON_NAME] COUNTER_SALES [PERSON_NAME] Gopal_Nail…" at bounding box center [159, 104] width 272 height 21
type input "700"
click at [160, 108] on td "700" at bounding box center [182, 104] width 49 height 21
select select "52672"
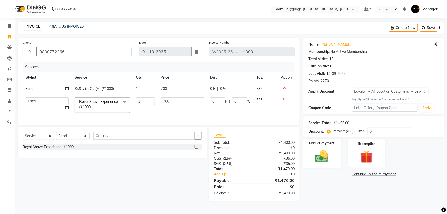
click at [326, 152] on img at bounding box center [321, 156] width 21 height 15
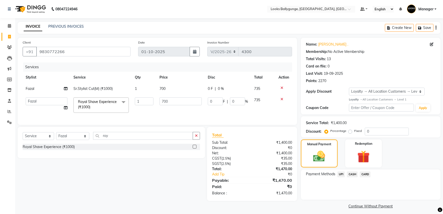
click at [341, 175] on span "UPI" at bounding box center [341, 174] width 8 height 6
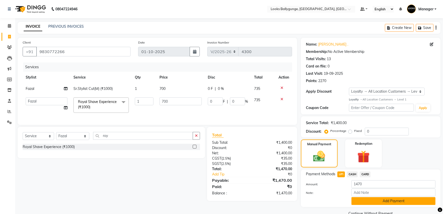
click at [366, 202] on button "Add Payment" at bounding box center [393, 201] width 84 height 8
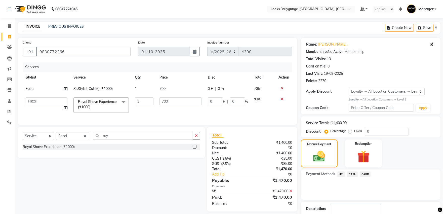
scroll to position [34, 0]
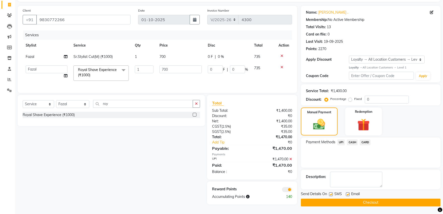
click at [369, 200] on button "Checkout" at bounding box center [371, 202] width 140 height 8
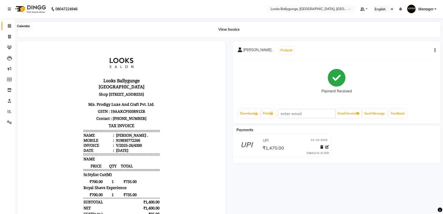
click at [5, 25] on span at bounding box center [9, 26] width 9 height 6
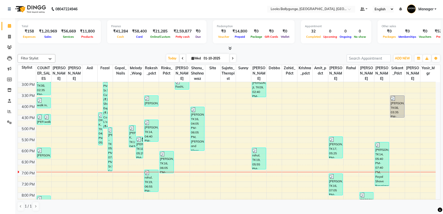
scroll to position [177, 0]
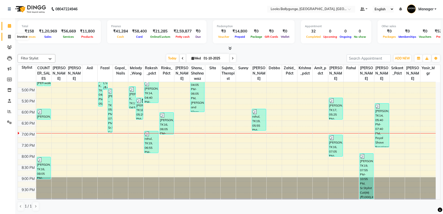
click at [8, 33] on link "Invoice" at bounding box center [8, 37] width 12 height 8
select select "service"
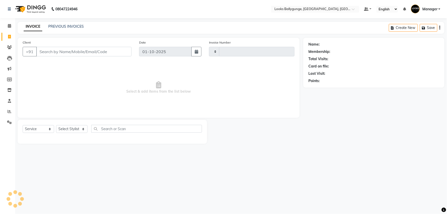
type input "4301"
select select "6477"
click at [59, 23] on div "INVOICE PREVIOUS INVOICES Create New Save" at bounding box center [231, 28] width 427 height 12
click at [59, 26] on link "PREVIOUS INVOICES" at bounding box center [65, 26] width 35 height 5
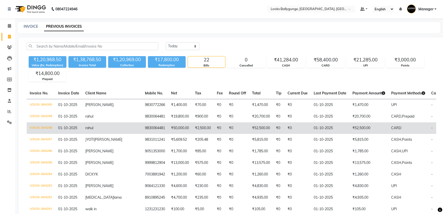
click at [142, 123] on td "9830064481" at bounding box center [155, 128] width 26 height 12
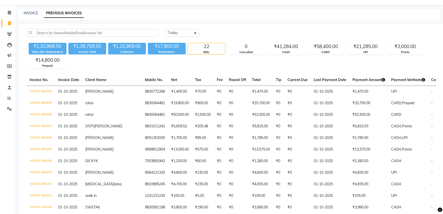
scroll to position [7, 0]
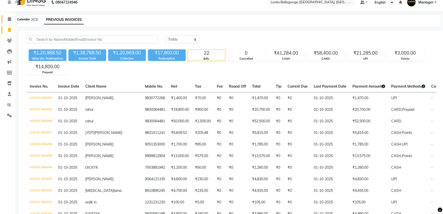
click at [8, 17] on icon at bounding box center [9, 19] width 3 height 4
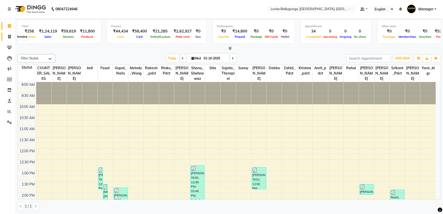
click at [10, 35] on icon at bounding box center [9, 37] width 3 height 4
select select "service"
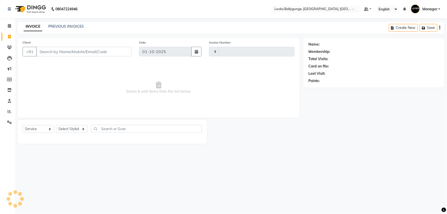
type input "4302"
select select "6477"
click at [80, 128] on select "Select Stylist" at bounding box center [71, 129] width 31 height 8
select select "50039"
click at [56, 125] on select "Select Stylist [PERSON_NAME] amit_pdct anil [PERSON_NAME] COUNTER_SALES [PERSON…" at bounding box center [72, 129] width 33 height 8
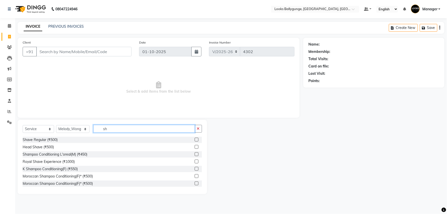
type input "s"
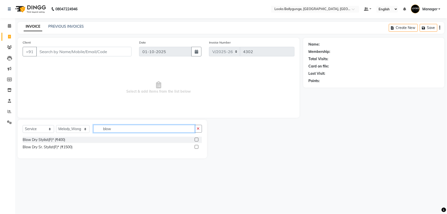
type input "blow"
click at [63, 150] on div "Blow Dry Sr. Stylist(F)* (₹1500)" at bounding box center [112, 147] width 179 height 6
click at [64, 148] on div "Blow Dry Sr. Stylist(F)* (₹1500)" at bounding box center [48, 146] width 50 height 5
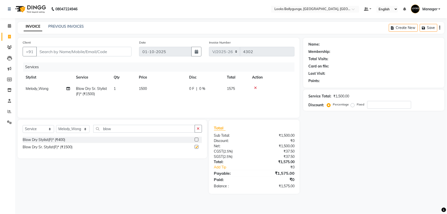
checkbox input "false"
click at [49, 90] on td "Melody_Wong" at bounding box center [48, 91] width 50 height 17
select select "50039"
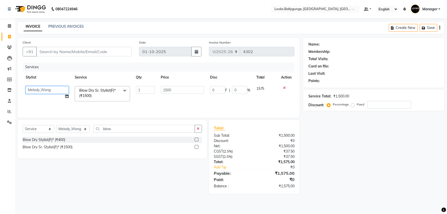
click at [49, 89] on select "Ali_Stylist amit_pdct anil Ayush Sahu COUNTER_SALES Debbo Fazal Gopal_Nails Kri…" at bounding box center [47, 90] width 43 height 8
select select "50051"
click at [61, 52] on input "Client" at bounding box center [83, 52] width 95 height 10
type input "9"
type input "0"
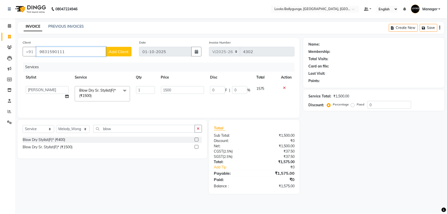
type input "9831590111"
click at [117, 49] on span "Add Client" at bounding box center [119, 51] width 20 height 5
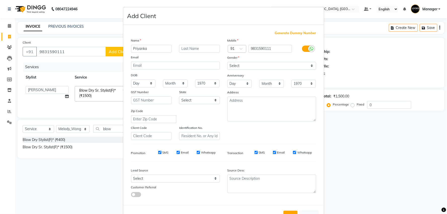
type input "Priyanka"
click at [275, 66] on select "Select Male Female Other Prefer Not To Say" at bounding box center [271, 66] width 89 height 8
select select "female"
click at [227, 62] on select "Select Male Female Other Prefer Not To Say" at bounding box center [271, 66] width 89 height 8
click at [206, 45] on input "text" at bounding box center [199, 49] width 41 height 8
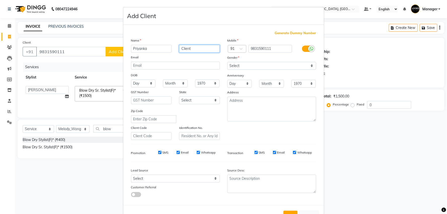
type input "Client"
click at [254, 66] on select "Select Male Female Other Prefer Not To Say" at bounding box center [271, 66] width 89 height 8
click at [227, 62] on select "Select Male Female Other Prefer Not To Say" at bounding box center [271, 66] width 89 height 8
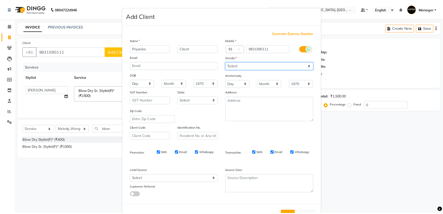
scroll to position [19, 0]
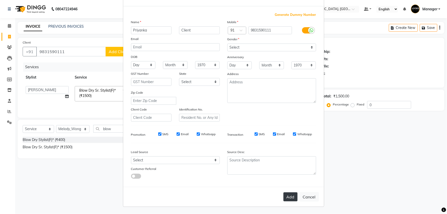
click at [291, 197] on button "Add" at bounding box center [290, 196] width 14 height 9
select select
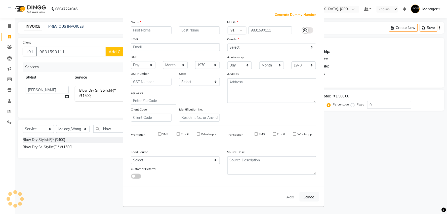
select select
checkbox input "false"
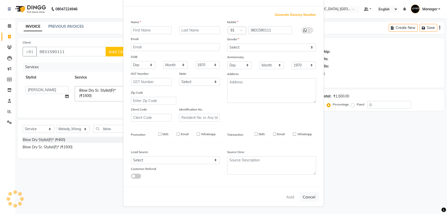
checkbox input "false"
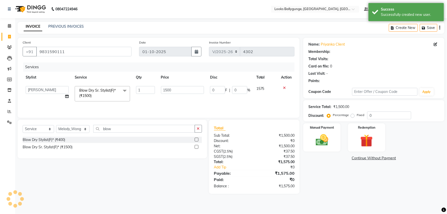
select select "1: Object"
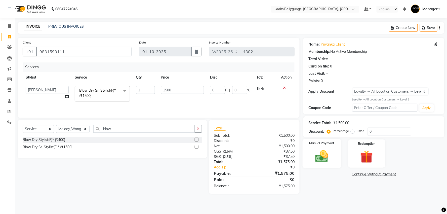
click at [322, 150] on img at bounding box center [321, 156] width 21 height 15
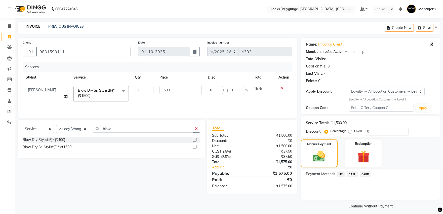
click at [361, 174] on span "CARD" at bounding box center [365, 174] width 11 height 6
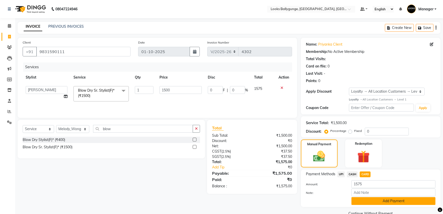
click at [366, 199] on button "Add Payment" at bounding box center [393, 201] width 84 height 8
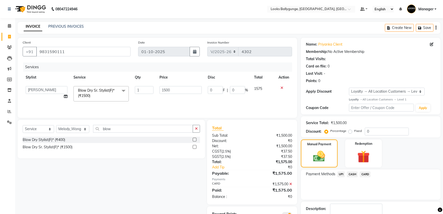
scroll to position [32, 0]
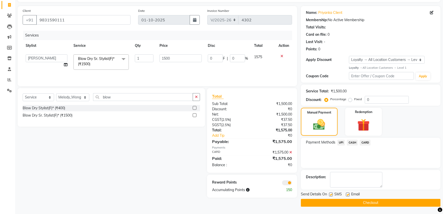
click at [360, 199] on button "Checkout" at bounding box center [371, 203] width 140 height 8
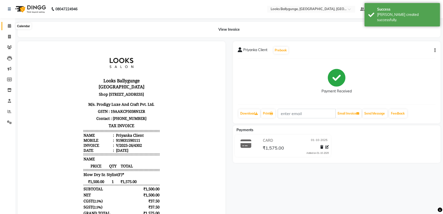
click at [9, 23] on span at bounding box center [9, 26] width 9 height 6
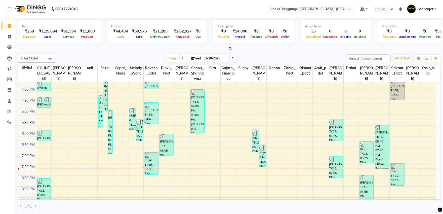
scroll to position [111, 0]
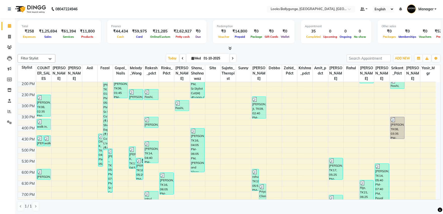
click at [32, 109] on div "3:00 PM" at bounding box center [28, 105] width 15 height 5
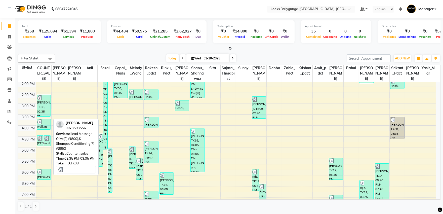
click at [48, 112] on div "[PERSON_NAME], TK08, 02:35 PM-03:35 PM, Head Massage Olive(F) (₹800),K Shampoo …" at bounding box center [44, 105] width 14 height 21
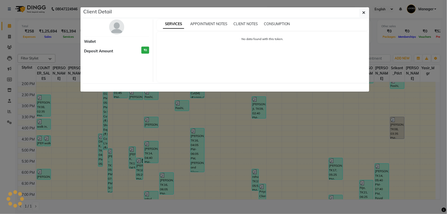
select select "3"
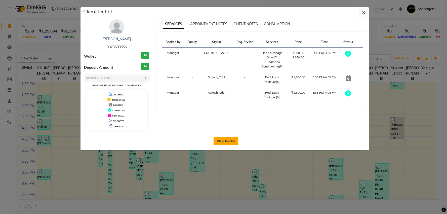
click at [234, 139] on button "View Invoice" at bounding box center [226, 141] width 25 height 8
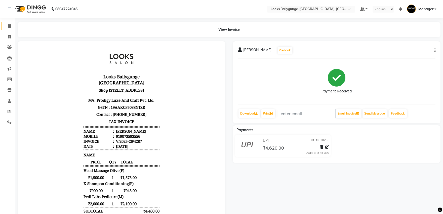
scroll to position [28, 0]
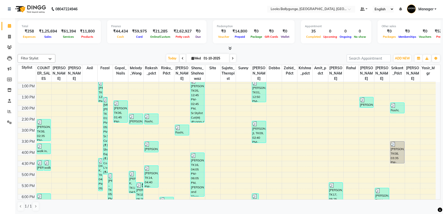
scroll to position [112, 0]
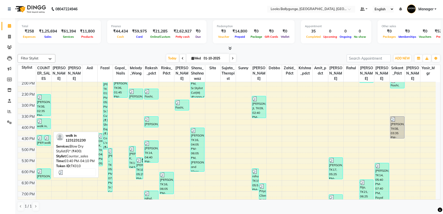
click at [43, 129] on div "walk in, TK10, 03:40 PM-04:10 PM, Blow Dry Stylist(F)* (₹400)" at bounding box center [44, 123] width 14 height 10
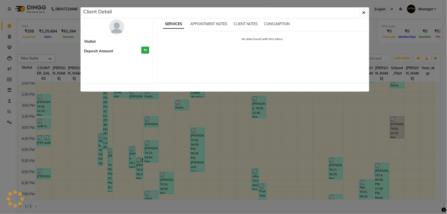
select select "3"
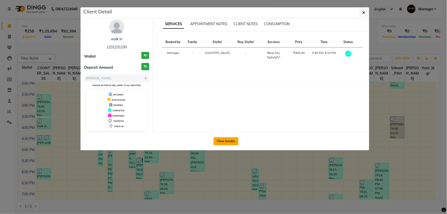
click at [228, 138] on button "View Invoice" at bounding box center [226, 141] width 25 height 8
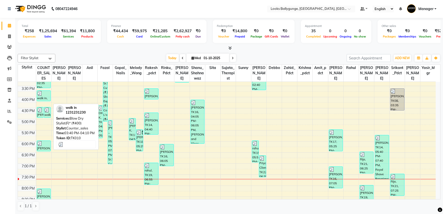
scroll to position [112, 0]
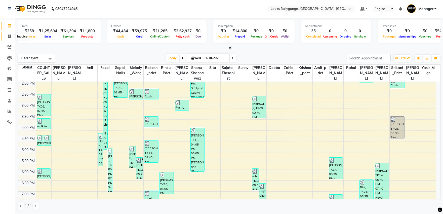
click at [7, 35] on span at bounding box center [9, 37] width 9 height 6
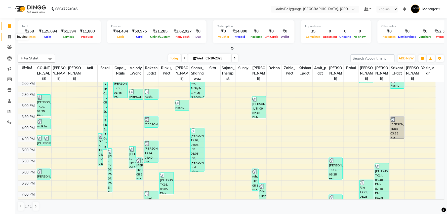
select select "6477"
select select "service"
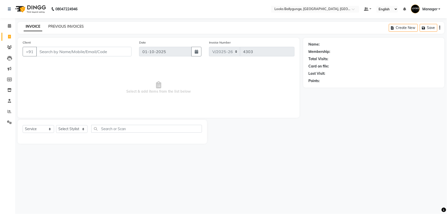
click at [61, 25] on link "PREVIOUS INVOICES" at bounding box center [65, 26] width 35 height 5
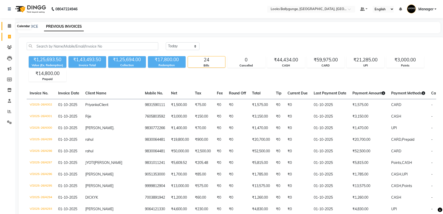
click at [8, 27] on icon at bounding box center [9, 26] width 3 height 4
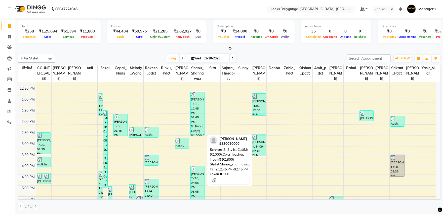
scroll to position [84, 0]
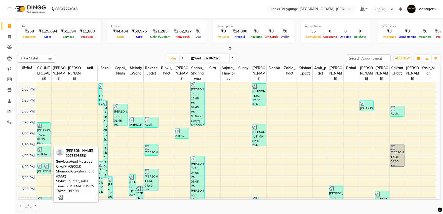
click at [47, 136] on div "[PERSON_NAME], TK08, 02:35 PM-03:35 PM, Head Massage Olive(F) (₹800),K Shampoo …" at bounding box center [44, 133] width 14 height 21
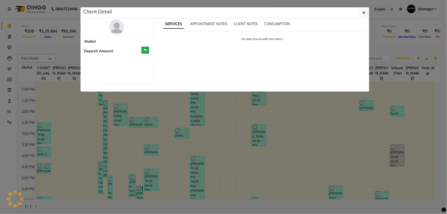
select select "3"
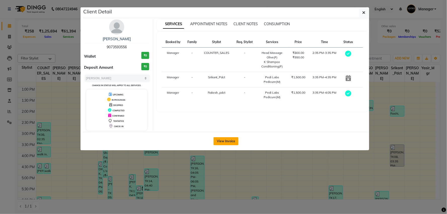
click at [227, 140] on button "View Invoice" at bounding box center [226, 141] width 25 height 8
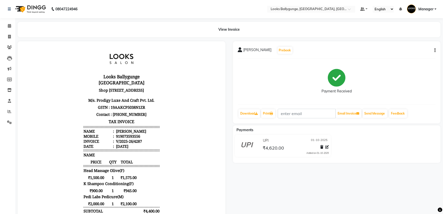
click at [435, 48] on div "varsha Prebook Payment Received Download Print Email Invoice Send Message Feedb…" at bounding box center [337, 82] width 208 height 82
click at [434, 51] on button "button" at bounding box center [433, 50] width 3 height 5
click at [409, 53] on div "Edit Item Staff" at bounding box center [410, 53] width 34 height 6
select select "49416"
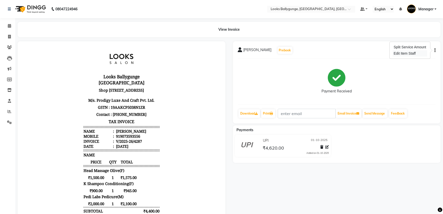
select select "50049"
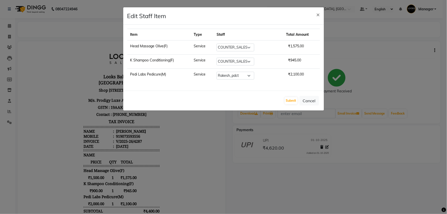
click at [391, 56] on ngb-modal-window "Edit Staff Item × Item Type Staff Total Amount Head Massage Olive(F) Service Se…" at bounding box center [223, 107] width 447 height 214
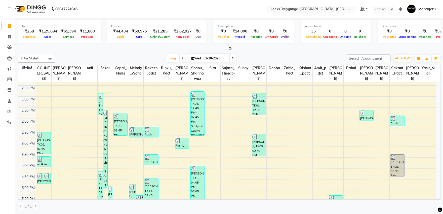
scroll to position [84, 0]
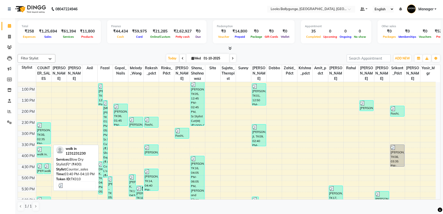
click at [43, 152] on div at bounding box center [43, 149] width 13 height 5
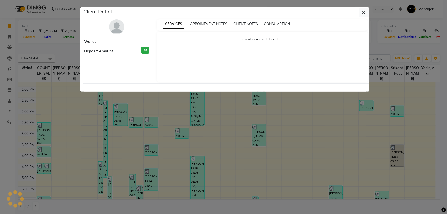
select select "3"
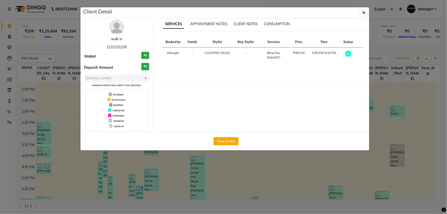
drag, startPoint x: 225, startPoint y: 145, endPoint x: 225, endPoint y: 142, distance: 2.8
click at [225, 145] on button "View Invoice" at bounding box center [226, 141] width 25 height 8
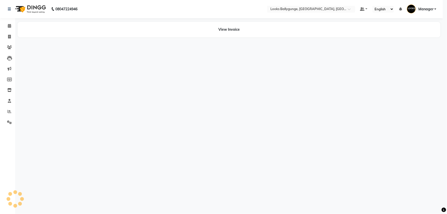
click at [225, 142] on ngb-modal-window "Client Detail walk in 1231231230 Wallet ₹0 Deposit Amount ₹0 Select MARK DONE U…" at bounding box center [223, 107] width 447 height 214
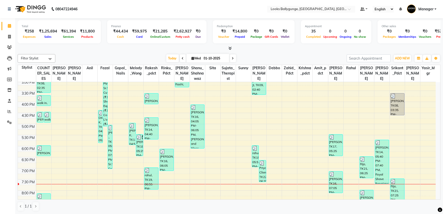
scroll to position [140, 0]
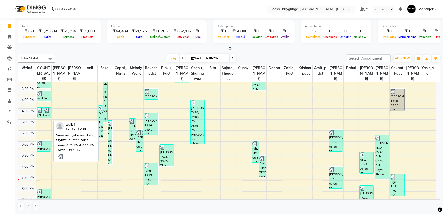
click at [47, 113] on img at bounding box center [46, 110] width 5 height 5
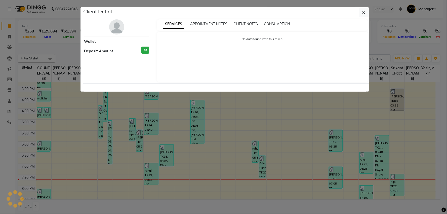
select select "3"
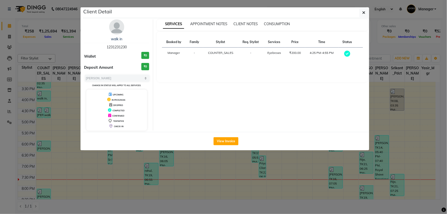
click at [62, 126] on ngb-modal-window "Client Detail walk in 1231231230 Wallet ₹0 Deposit Amount ₹0 Select MARK DONE U…" at bounding box center [223, 107] width 447 height 214
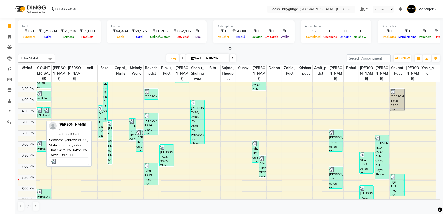
click at [39, 118] on div "SWETA K, TK11, 04:25 PM-04:55 PM, Eyebrows (₹200)" at bounding box center [40, 112] width 7 height 10
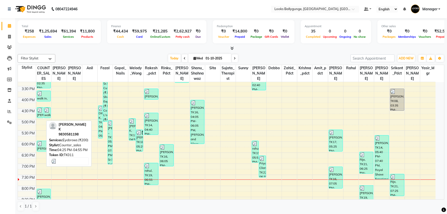
select select "3"
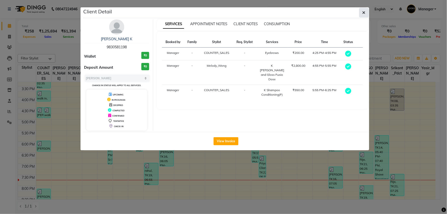
click at [363, 11] on icon "button" at bounding box center [363, 13] width 3 height 4
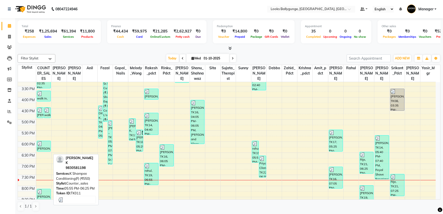
click at [44, 151] on div "SWETA K, TK11, 05:55 PM-06:25 PM, K Shampoo Conditioning(F) (₹550)" at bounding box center [44, 146] width 14 height 10
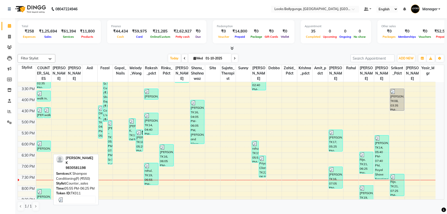
select select "3"
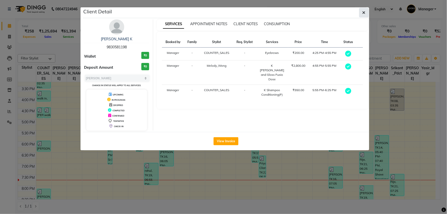
click at [364, 8] on button "button" at bounding box center [364, 13] width 10 height 10
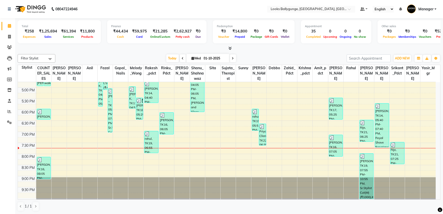
scroll to position [177, 0]
click at [36, 166] on div "8:30 PM" at bounding box center [28, 167] width 15 height 5
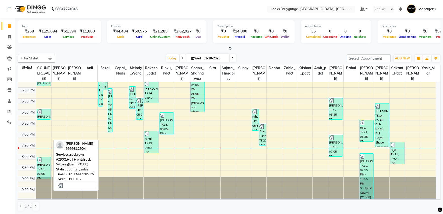
click at [45, 167] on div "ROSHNI, TK16, 08:05 PM-09:05 PM, Eyebrows (₹200),Half Front/Back Waxing(Each) (…" at bounding box center [44, 168] width 14 height 22
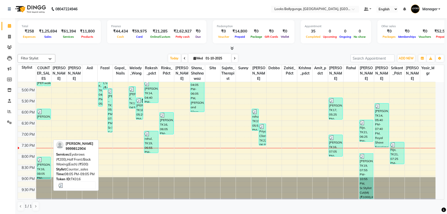
select select "3"
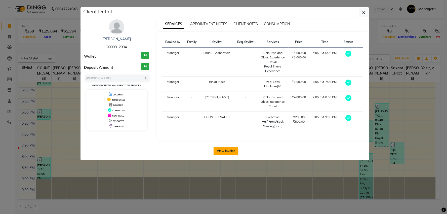
click at [224, 153] on button "View Invoice" at bounding box center [226, 151] width 25 height 8
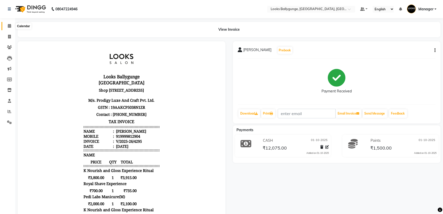
click at [9, 25] on icon at bounding box center [9, 26] width 3 height 4
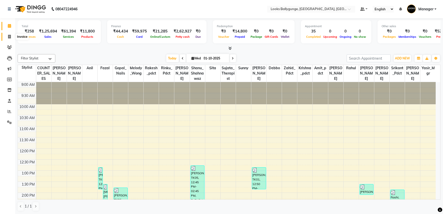
click at [11, 37] on span at bounding box center [9, 37] width 9 height 6
select select "service"
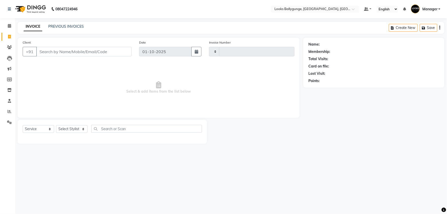
type input "4303"
select select "6477"
click at [70, 28] on link "PREVIOUS INVOICES" at bounding box center [65, 26] width 35 height 5
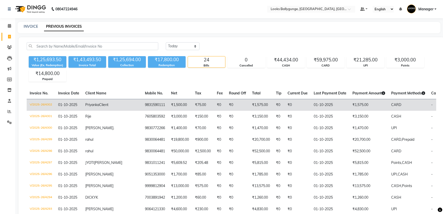
click at [226, 110] on td "₹0" at bounding box center [237, 105] width 23 height 12
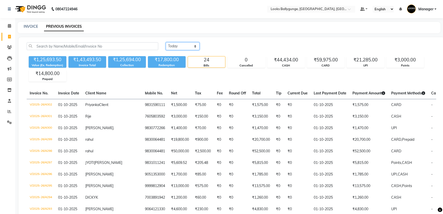
click at [194, 46] on select "Today Yesterday Custom Range" at bounding box center [183, 46] width 34 height 8
select select "range"
click at [166, 42] on select "Today Yesterday Custom Range" at bounding box center [183, 46] width 34 height 8
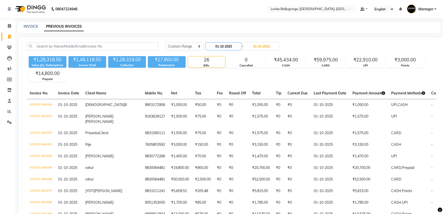
click at [229, 47] on input "01-10-2025" at bounding box center [223, 46] width 35 height 7
select select "10"
select select "2025"
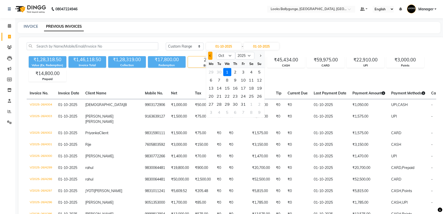
click at [211, 56] on button "Previous month" at bounding box center [210, 56] width 4 height 8
select select "9"
click at [212, 103] on div "29" at bounding box center [211, 104] width 8 height 8
type input "29-09-2025"
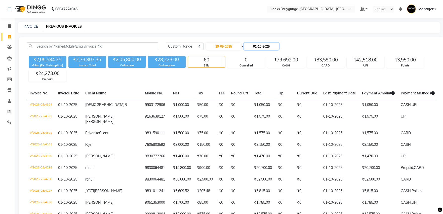
click at [259, 48] on input "01-10-2025" at bounding box center [261, 46] width 35 height 7
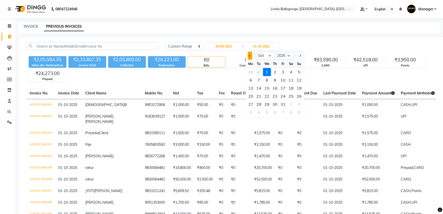
click at [250, 55] on span "Previous month" at bounding box center [250, 56] width 2 height 2
select select "9"
click at [251, 104] on div "29" at bounding box center [251, 104] width 8 height 8
type input "29-09-2025"
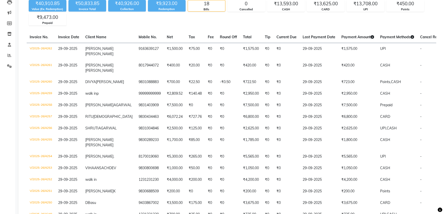
scroll to position [56, 0]
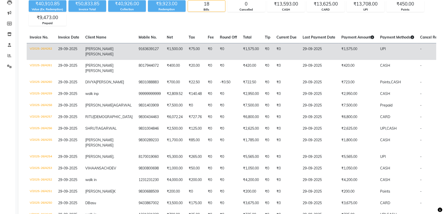
click at [205, 43] on td "₹0" at bounding box center [211, 51] width 12 height 17
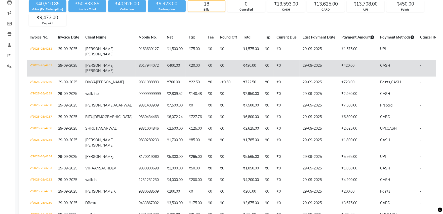
click at [136, 68] on td "8017944072" at bounding box center [150, 68] width 28 height 17
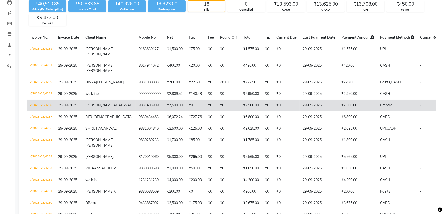
click at [240, 111] on td "₹7,500.00" at bounding box center [251, 106] width 22 height 12
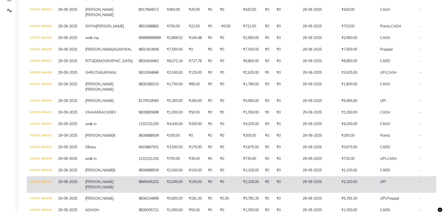
scroll to position [165, 0]
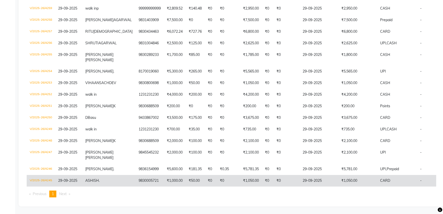
click at [136, 175] on td "9830005721" at bounding box center [150, 181] width 28 height 12
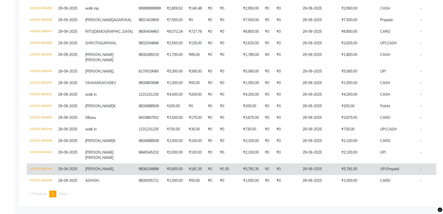
click at [136, 165] on td "9836154999" at bounding box center [150, 169] width 28 height 12
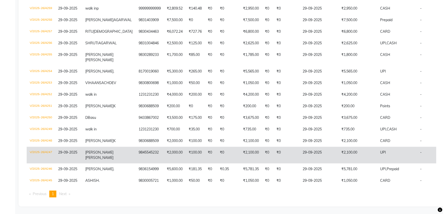
click at [136, 149] on td "9845545232" at bounding box center [150, 155] width 28 height 17
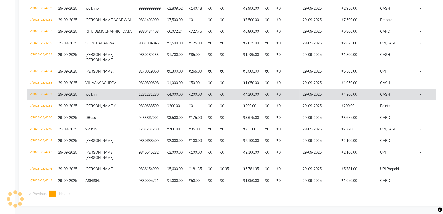
click at [136, 95] on td "1231231230" at bounding box center [150, 95] width 28 height 12
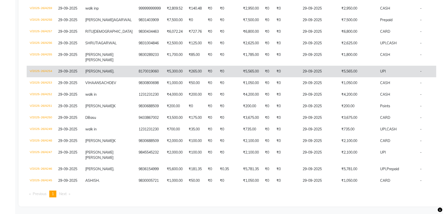
click at [137, 66] on td "8170019060" at bounding box center [150, 72] width 28 height 12
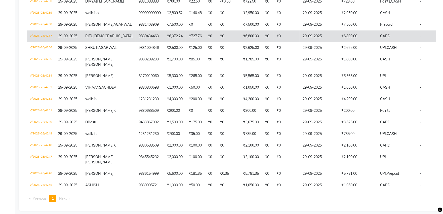
click at [164, 42] on td "₹6,072.24" at bounding box center [175, 36] width 22 height 12
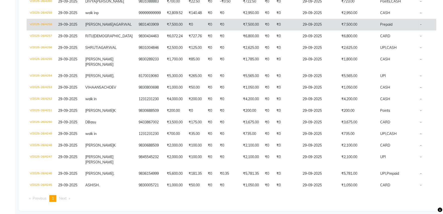
click at [136, 30] on td "9831403909" at bounding box center [150, 25] width 28 height 12
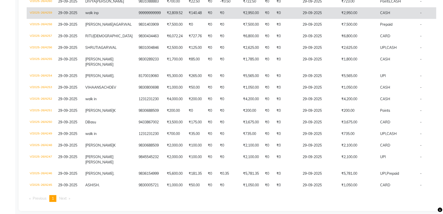
click at [136, 18] on td "99999999999" at bounding box center [150, 13] width 28 height 12
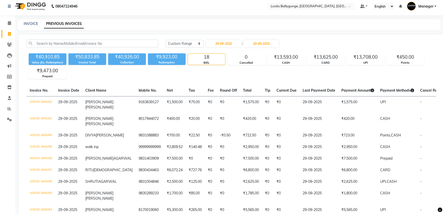
scroll to position [0, 0]
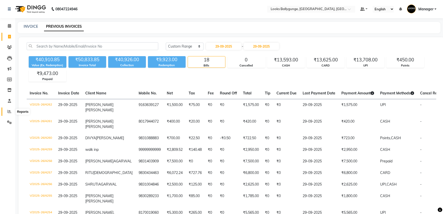
click at [9, 110] on icon at bounding box center [10, 111] width 4 height 4
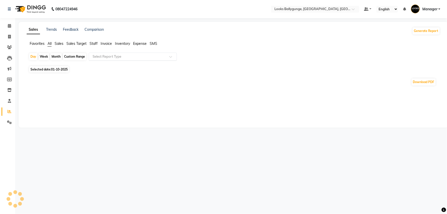
click at [119, 57] on input "text" at bounding box center [128, 56] width 72 height 5
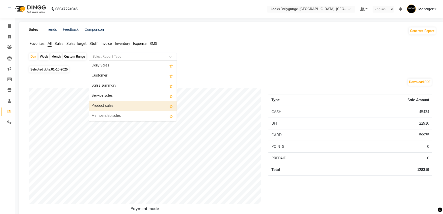
click at [126, 104] on div "Product sales" at bounding box center [133, 106] width 88 height 10
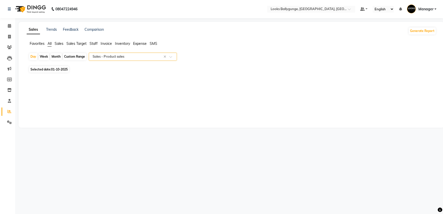
select select "full_report"
select select "pdf"
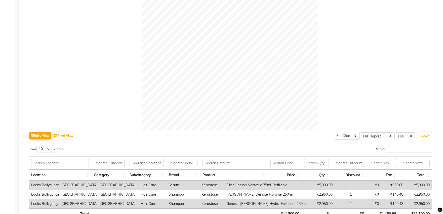
scroll to position [140, 0]
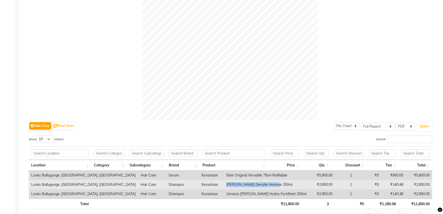
drag, startPoint x: 256, startPoint y: 184, endPoint x: 200, endPoint y: 183, distance: 55.4
click at [224, 183] on td "D Bain Densite Homme 250ml" at bounding box center [266, 184] width 85 height 9
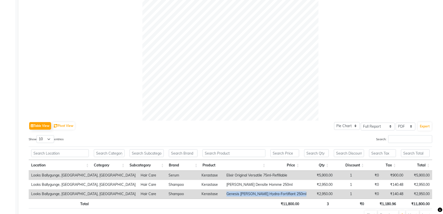
drag, startPoint x: 199, startPoint y: 194, endPoint x: 269, endPoint y: 197, distance: 69.7
click at [269, 197] on tr "Looks Ballygunge, Kolkata, Kolkata Hair Care Shampoo Kerastase Genesis Bain Hyd…" at bounding box center [230, 193] width 403 height 9
click at [257, 211] on ul "First Previous 1 Next Last" at bounding box center [316, 214] width 232 height 9
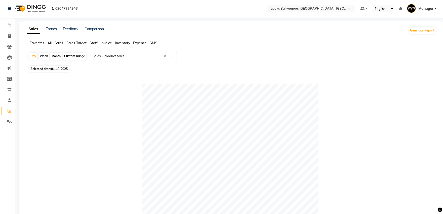
scroll to position [0, 0]
click at [141, 57] on input "text" at bounding box center [128, 56] width 72 height 5
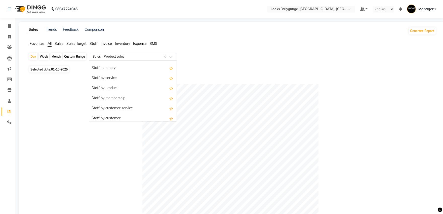
scroll to position [112, 0]
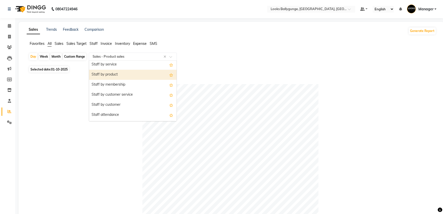
click at [129, 71] on div "Staff by product" at bounding box center [133, 75] width 88 height 10
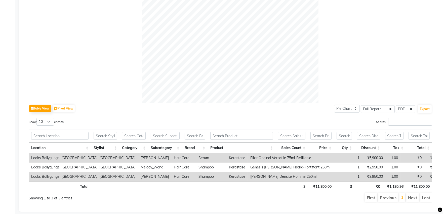
scroll to position [167, 0]
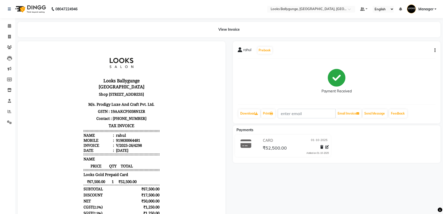
click at [434, 52] on button "button" at bounding box center [433, 50] width 3 height 5
click at [421, 51] on div "Edit Item Staff" at bounding box center [415, 50] width 24 height 6
select select "50051"
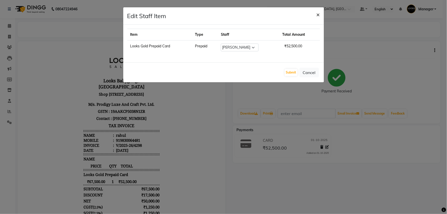
click at [320, 14] on span "×" at bounding box center [318, 15] width 4 height 8
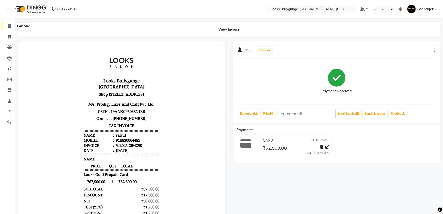
click at [8, 28] on span at bounding box center [9, 26] width 9 height 6
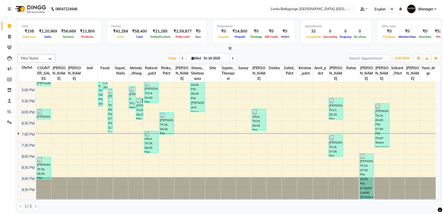
scroll to position [0, 0]
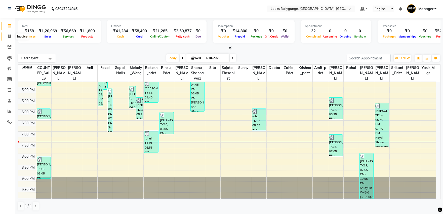
click at [10, 38] on icon at bounding box center [9, 36] width 3 height 4
select select "service"
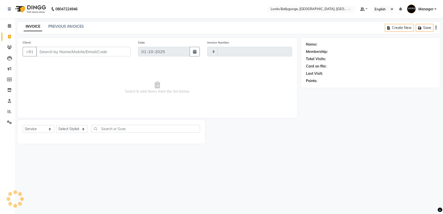
type input "4301"
select select "6477"
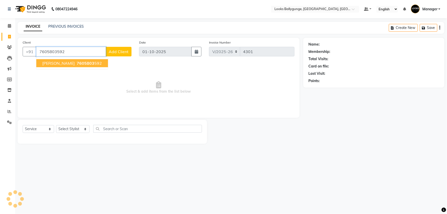
type input "7605803592"
select select "1: Object"
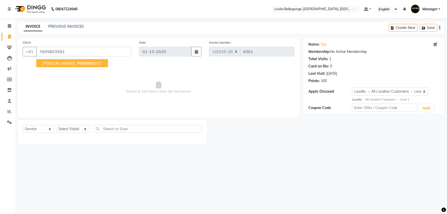
click at [53, 59] on button "Rajesh 7605803 592" at bounding box center [72, 63] width 72 height 8
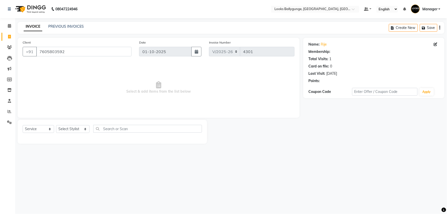
select select "1: Object"
click at [72, 128] on select "Select Stylist [PERSON_NAME] amit_pdct anil [PERSON_NAME] COUNTER_SALES [PERSON…" at bounding box center [72, 129] width 33 height 8
select select "90848"
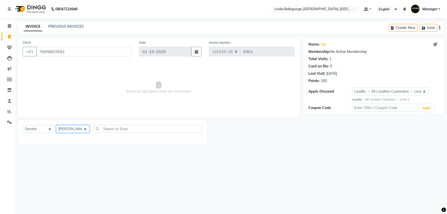
click at [56, 125] on select "Select Stylist [PERSON_NAME] amit_pdct anil [PERSON_NAME] COUNTER_SALES [PERSON…" at bounding box center [72, 129] width 33 height 8
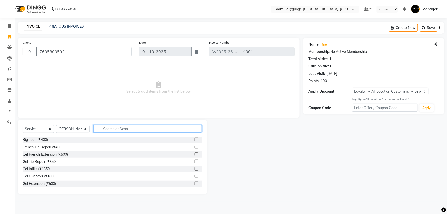
click at [126, 127] on input "text" at bounding box center [147, 129] width 109 height 8
type input "cut"
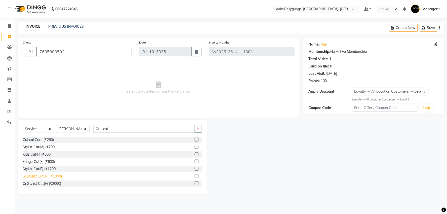
click at [53, 179] on div "Sr.Stylist Cut(M) (₹1000)" at bounding box center [42, 176] width 39 height 5
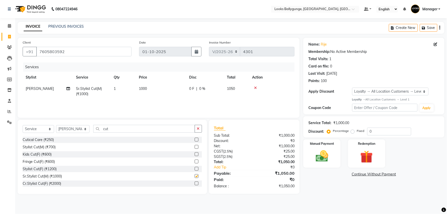
checkbox input "false"
drag, startPoint x: 120, startPoint y: 130, endPoint x: 82, endPoint y: 132, distance: 38.5
click at [82, 132] on div "Select Service Product Membership Package Voucher Prepaid Gift Card Select Styl…" at bounding box center [112, 131] width 179 height 12
click at [64, 127] on select "Select Stylist [PERSON_NAME] amit_pdct anil [PERSON_NAME] COUNTER_SALES [PERSON…" at bounding box center [72, 129] width 33 height 8
select select "86358"
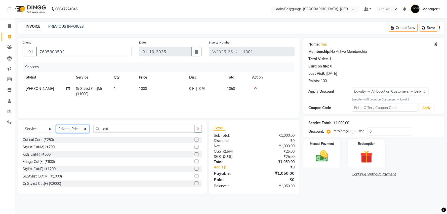
click at [56, 125] on select "Select Stylist [PERSON_NAME] amit_pdct anil [PERSON_NAME] COUNTER_SALES [PERSON…" at bounding box center [72, 129] width 33 height 8
drag, startPoint x: 117, startPoint y: 134, endPoint x: 116, endPoint y: 130, distance: 3.8
click at [116, 132] on div "Select Service Product Membership Package Voucher Prepaid Gift Card Select Styl…" at bounding box center [112, 131] width 179 height 12
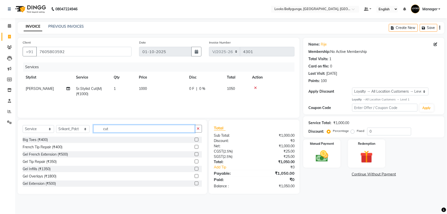
drag, startPoint x: 111, startPoint y: 130, endPoint x: 71, endPoint y: 130, distance: 40.5
click at [71, 130] on div "Select Service Product Membership Package Voucher Prepaid Gift Card Select Styl…" at bounding box center [112, 131] width 179 height 12
type input "pedi"
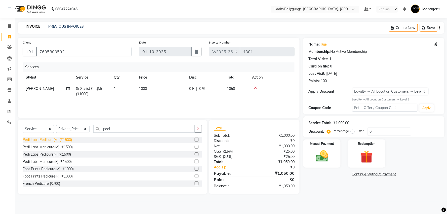
click at [65, 142] on div "Pedi Labs Pedicure(M) (₹1500)" at bounding box center [47, 139] width 49 height 5
checkbox input "false"
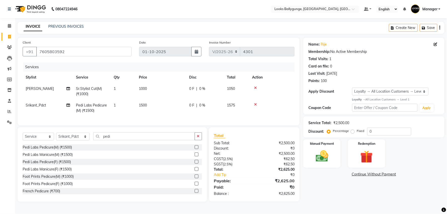
click at [142, 102] on td "1500" at bounding box center [161, 108] width 50 height 17
select select "86358"
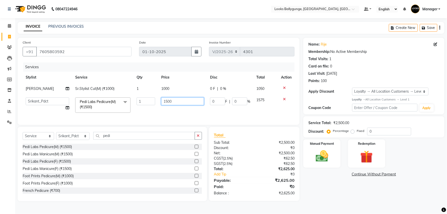
drag, startPoint x: 178, startPoint y: 101, endPoint x: 128, endPoint y: 109, distance: 50.4
click at [128, 109] on tr "Ali_Stylist amit_pdct anil [PERSON_NAME] COUNTER_SALES [PERSON_NAME] Gopal_Nail…" at bounding box center [159, 104] width 272 height 21
type input "2000"
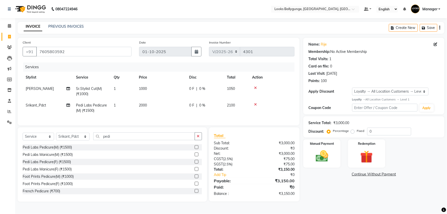
click at [131, 108] on tr "Srikant_Pdct Pedi Labs Pedicure(M) (₹1500) 1 2000 0 F | 0 % 2100" at bounding box center [159, 108] width 272 height 17
click at [332, 152] on img at bounding box center [321, 156] width 21 height 15
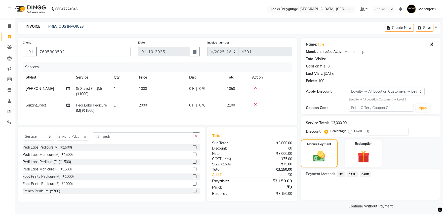
click at [350, 173] on span "CASH" at bounding box center [352, 174] width 11 height 6
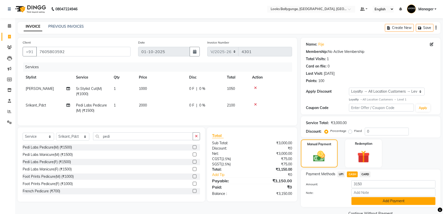
click at [368, 198] on button "Add Payment" at bounding box center [393, 201] width 84 height 8
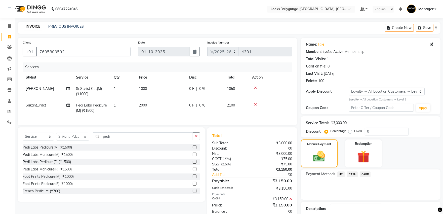
scroll to position [42, 0]
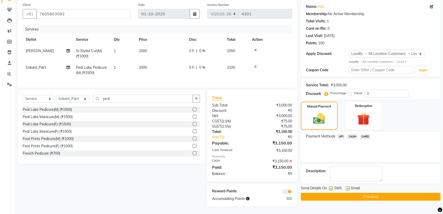
click at [367, 193] on button "Checkout" at bounding box center [371, 197] width 140 height 8
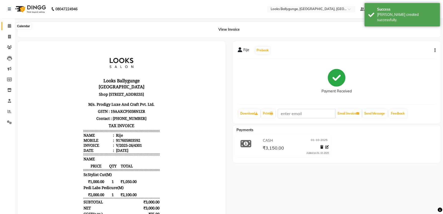
click at [11, 29] on span at bounding box center [9, 26] width 9 height 6
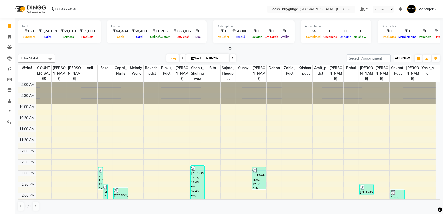
click at [404, 61] on button "ADD NEW Toggle Dropdown" at bounding box center [402, 58] width 17 height 7
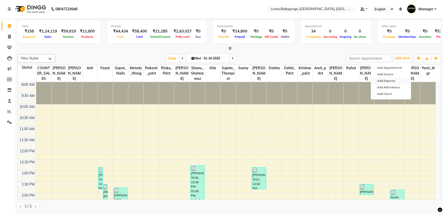
click at [385, 80] on link "Add Expense" at bounding box center [391, 80] width 40 height 7
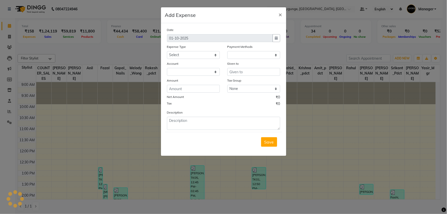
select select "1"
select select "5499"
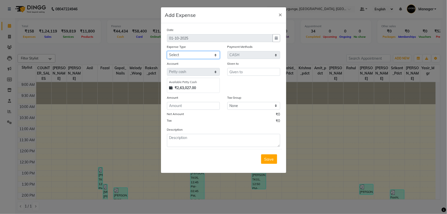
click at [204, 54] on select "Select Accommodation Aesthetics Bank Deposit BLINKIT Cash Handover Client Refun…" at bounding box center [193, 55] width 53 height 8
select select "5134"
click at [167, 51] on select "Select Accommodation Aesthetics Bank Deposit BLINKIT Cash Handover Client Refun…" at bounding box center [193, 55] width 53 height 8
type input "COUNTER_SALES"
type input "100"
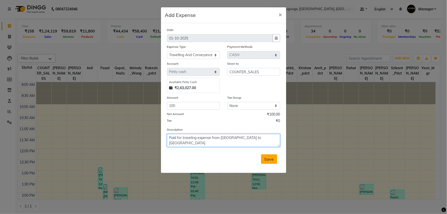
type textarea "Paid for traveling expense from [GEOGRAPHIC_DATA] to [GEOGRAPHIC_DATA]"
click at [267, 154] on button "Save" at bounding box center [269, 159] width 16 height 10
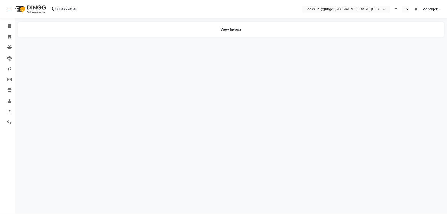
select select "en"
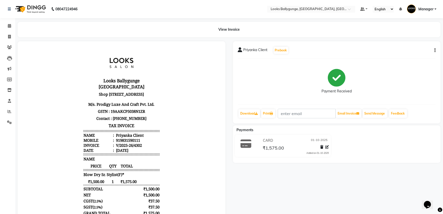
click at [433, 49] on button "button" at bounding box center [433, 50] width 3 height 5
click at [419, 56] on div "Edit Item Staff" at bounding box center [410, 53] width 34 height 6
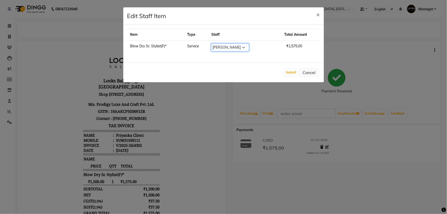
click at [238, 46] on select "Select Ali_Stylist amit_pdct anil [PERSON_NAME] COUNTER_SALES [PERSON_NAME] Kri…" at bounding box center [230, 48] width 38 height 8
select select "71754"
click at [211, 44] on select "Select Ali_Stylist amit_pdct anil [PERSON_NAME] COUNTER_SALES [PERSON_NAME] Kri…" at bounding box center [230, 48] width 38 height 8
click at [285, 69] on button "Submit" at bounding box center [291, 72] width 13 height 7
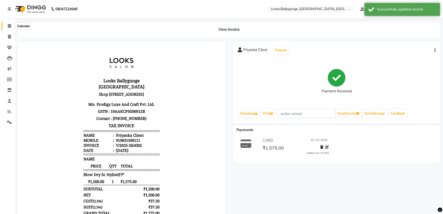
click at [8, 27] on icon at bounding box center [9, 26] width 3 height 4
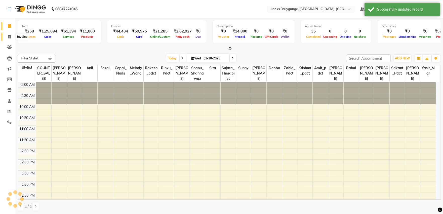
click at [10, 37] on icon at bounding box center [9, 37] width 3 height 4
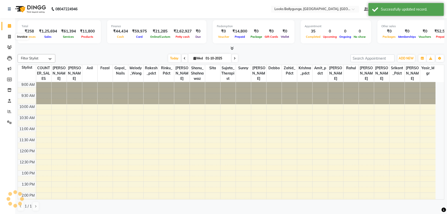
select select "6477"
select select "service"
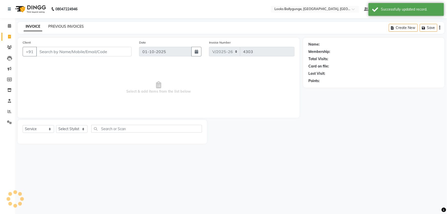
click at [72, 28] on link "PREVIOUS INVOICES" at bounding box center [65, 26] width 35 height 5
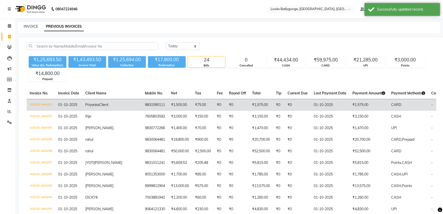
click at [142, 102] on td "9831590111" at bounding box center [155, 105] width 26 height 12
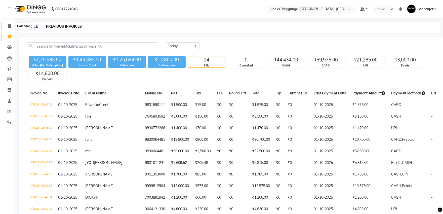
click at [10, 26] on icon at bounding box center [9, 26] width 3 height 4
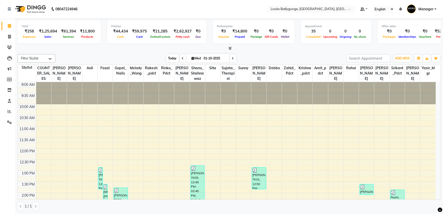
click at [167, 56] on span "Today" at bounding box center [172, 58] width 13 height 8
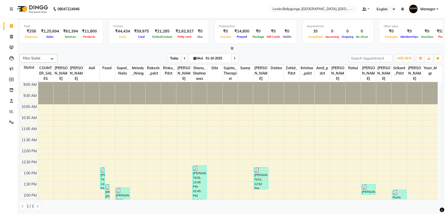
scroll to position [177, 0]
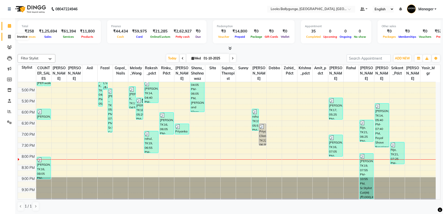
click at [12, 34] on span at bounding box center [9, 37] width 9 height 6
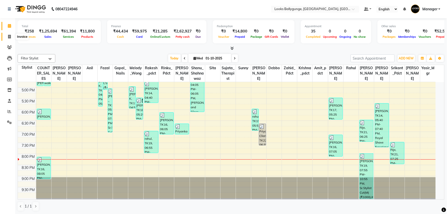
select select "6477"
select select "service"
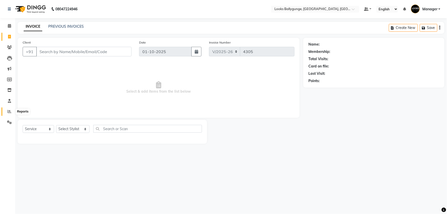
click at [10, 112] on icon at bounding box center [10, 111] width 4 height 4
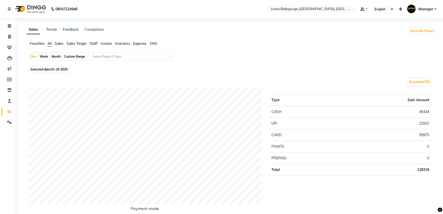
click at [162, 49] on div "Favorites All Sales Sales Target Staff Invoice Inventory Expense SMS" at bounding box center [231, 46] width 417 height 10
click at [160, 53] on div "Select Report Type" at bounding box center [133, 57] width 88 height 8
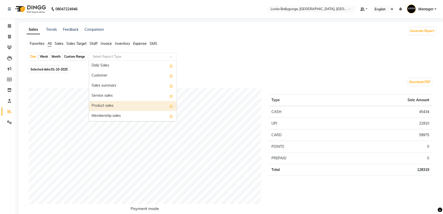
click at [139, 101] on div "Product sales" at bounding box center [133, 106] width 88 height 10
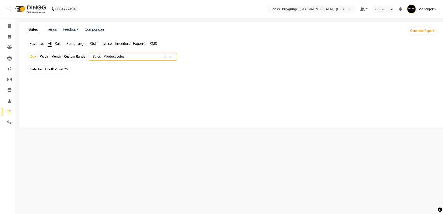
select select "full_report"
select select "pdf"
click at [54, 68] on span "01-10-2025" at bounding box center [59, 69] width 17 height 4
select select "10"
select select "2025"
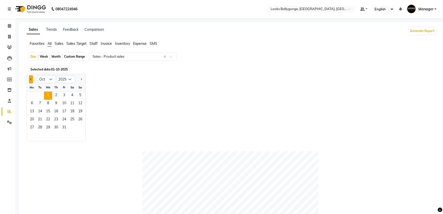
click at [32, 79] on button "Previous month" at bounding box center [31, 79] width 4 height 8
select select "9"
click at [78, 118] on span "28" at bounding box center [80, 120] width 8 height 8
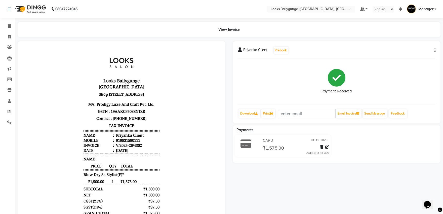
click at [433, 48] on button "button" at bounding box center [433, 50] width 3 height 5
click at [425, 55] on div "Edit Item Staff" at bounding box center [410, 53] width 34 height 6
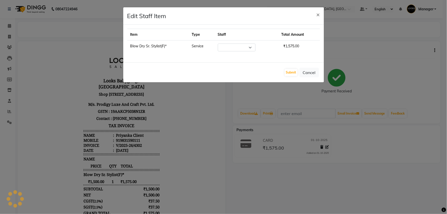
select select "71754"
click at [290, 73] on button "Submit" at bounding box center [291, 72] width 13 height 7
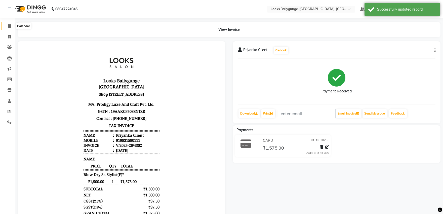
click at [7, 27] on span at bounding box center [9, 26] width 9 height 6
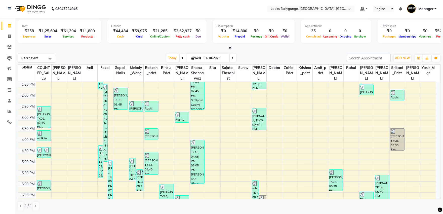
scroll to position [65, 0]
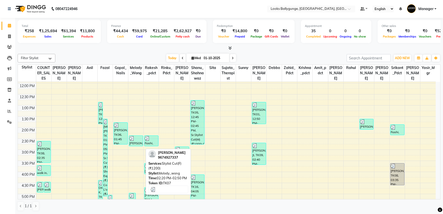
click at [139, 146] on div "[PERSON_NAME], TK07, 02:20 PM-02:50 PM, Stylist Cut(F) (₹1200)" at bounding box center [136, 141] width 14 height 10
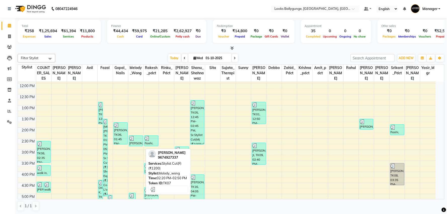
select select "3"
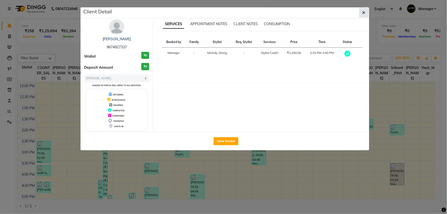
click at [366, 13] on button "button" at bounding box center [364, 13] width 10 height 10
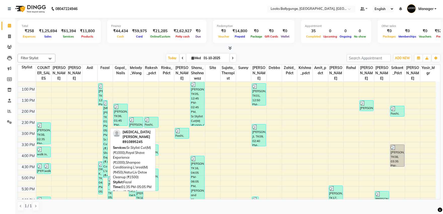
scroll to position [121, 0]
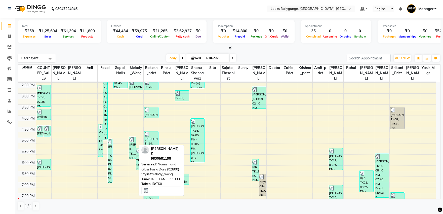
click at [133, 151] on div "[PERSON_NAME] K, TK11, 04:55 PM-05:55 PM, [PERSON_NAME] and Gloss Fusio Dose (₹…" at bounding box center [132, 148] width 7 height 22
select select "3"
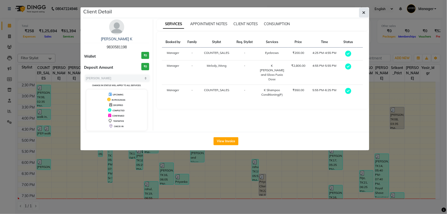
click at [363, 11] on icon "button" at bounding box center [363, 13] width 3 height 4
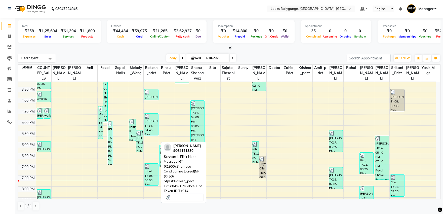
scroll to position [149, 0]
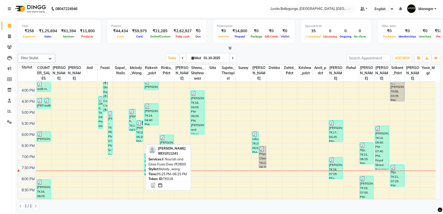
click at [141, 136] on div "JYOTI KHAITAN, TK18, 05:25 PM-06:25 PM, K Nourish and Gloss Fusio Dose (₹2800)" at bounding box center [139, 130] width 7 height 21
select select "3"
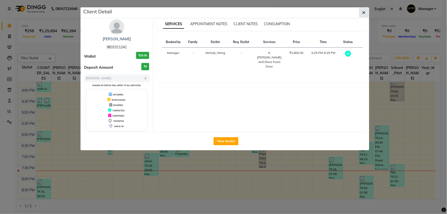
click at [361, 11] on button "button" at bounding box center [364, 13] width 10 height 10
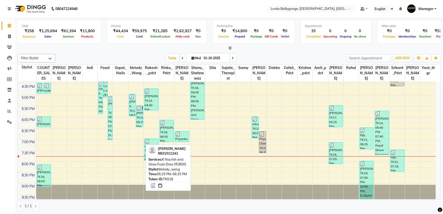
scroll to position [177, 0]
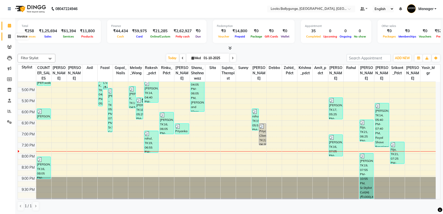
click at [9, 37] on icon at bounding box center [9, 36] width 3 height 4
select select "service"
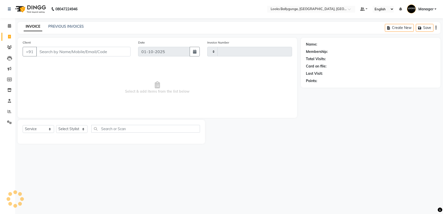
type input "4303"
select select "6477"
click at [69, 131] on select "Select Stylist Ali_Stylist amit_pdct anil Ayush Sahu COUNTER_SALES Debbo Fazal …" at bounding box center [72, 129] width 33 height 8
select select "85490"
click at [56, 125] on select "Select Stylist Ali_Stylist amit_pdct anil Ayush Sahu COUNTER_SALES Debbo Fazal …" at bounding box center [72, 129] width 33 height 8
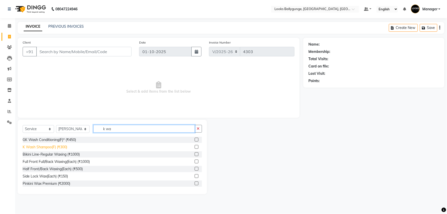
type input "k wa"
click at [62, 147] on div "K Wash Shampoo(F) (₹300)" at bounding box center [45, 146] width 45 height 5
checkbox input "false"
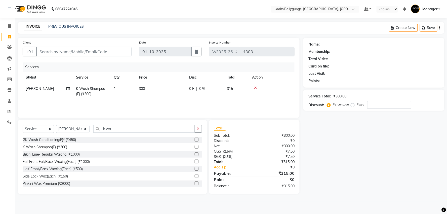
click at [142, 87] on span "300" at bounding box center [142, 88] width 6 height 5
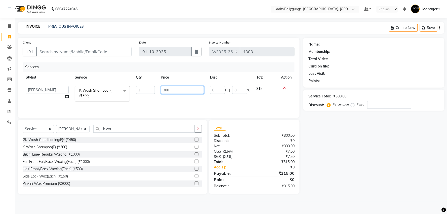
drag, startPoint x: 174, startPoint y: 87, endPoint x: 152, endPoint y: 87, distance: 21.9
click at [158, 90] on td "300" at bounding box center [182, 93] width 49 height 21
type input "900"
click at [72, 139] on div "GK Wash Conditioning(F)* (₹450)" at bounding box center [49, 139] width 53 height 5
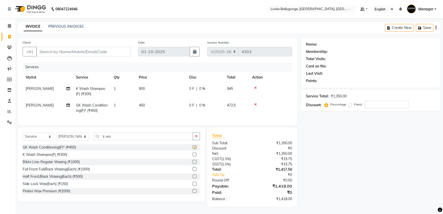
checkbox input "false"
click at [255, 104] on icon at bounding box center [255, 105] width 3 height 4
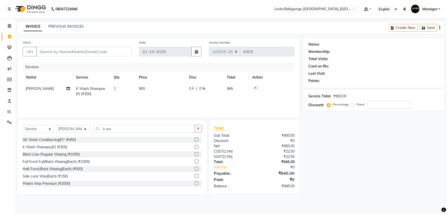
click at [59, 146] on div "K Wash Shampoo(F) (₹300)" at bounding box center [45, 146] width 45 height 5
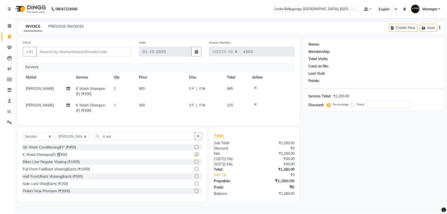
checkbox input "false"
click at [143, 103] on span "300" at bounding box center [142, 105] width 6 height 5
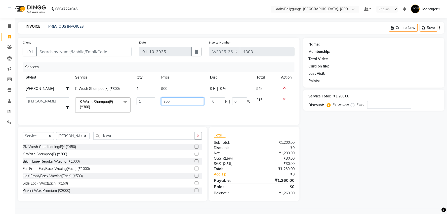
click at [167, 102] on input "300" at bounding box center [182, 101] width 43 height 8
drag, startPoint x: 173, startPoint y: 102, endPoint x: 148, endPoint y: 101, distance: 25.2
click at [148, 102] on tr "Ali_Stylist amit_pdct anil Ayush Sahu COUNTER_SALES Debbo Fazal Gopal_Nails Kri…" at bounding box center [159, 104] width 272 height 21
type input "600"
click at [83, 51] on input "Client" at bounding box center [83, 52] width 95 height 10
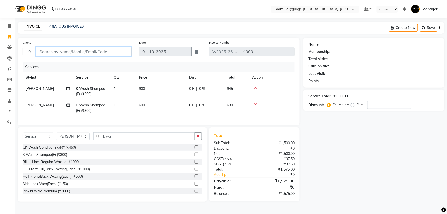
type input "9"
type input "0"
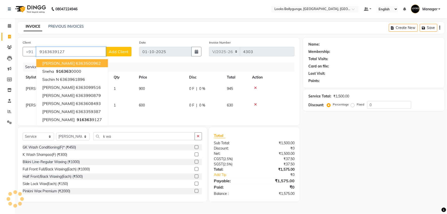
type input "9163639127"
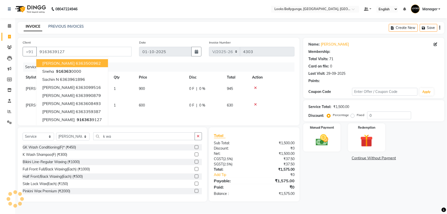
select select "1: Object"
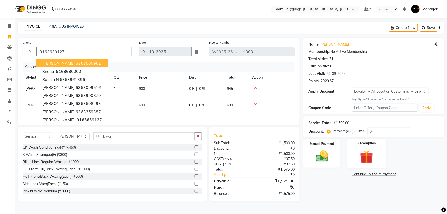
click at [368, 151] on img at bounding box center [366, 157] width 21 height 16
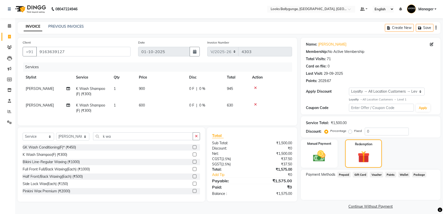
click at [344, 172] on span "Prepaid" at bounding box center [344, 175] width 14 height 6
click at [59, 52] on input "9163639127" at bounding box center [83, 52] width 94 height 10
click at [91, 54] on input "9163639127" at bounding box center [83, 52] width 94 height 10
drag, startPoint x: 92, startPoint y: 53, endPoint x: 31, endPoint y: 54, distance: 60.6
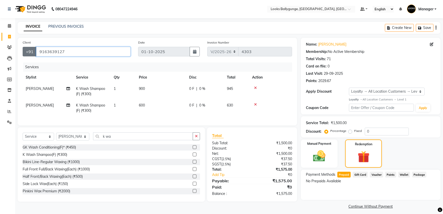
click at [32, 54] on div "+91 9163639127" at bounding box center [77, 52] width 108 height 10
click at [324, 158] on img at bounding box center [319, 156] width 21 height 15
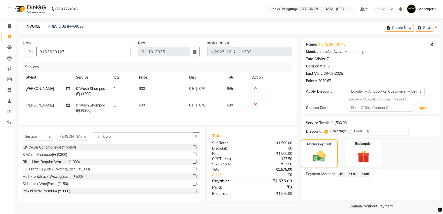
click at [343, 174] on span "UPI" at bounding box center [341, 174] width 8 height 6
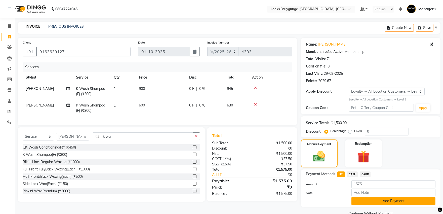
click at [365, 198] on button "Add Payment" at bounding box center [393, 201] width 84 height 8
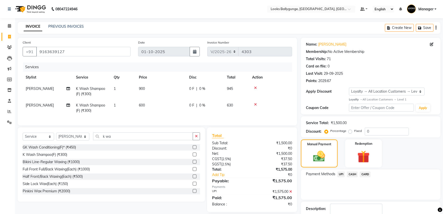
scroll to position [34, 0]
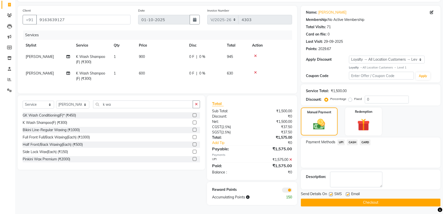
click at [363, 199] on button "Checkout" at bounding box center [371, 202] width 140 height 8
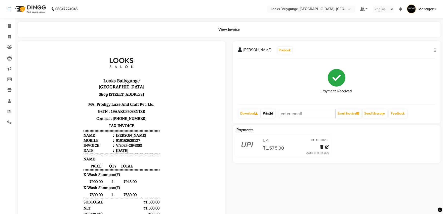
click at [275, 113] on link "Print" at bounding box center [268, 113] width 14 height 9
click at [10, 27] on icon at bounding box center [9, 26] width 3 height 4
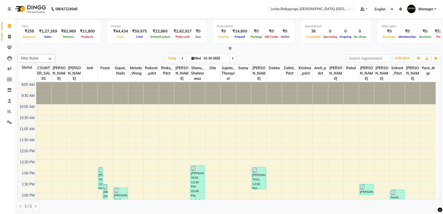
click at [6, 34] on span at bounding box center [9, 37] width 9 height 6
select select "service"
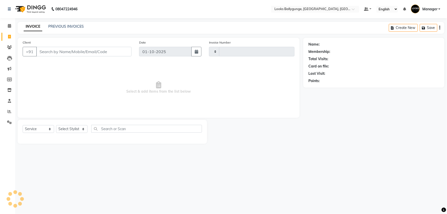
type input "4304"
select select "6477"
click at [82, 129] on select "Select Stylist" at bounding box center [71, 129] width 31 height 8
select select "93037"
click at [56, 125] on select "Select Stylist Ali_Stylist amit_pdct anil Ayush Sahu COUNTER_SALES Debbo Fazal …" at bounding box center [72, 129] width 33 height 8
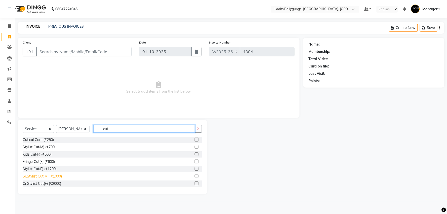
type input "cut"
click at [52, 177] on div "Sr.Stylist Cut(M) (₹1000)" at bounding box center [42, 176] width 39 height 5
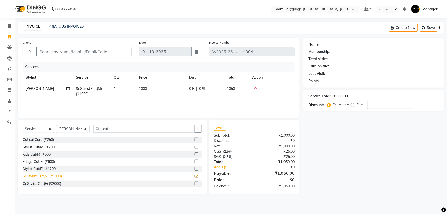
checkbox input "false"
click at [60, 49] on input "Client" at bounding box center [83, 52] width 95 height 10
type input "9"
type input "0"
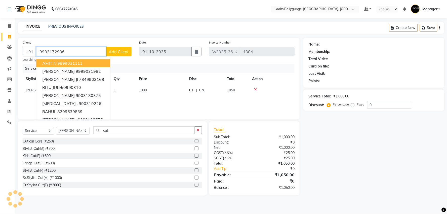
type input "9903172906"
click at [121, 51] on span "Add Client" at bounding box center [119, 51] width 20 height 5
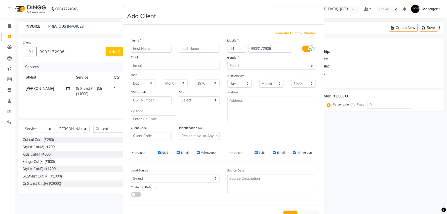
click at [155, 43] on div "Name" at bounding box center [175, 41] width 96 height 7
click at [149, 46] on input "text" at bounding box center [151, 49] width 41 height 8
type input "shivam"
type input "B"
click at [296, 65] on select "Select Male Female Other Prefer Not To Say" at bounding box center [271, 66] width 89 height 8
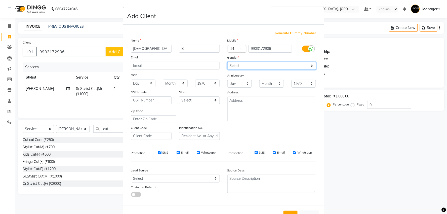
select select "male"
click at [227, 62] on select "Select Male Female Other Prefer Not To Say" at bounding box center [271, 66] width 89 height 8
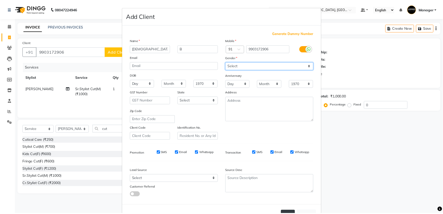
scroll to position [19, 0]
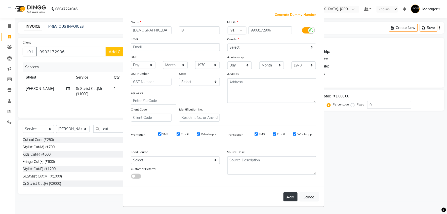
click at [290, 198] on button "Add" at bounding box center [290, 196] width 14 height 9
select select
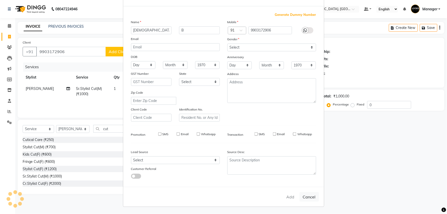
select select
checkbox input "false"
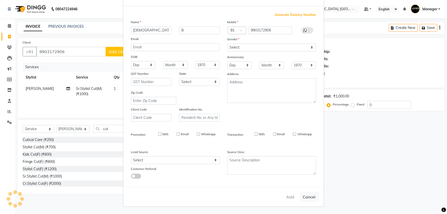
checkbox input "false"
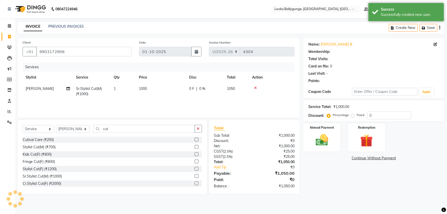
select select "1: Object"
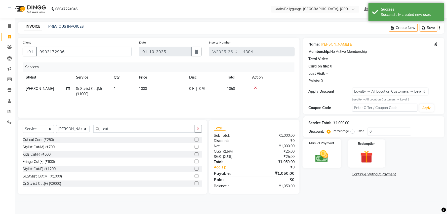
click at [335, 149] on div "Manual Payment" at bounding box center [322, 153] width 39 height 29
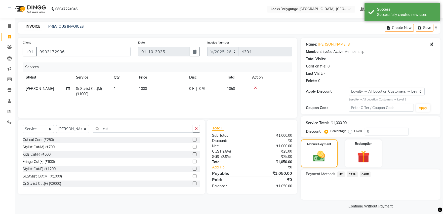
click at [351, 174] on span "CASH" at bounding box center [352, 174] width 11 height 6
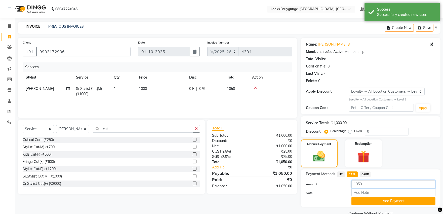
drag, startPoint x: 362, startPoint y: 187, endPoint x: 348, endPoint y: 183, distance: 14.4
click at [350, 184] on div "1050" at bounding box center [394, 184] width 92 height 8
type input "1000"
click at [364, 199] on button "Add Payment" at bounding box center [393, 201] width 84 height 8
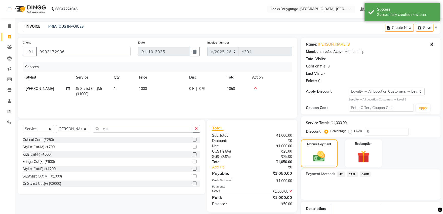
scroll to position [28, 0]
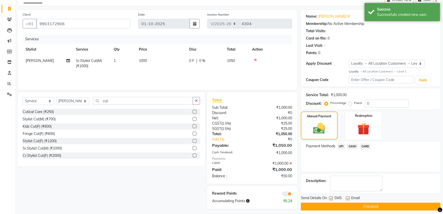
click at [340, 146] on span "UPI" at bounding box center [341, 146] width 8 height 6
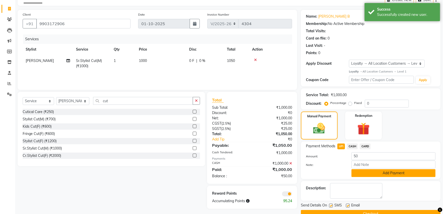
click at [363, 170] on button "Add Payment" at bounding box center [393, 173] width 84 height 8
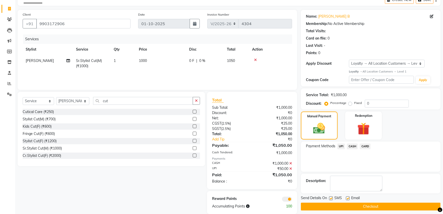
scroll to position [35, 0]
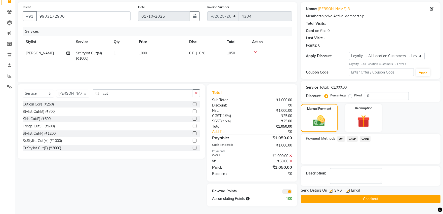
click at [370, 195] on button "Checkout" at bounding box center [371, 199] width 140 height 8
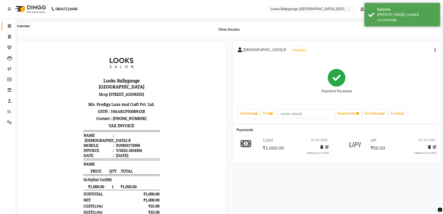
click at [6, 25] on span at bounding box center [9, 26] width 9 height 6
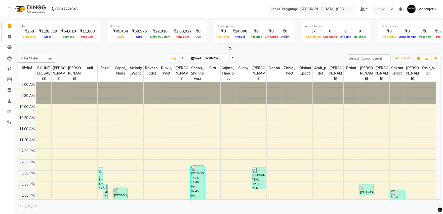
drag, startPoint x: 3, startPoint y: 36, endPoint x: 11, endPoint y: 36, distance: 8.3
click at [3, 36] on link "Invoice" at bounding box center [8, 37] width 12 height 8
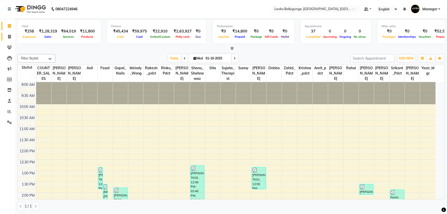
select select "6477"
select select "service"
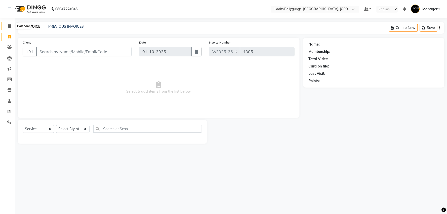
click at [13, 26] on span at bounding box center [9, 26] width 9 height 6
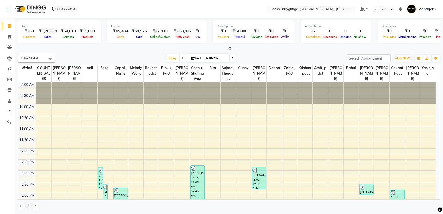
click at [180, 59] on span at bounding box center [183, 58] width 6 height 8
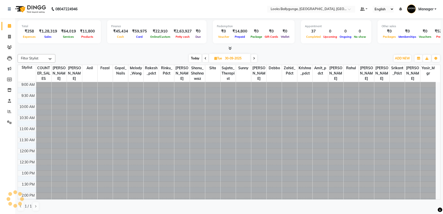
scroll to position [177, 0]
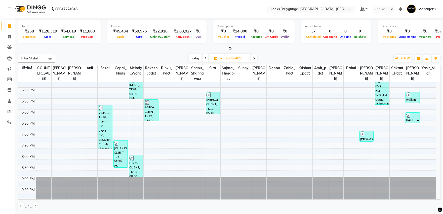
click at [203, 59] on span at bounding box center [205, 58] width 6 height 8
type input "29-09-2025"
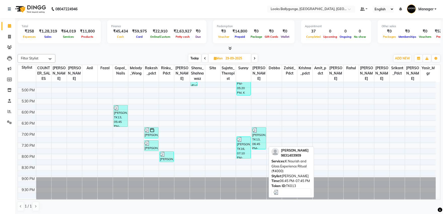
click at [257, 133] on div "VANISHRI AGARWAL, TK13, 06:45 PM-07:45 PM, K Nourish and Gloss Experience Ritua…" at bounding box center [259, 138] width 14 height 22
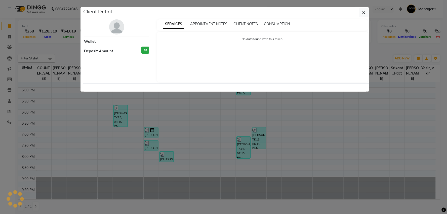
select select "3"
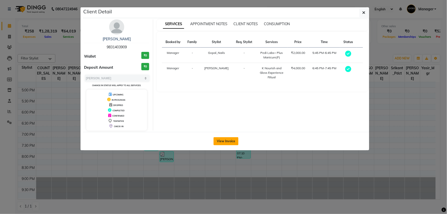
click at [228, 137] on div "View Invoice" at bounding box center [226, 141] width 286 height 18
click at [231, 139] on button "View Invoice" at bounding box center [226, 141] width 25 height 8
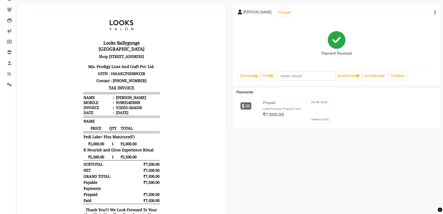
scroll to position [28, 0]
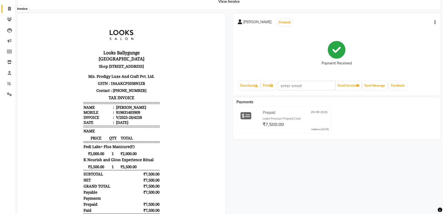
click at [9, 8] on icon at bounding box center [9, 9] width 3 height 4
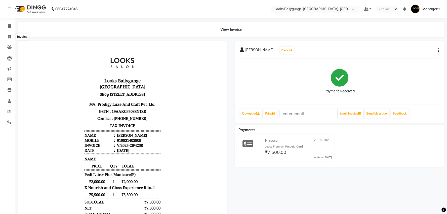
select select "6477"
select select "service"
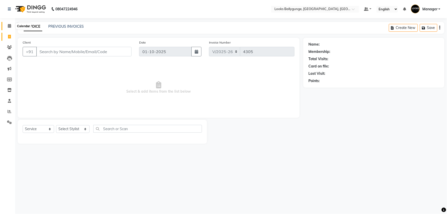
click at [10, 26] on icon at bounding box center [9, 26] width 3 height 4
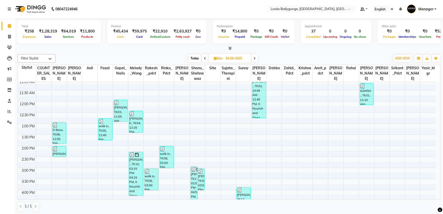
scroll to position [37, 0]
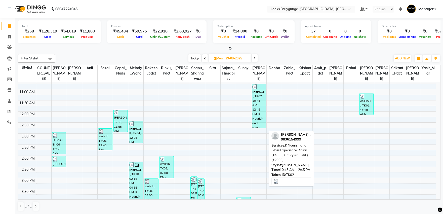
click at [258, 114] on div "SUJATA ., TK02, 10:45 AM-12:45 PM, K Nourish and Gloss Experience Ritual (₹4000…" at bounding box center [259, 106] width 14 height 44
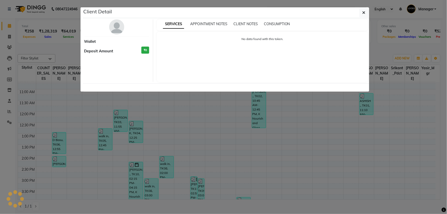
select select "3"
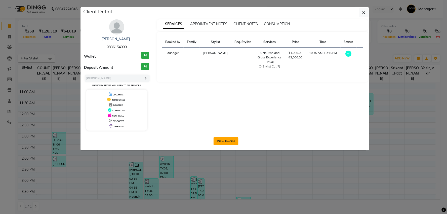
click at [221, 141] on button "View Invoice" at bounding box center [226, 141] width 25 height 8
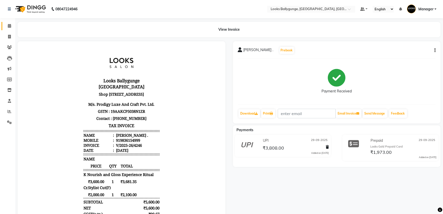
scroll to position [4, 0]
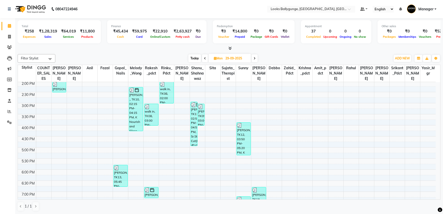
scroll to position [56, 0]
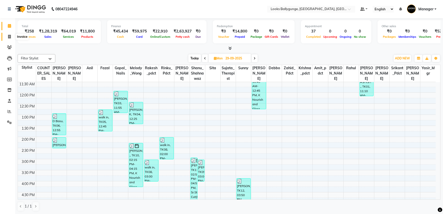
click at [9, 36] on icon at bounding box center [9, 37] width 3 height 4
select select "service"
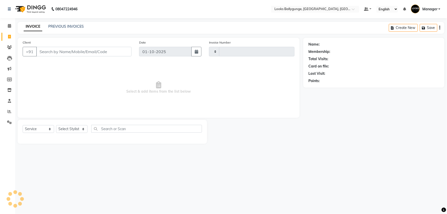
type input "4305"
select select "6477"
click at [74, 25] on link "PREVIOUS INVOICES" at bounding box center [65, 26] width 35 height 5
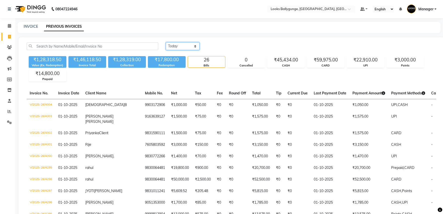
click at [191, 50] on select "Today Yesterday Custom Range" at bounding box center [183, 46] width 34 height 8
select select "range"
click at [166, 42] on select "Today Yesterday Custom Range" at bounding box center [183, 46] width 34 height 8
click at [225, 44] on input "01-10-2025" at bounding box center [223, 46] width 35 height 7
select select "10"
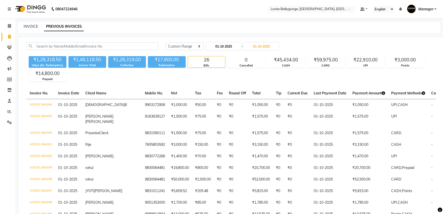
select select "2025"
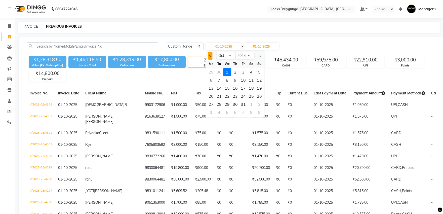
click at [209, 55] on span "Previous month" at bounding box center [210, 56] width 2 height 2
select select "9"
click at [208, 102] on div "29" at bounding box center [211, 104] width 8 height 8
type input "29-09-2025"
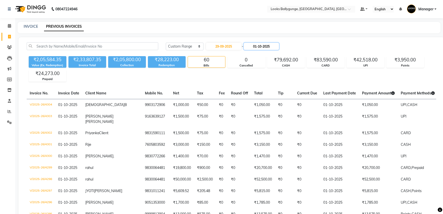
click at [267, 44] on input "01-10-2025" at bounding box center [261, 46] width 35 height 7
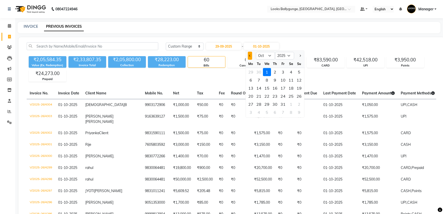
click at [248, 54] on button "Previous month" at bounding box center [250, 56] width 4 height 8
select select "9"
click at [253, 104] on div "29" at bounding box center [251, 104] width 8 height 8
type input "29-09-2025"
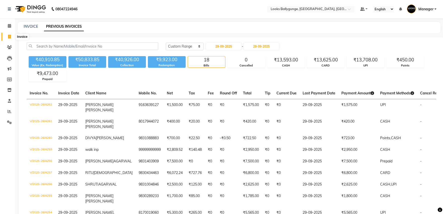
click at [8, 35] on icon at bounding box center [9, 37] width 3 height 4
select select "service"
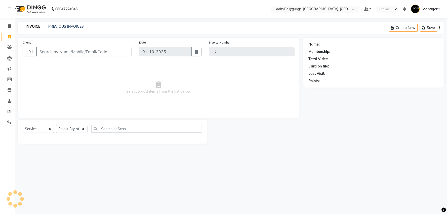
type input "4305"
select select "6477"
click at [9, 27] on icon at bounding box center [9, 26] width 3 height 4
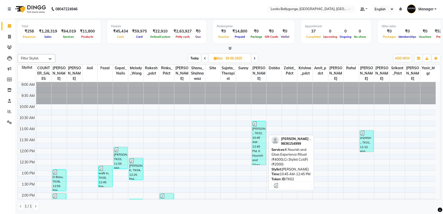
click at [257, 148] on div "[PERSON_NAME] ., TK02, 10:45 AM-12:45 PM, K Nourish and Gloss Experience Ritual…" at bounding box center [259, 143] width 14 height 44
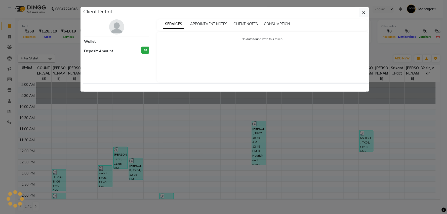
select select "3"
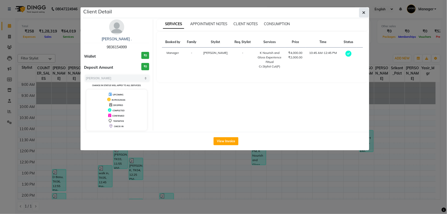
click at [363, 12] on icon "button" at bounding box center [363, 13] width 3 height 4
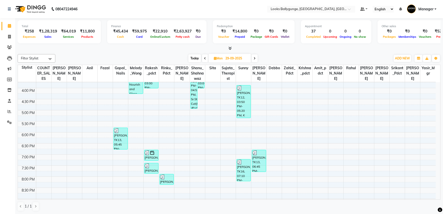
scroll to position [121, 0]
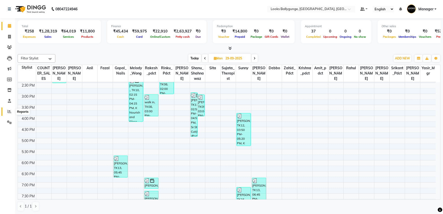
click at [9, 109] on icon at bounding box center [10, 111] width 4 height 4
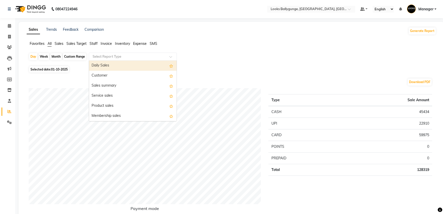
click at [142, 53] on div "Select Report Type" at bounding box center [133, 57] width 88 height 8
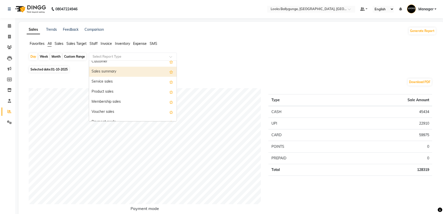
scroll to position [28, 0]
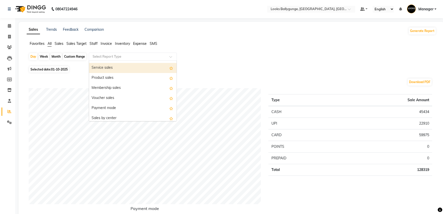
click at [129, 75] on div "Product sales" at bounding box center [133, 78] width 88 height 10
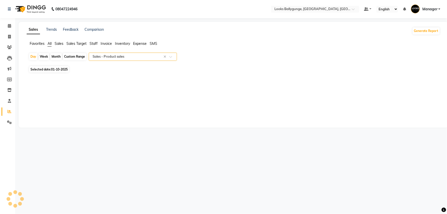
select select "full_report"
select select "pdf"
click at [59, 72] on span "Selected date: 01-10-2025" at bounding box center [49, 69] width 40 height 6
select select "10"
select select "2025"
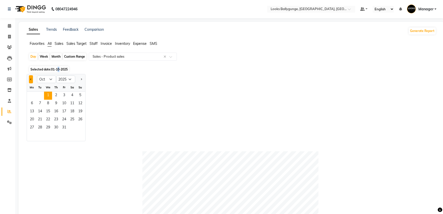
click at [30, 81] on button "Previous month" at bounding box center [31, 79] width 4 height 8
select select "9"
click at [31, 126] on span "29" at bounding box center [32, 128] width 8 height 8
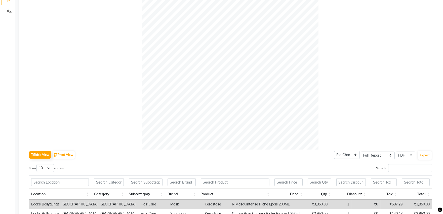
scroll to position [83, 0]
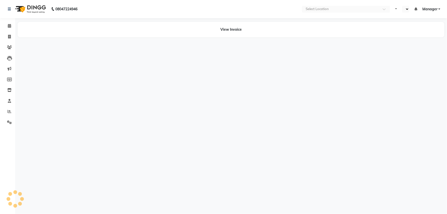
select select "en"
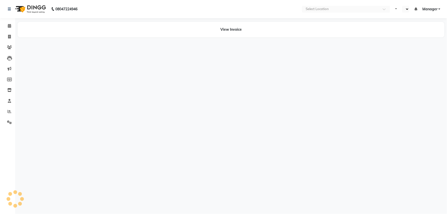
select select "en"
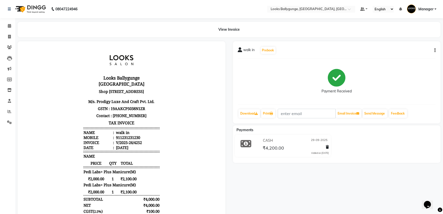
scroll to position [4, 0]
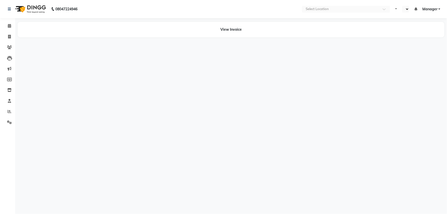
select select "en"
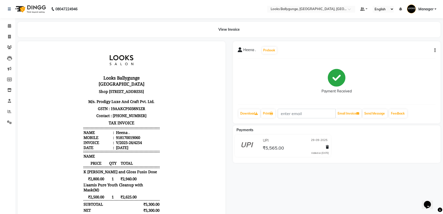
scroll to position [4, 0]
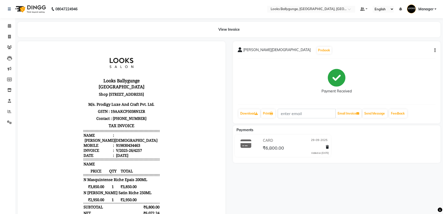
click at [431, 51] on div "[PERSON_NAME][DEMOGRAPHIC_DATA] Prebook" at bounding box center [337, 50] width 198 height 8
click at [433, 52] on button "button" at bounding box center [433, 50] width 3 height 5
click at [419, 50] on div "Edit Item Staff" at bounding box center [415, 50] width 24 height 6
select select
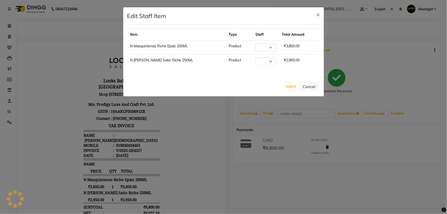
select select "50051"
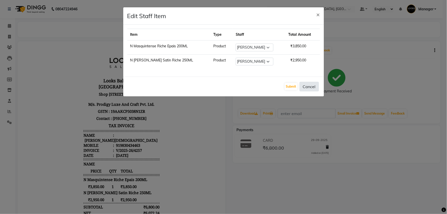
click at [306, 89] on button "Cancel" at bounding box center [309, 87] width 19 height 10
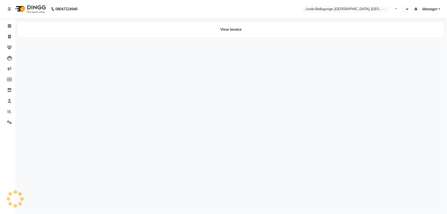
select select "en"
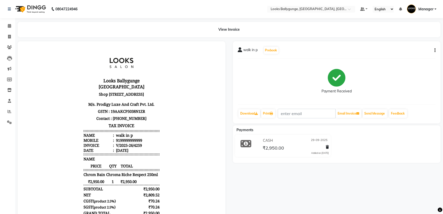
click at [433, 50] on button "button" at bounding box center [433, 50] width 3 height 5
click at [421, 51] on div "Edit Item Staff" at bounding box center [415, 50] width 24 height 6
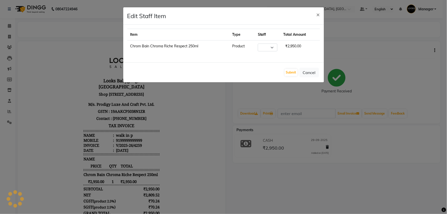
select select "50039"
click at [316, 15] on span "×" at bounding box center [318, 15] width 4 height 8
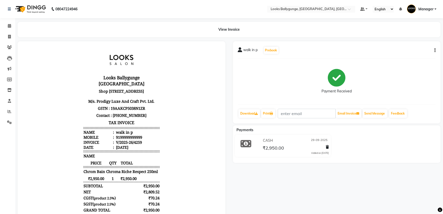
scroll to position [4, 0]
click at [6, 22] on link "Calendar" at bounding box center [8, 26] width 12 height 8
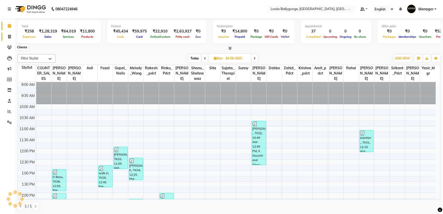
click at [11, 34] on span at bounding box center [9, 37] width 9 height 6
select select "service"
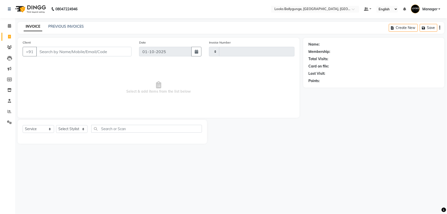
type input "4305"
select select "6477"
click at [79, 131] on select "Select Stylist" at bounding box center [71, 129] width 31 height 8
select select "90848"
click at [56, 125] on select "Select Stylist [PERSON_NAME] amit_pdct anil [PERSON_NAME] COUNTER_SALES [PERSON…" at bounding box center [72, 129] width 33 height 8
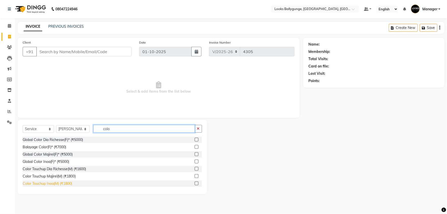
type input "colo"
click at [58, 184] on div "Color Touchup Inoa(M) (₹1800)" at bounding box center [48, 183] width 50 height 5
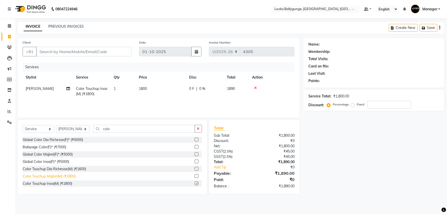
checkbox input "false"
click at [91, 56] on input "Client" at bounding box center [83, 52] width 95 height 10
type input "9"
type input "0"
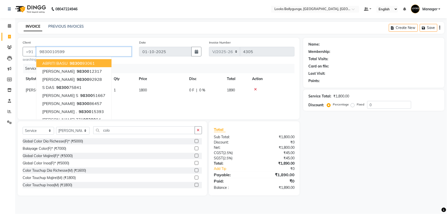
type input "9830010599"
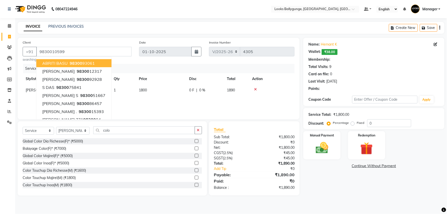
select select "1: Object"
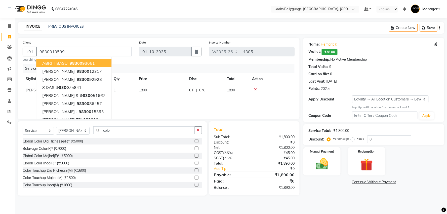
click at [298, 202] on main "INVOICE PREVIOUS INVOICES Create New Save Client [PHONE_NUMBER] ABRITI BASU 983…" at bounding box center [231, 112] width 432 height 181
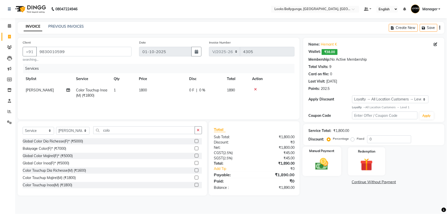
click at [320, 159] on img at bounding box center [321, 163] width 21 height 15
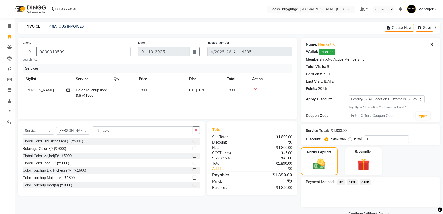
click at [349, 180] on span "CASH" at bounding box center [352, 182] width 11 height 6
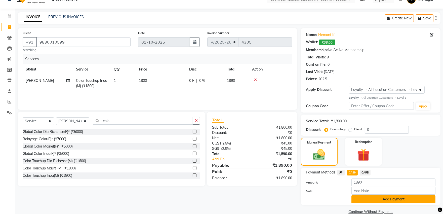
scroll to position [19, 0]
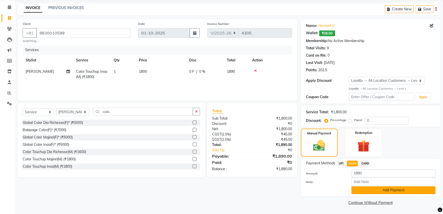
click at [366, 191] on button "Add Payment" at bounding box center [393, 190] width 84 height 8
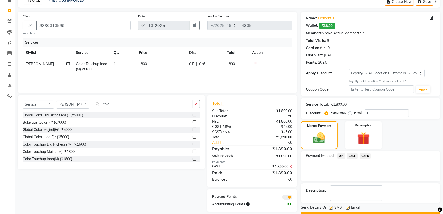
scroll to position [39, 0]
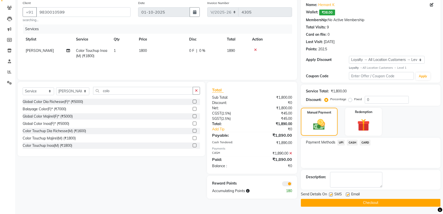
click at [360, 200] on button "Checkout" at bounding box center [371, 203] width 140 height 8
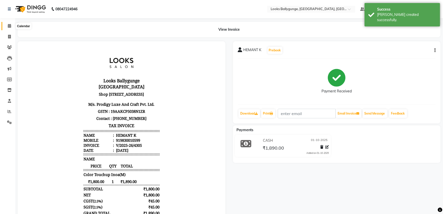
click at [10, 26] on icon at bounding box center [9, 26] width 3 height 4
